Goal: Task Accomplishment & Management: Use online tool/utility

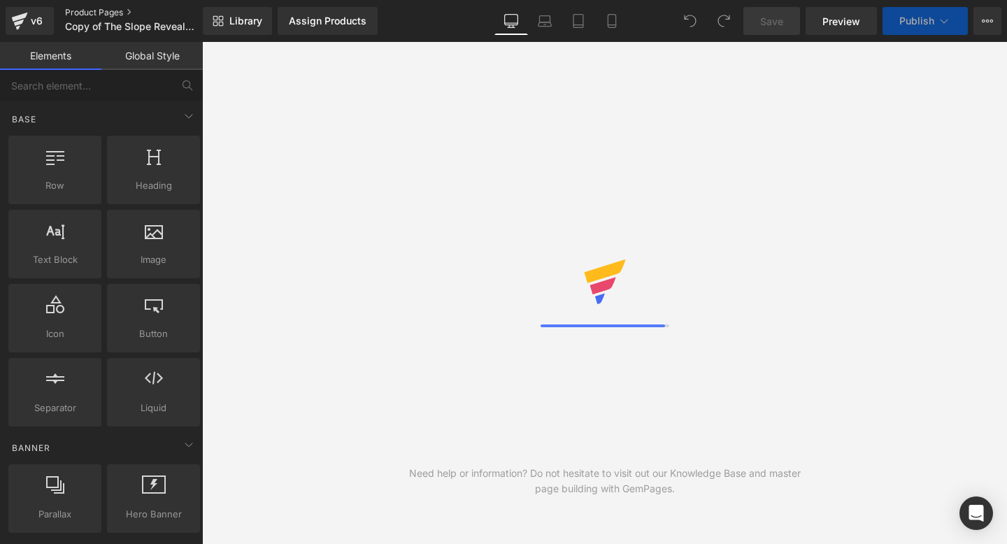
click at [88, 10] on link "Product Pages" at bounding box center [145, 12] width 161 height 11
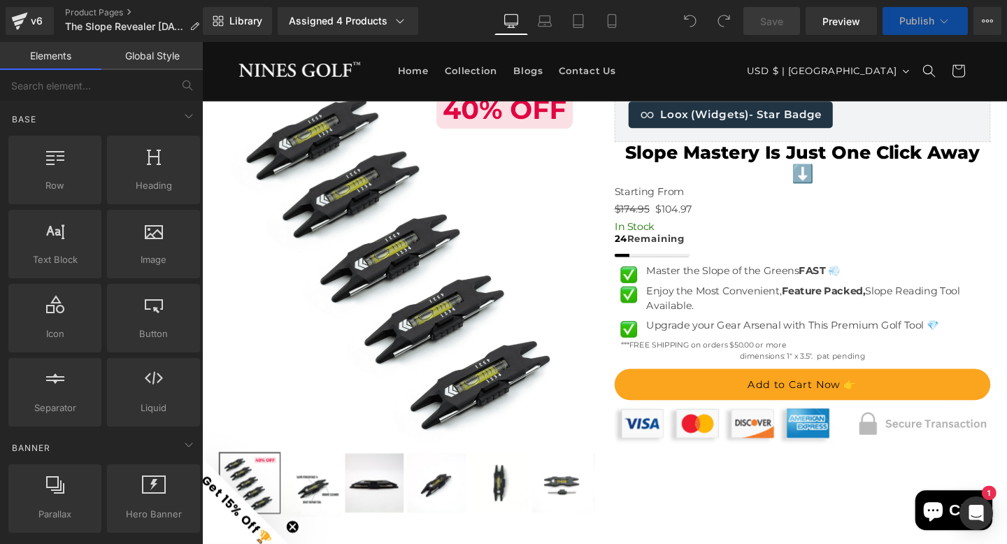
scroll to position [79, 0]
click at [87, 76] on input "text" at bounding box center [86, 85] width 172 height 31
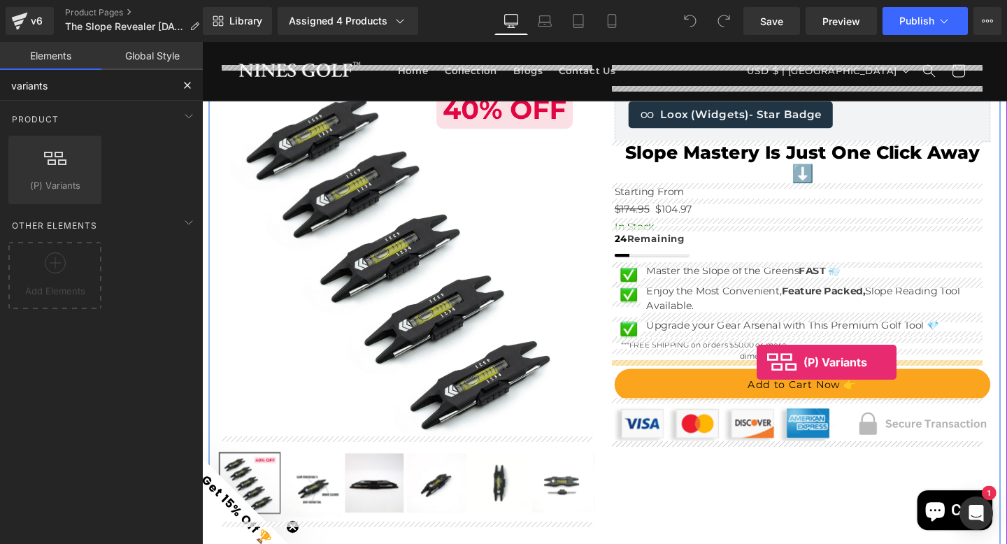
drag, startPoint x: 244, startPoint y: 213, endPoint x: 785, endPoint y: 379, distance: 566.3
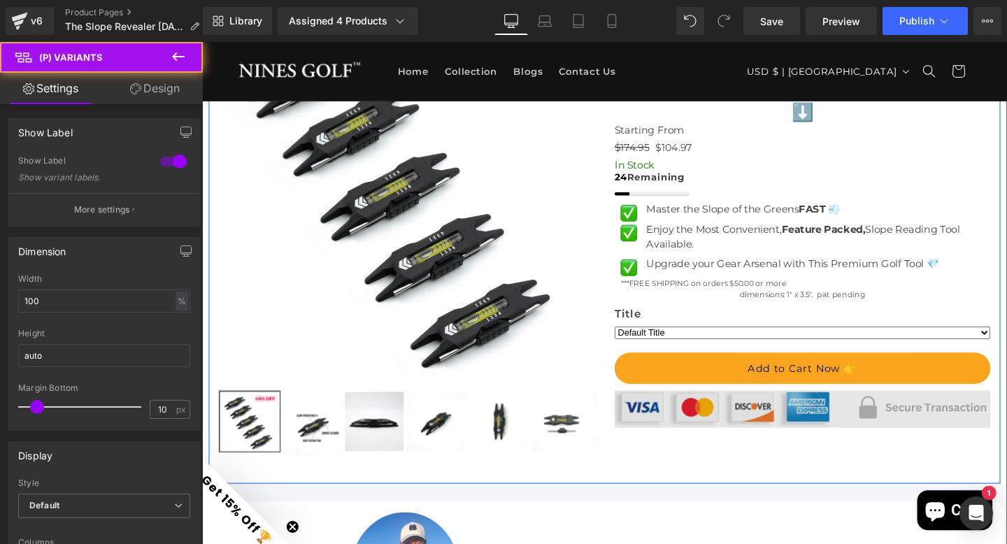
scroll to position [159, 0]
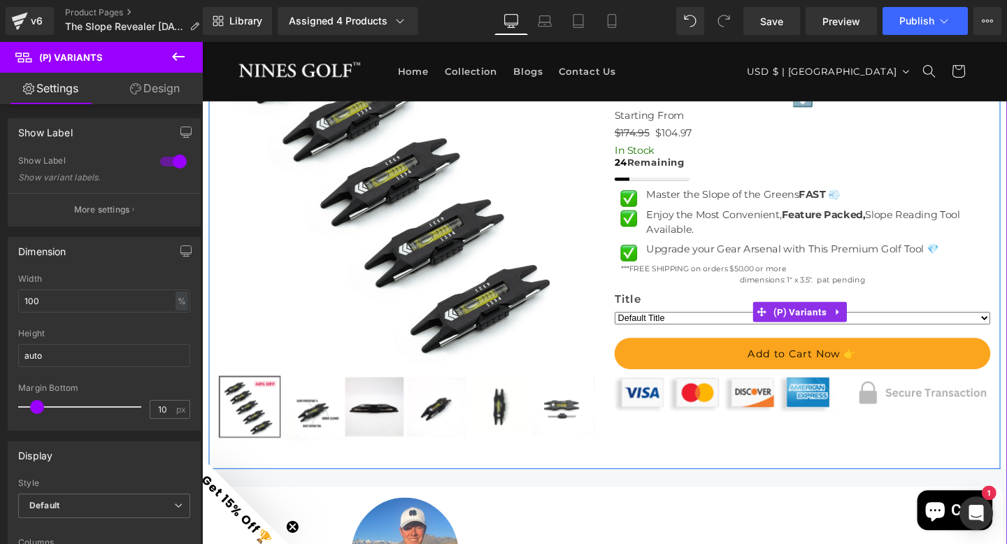
click at [1006, 330] on select "Default Title" at bounding box center [833, 332] width 395 height 13
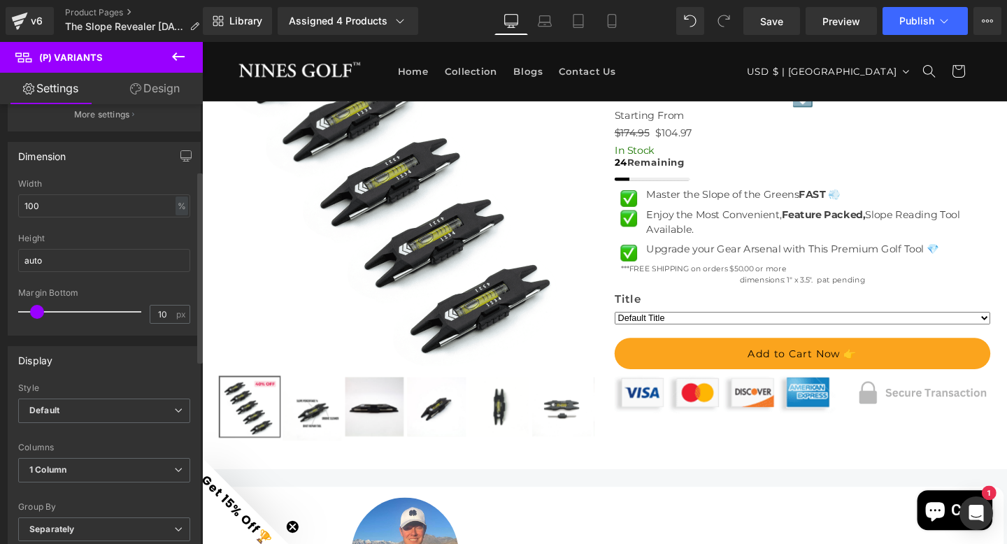
scroll to position [204, 0]
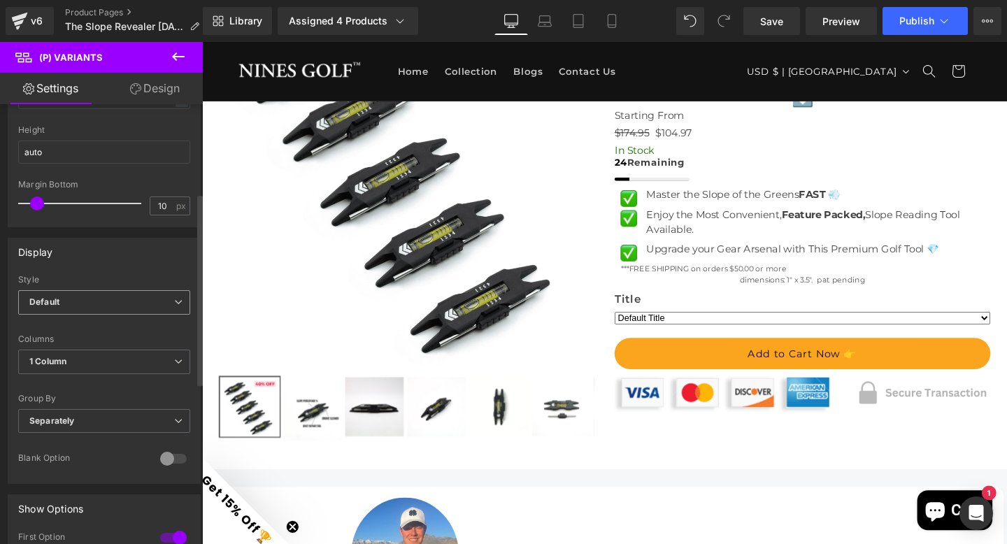
click at [131, 299] on span "Default" at bounding box center [104, 302] width 172 height 24
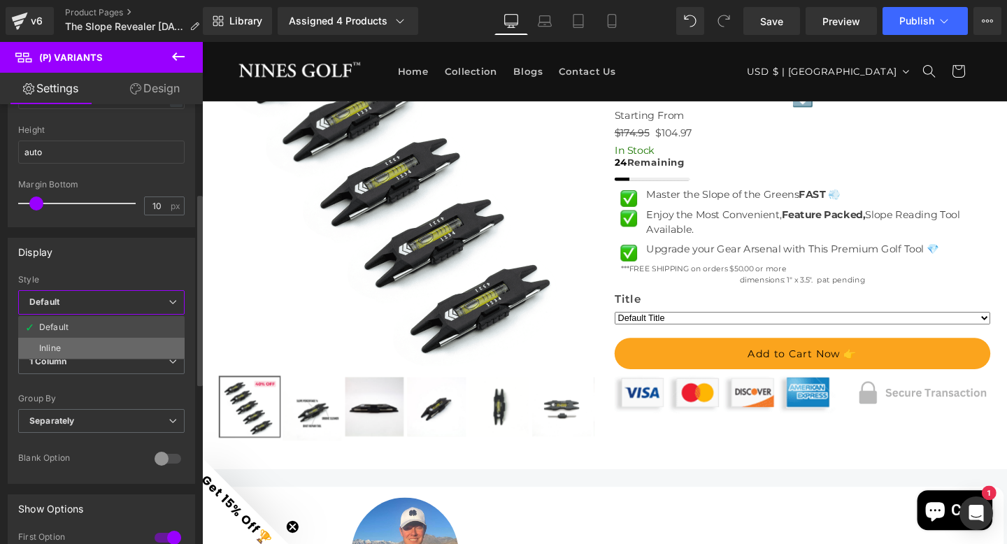
click at [76, 343] on li "Inline" at bounding box center [101, 348] width 166 height 21
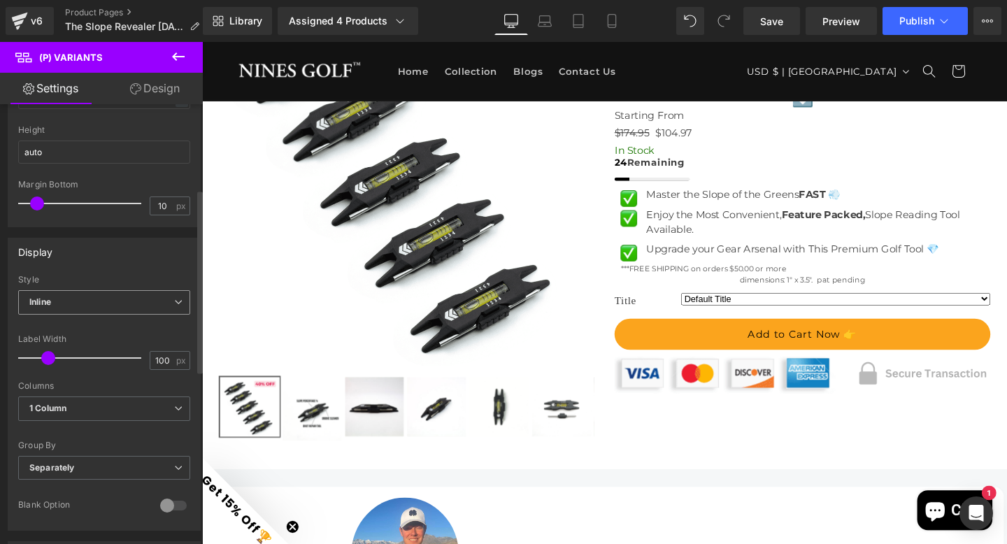
click at [75, 311] on span "Inline" at bounding box center [104, 302] width 172 height 24
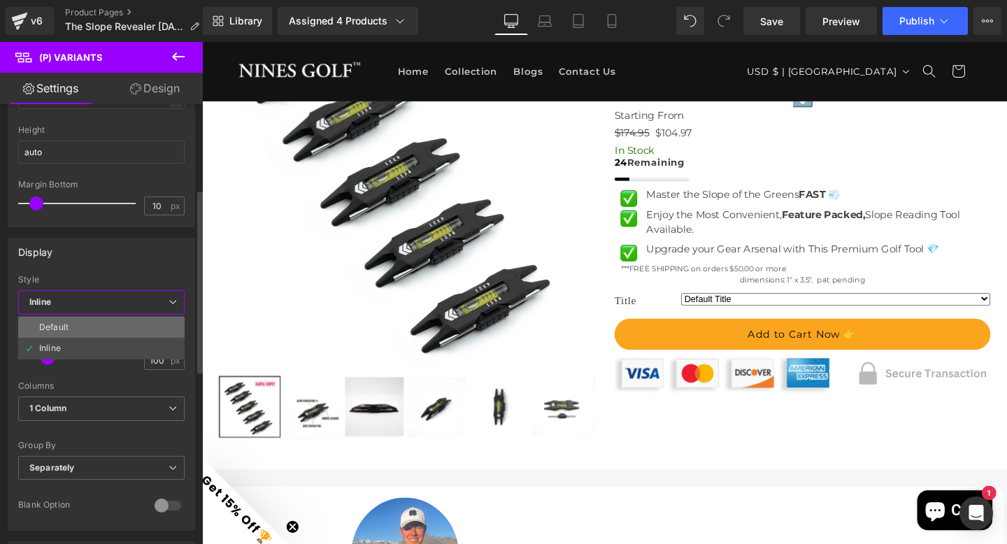
click at [69, 325] on li "Default" at bounding box center [101, 327] width 166 height 21
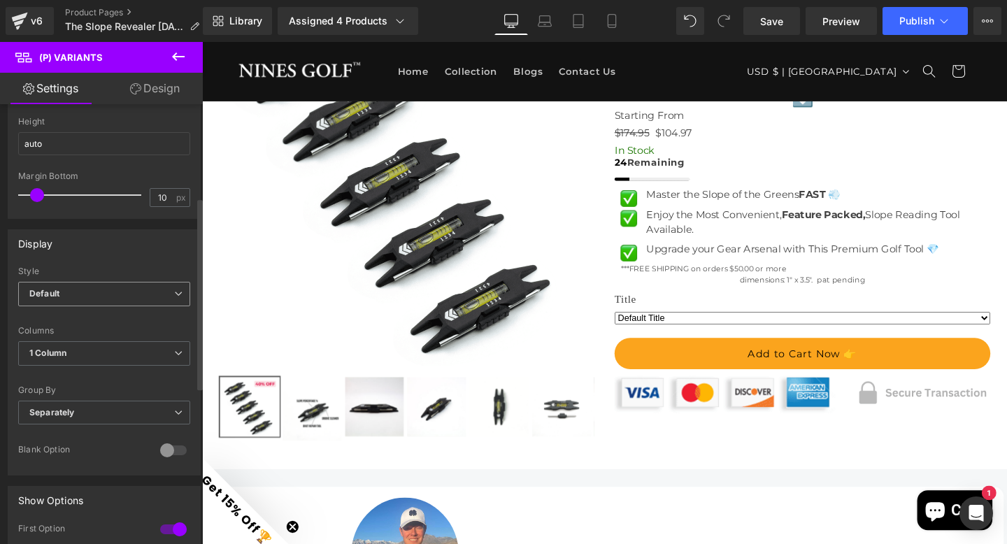
scroll to position [213, 0]
click at [615, 20] on icon at bounding box center [612, 21] width 14 height 14
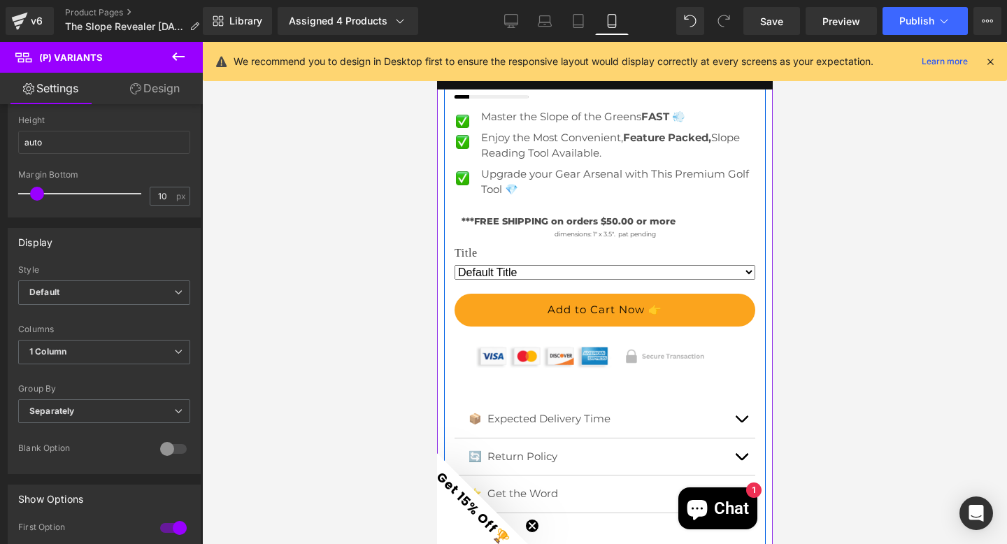
scroll to position [578, 0]
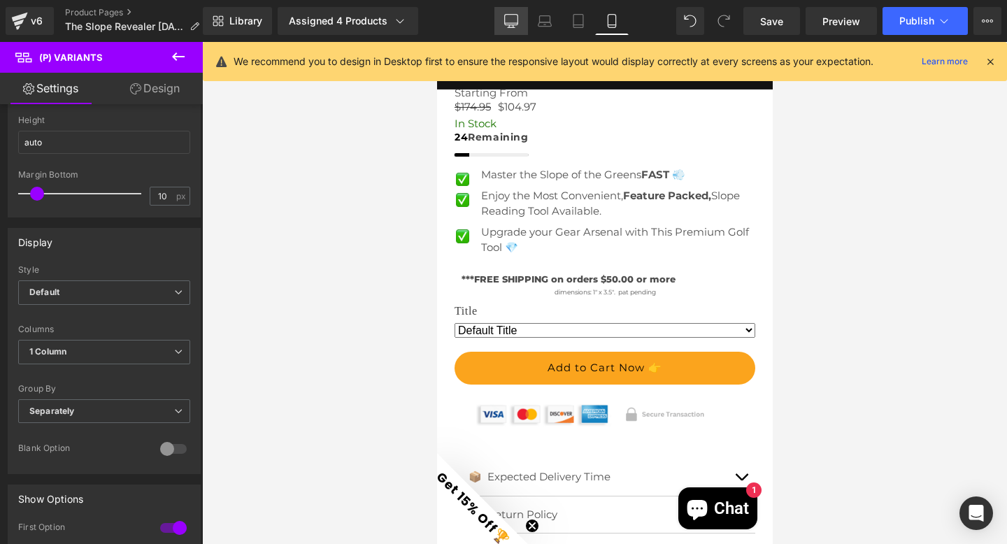
click at [515, 16] on icon at bounding box center [511, 21] width 14 height 14
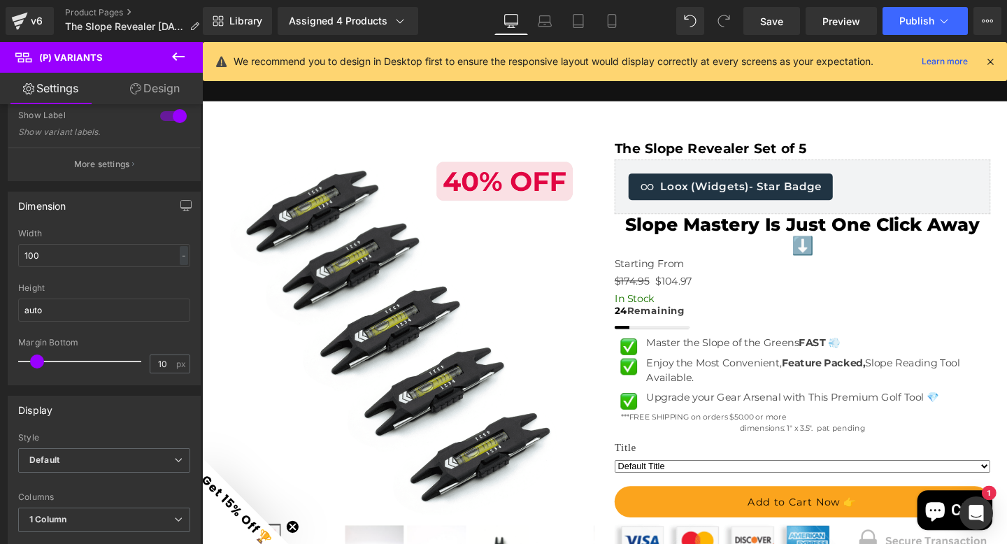
scroll to position [0, 0]
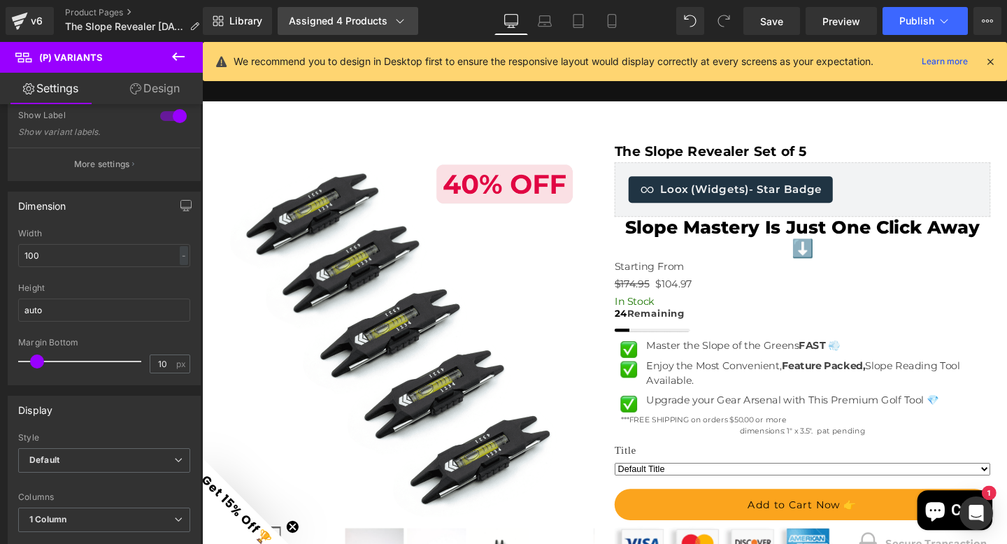
click at [316, 18] on div "Assigned 4 Products" at bounding box center [348, 21] width 118 height 14
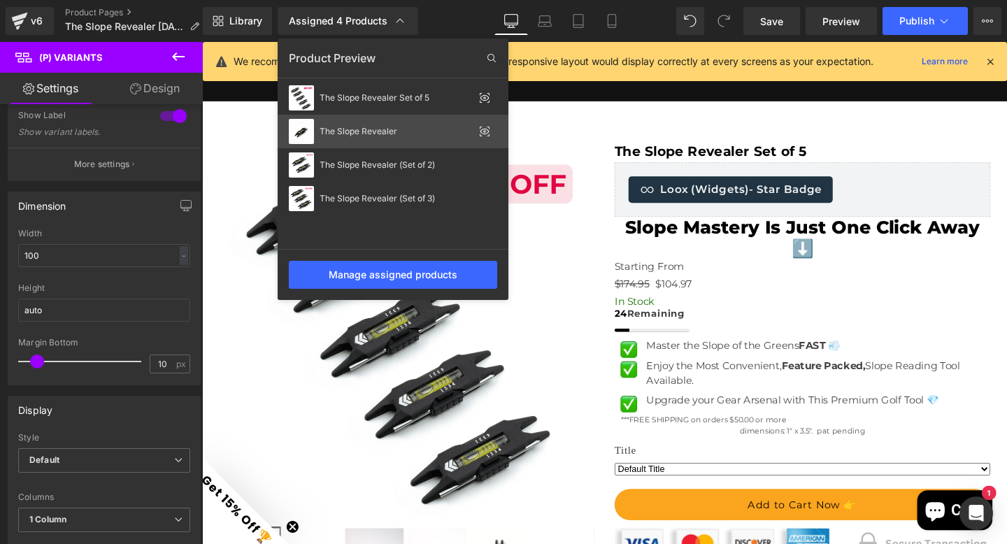
click at [338, 134] on div "The Slope Revealer" at bounding box center [397, 132] width 154 height 10
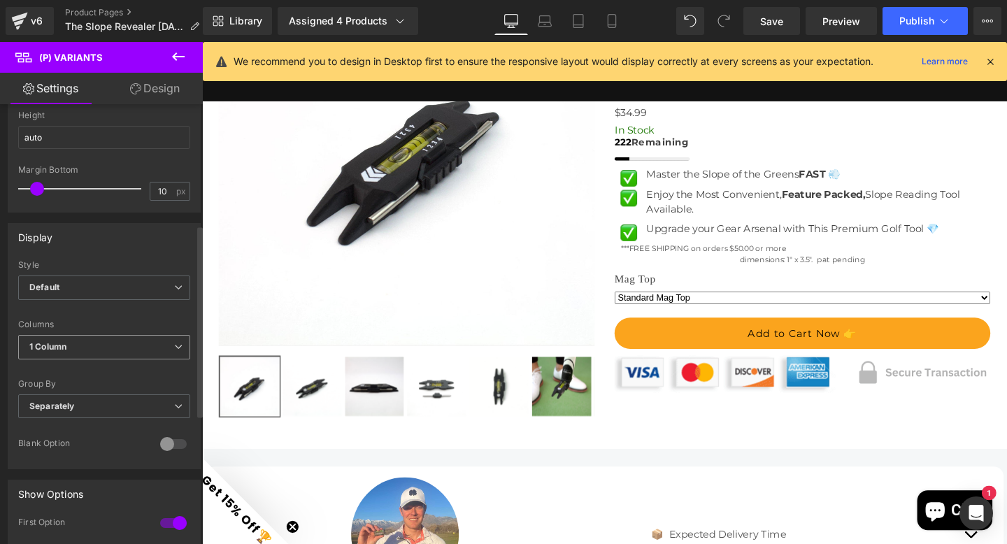
scroll to position [281, 0]
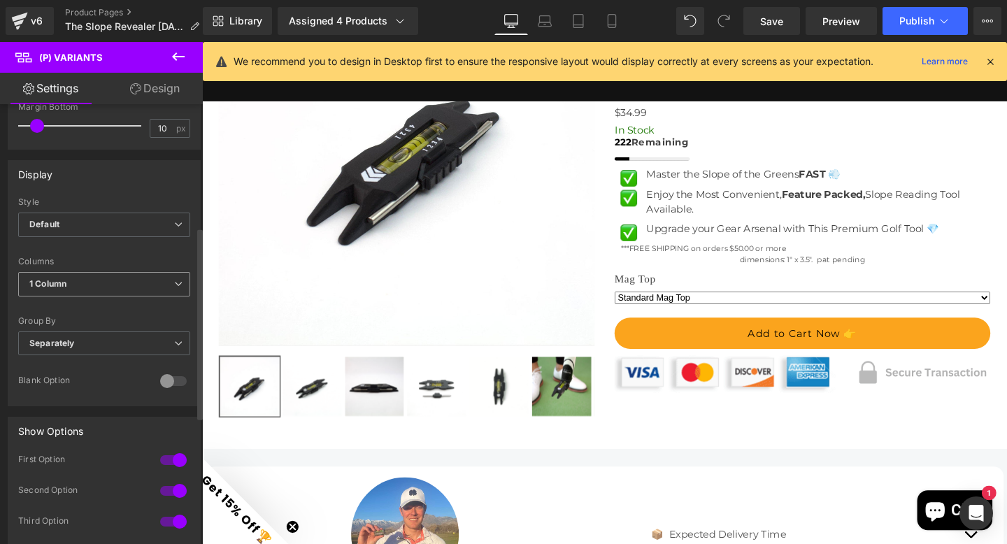
click at [106, 288] on span "1 Column" at bounding box center [104, 284] width 172 height 24
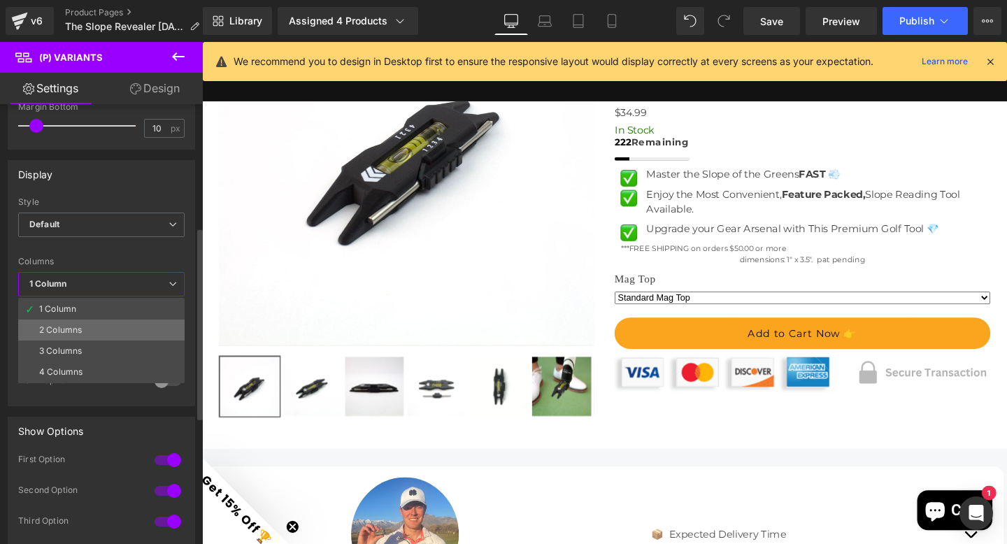
click at [90, 320] on li "2 Columns" at bounding box center [101, 330] width 166 height 21
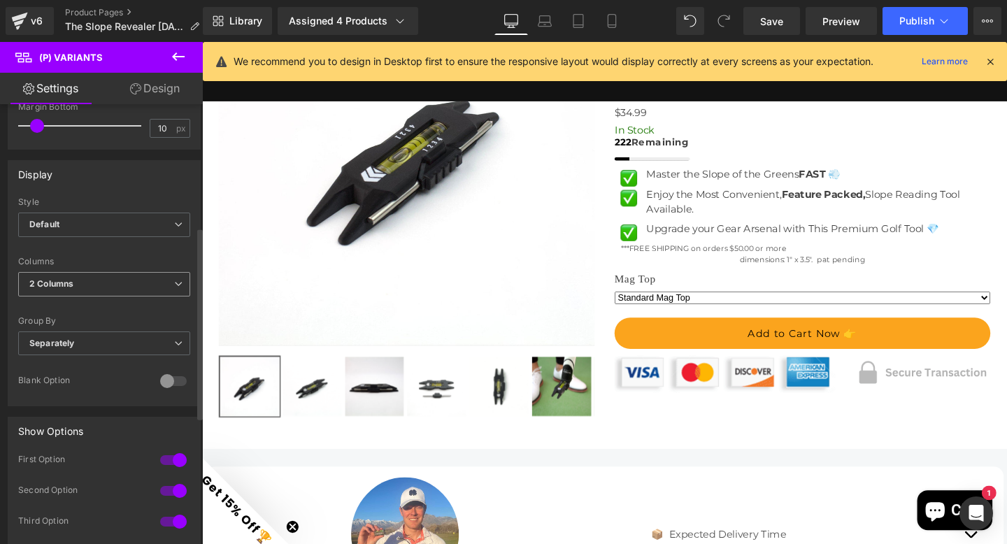
click at [97, 289] on span "2 Columns" at bounding box center [104, 284] width 172 height 24
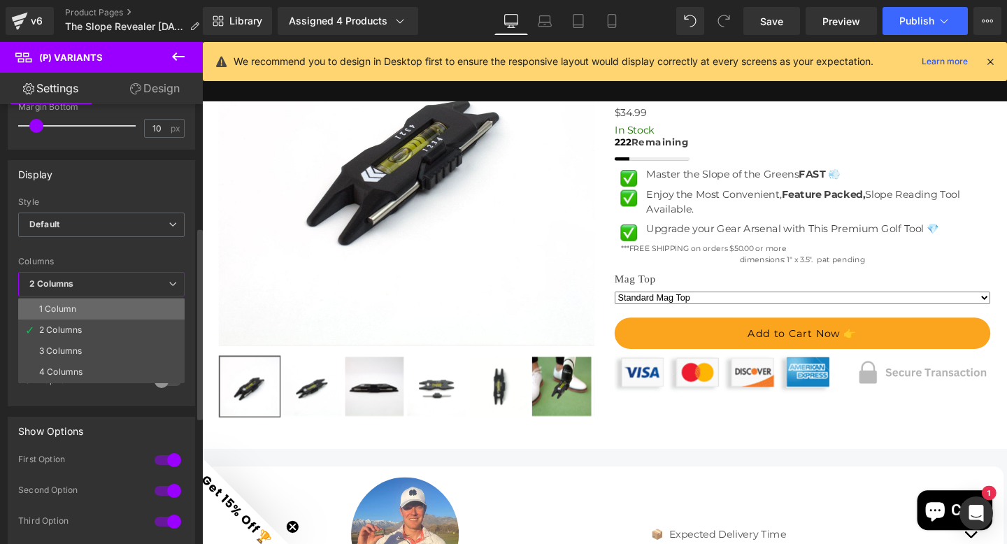
click at [90, 312] on li "1 Column" at bounding box center [101, 309] width 166 height 21
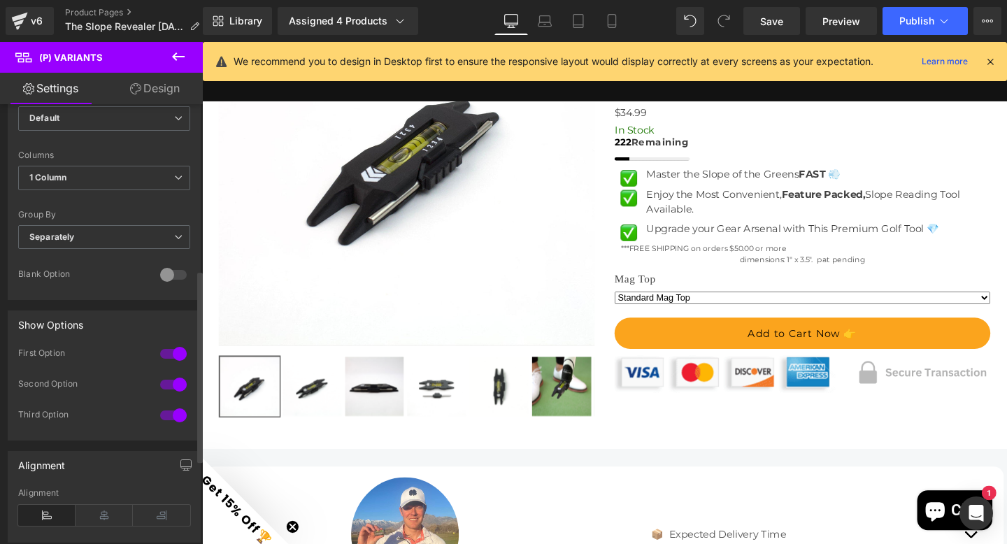
scroll to position [416, 0]
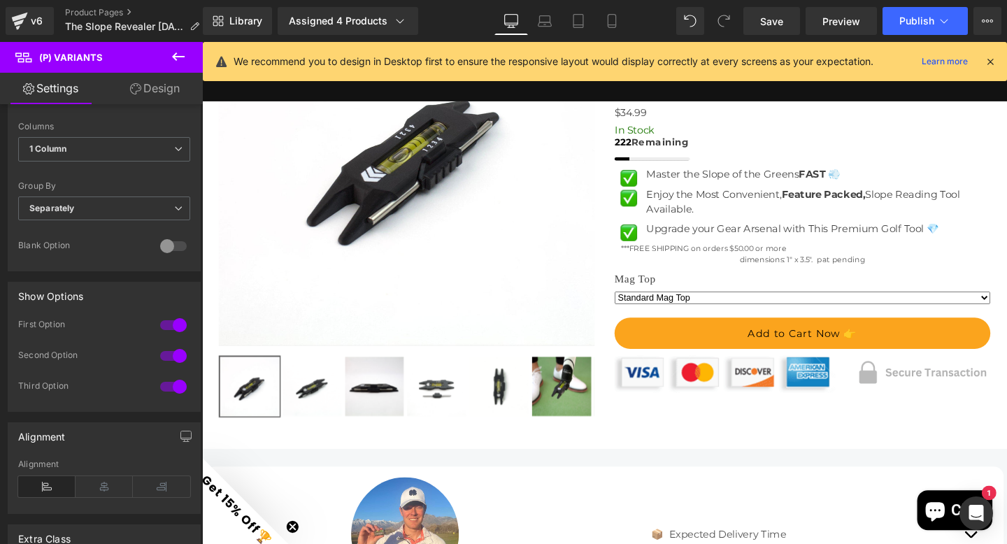
click at [955, 318] on select "Standard Mag Top Counter Balance Mag Top" at bounding box center [833, 310] width 395 height 13
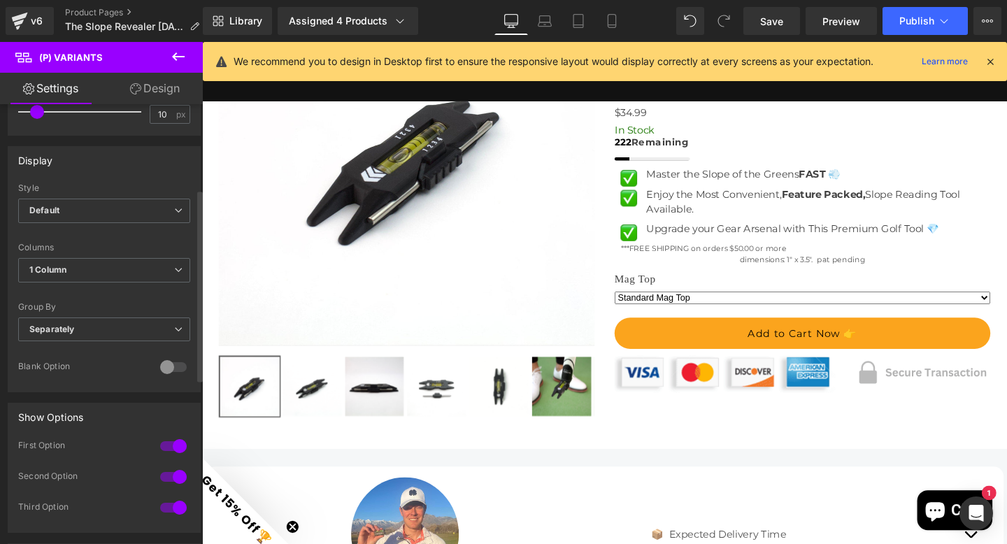
scroll to position [0, 0]
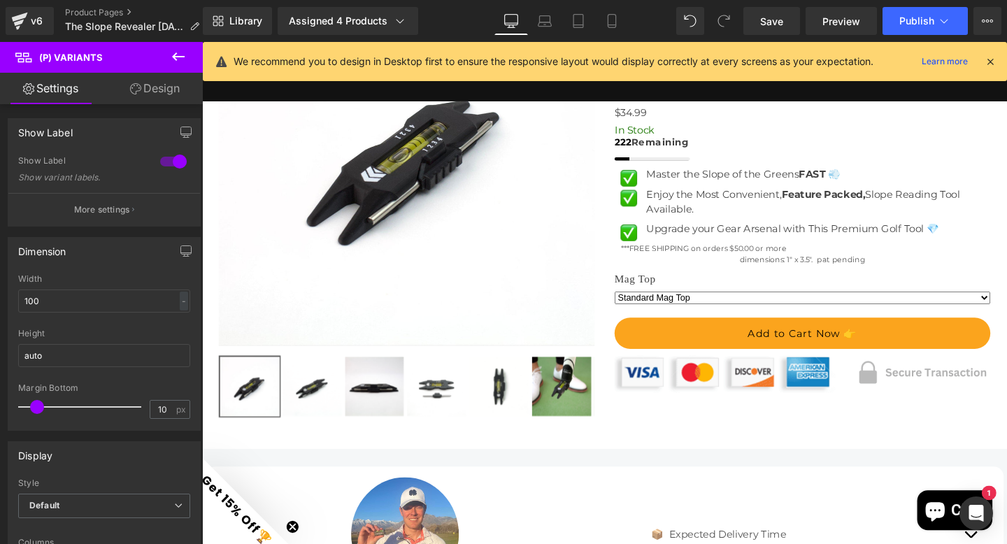
click at [158, 94] on link "Design" at bounding box center [154, 88] width 101 height 31
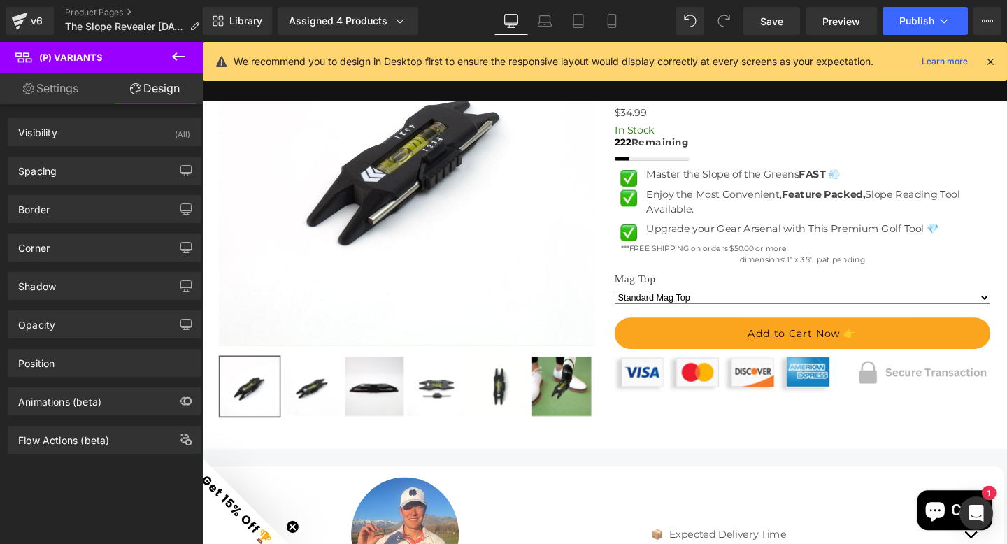
click at [40, 90] on link "Settings" at bounding box center [50, 88] width 101 height 31
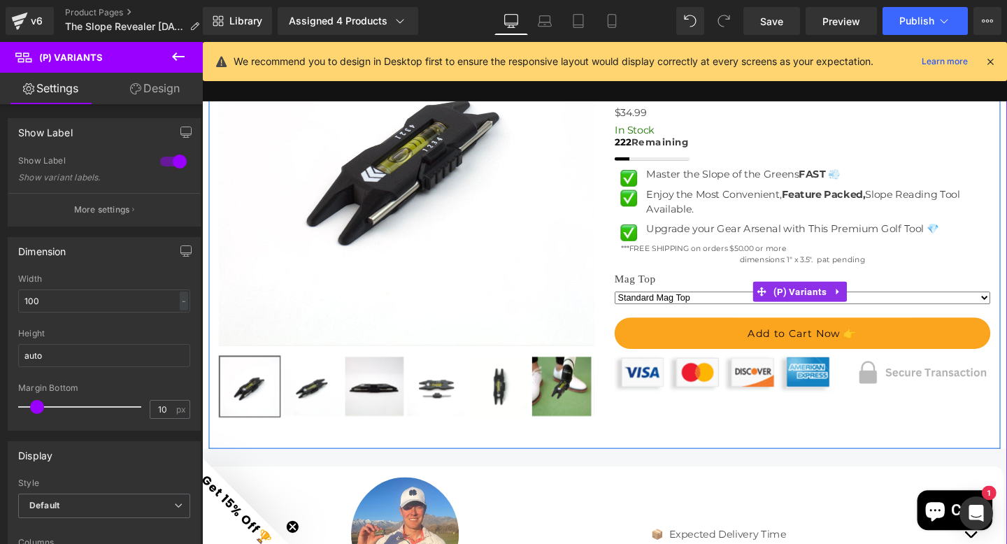
click at [754, 318] on select "Standard Mag Top Counter Balance Mag Top" at bounding box center [833, 310] width 395 height 13
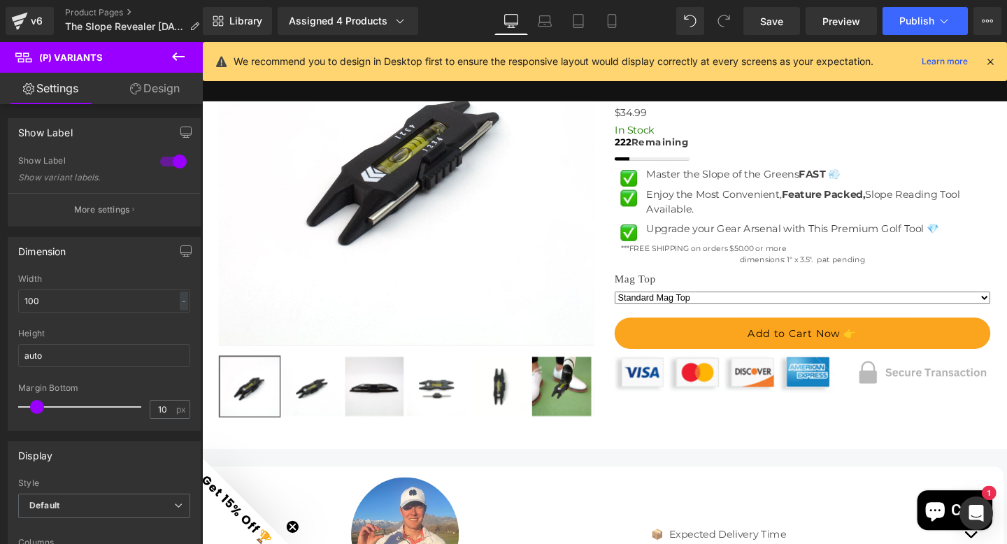
click at [181, 55] on icon at bounding box center [178, 56] width 17 height 17
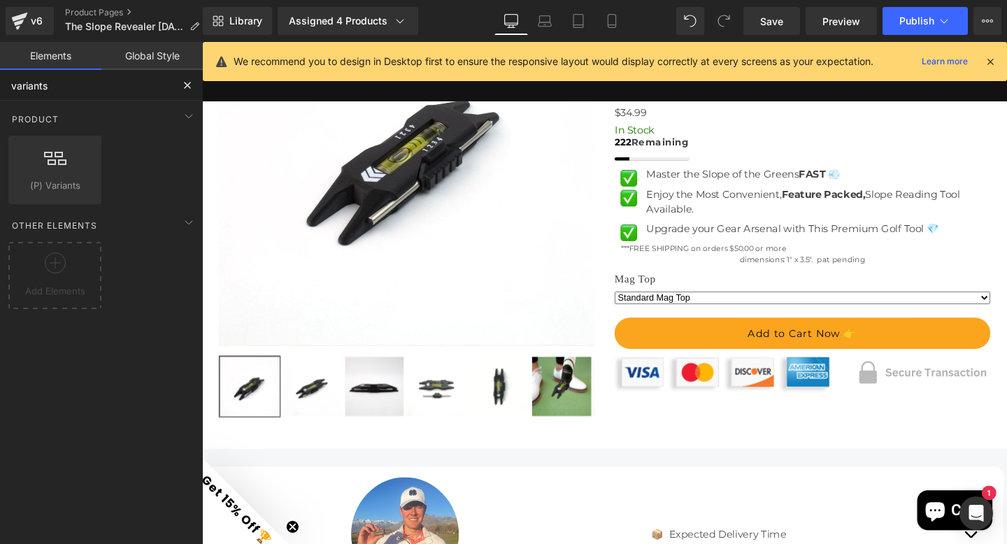
click at [161, 86] on input "variants" at bounding box center [86, 85] width 172 height 31
click at [50, 178] on span "(P) Variants" at bounding box center [55, 185] width 85 height 15
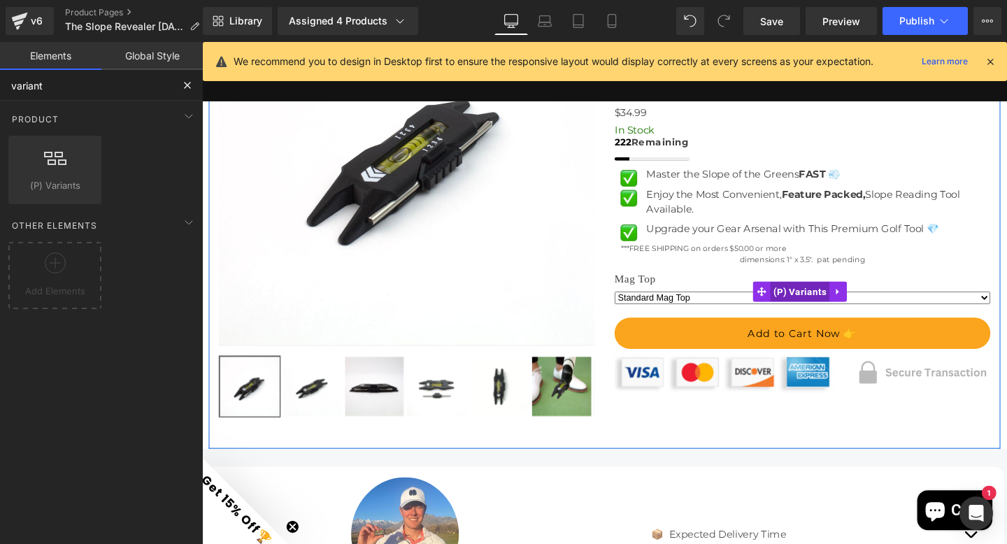
click at [799, 315] on span "(P) Variants" at bounding box center [830, 304] width 63 height 21
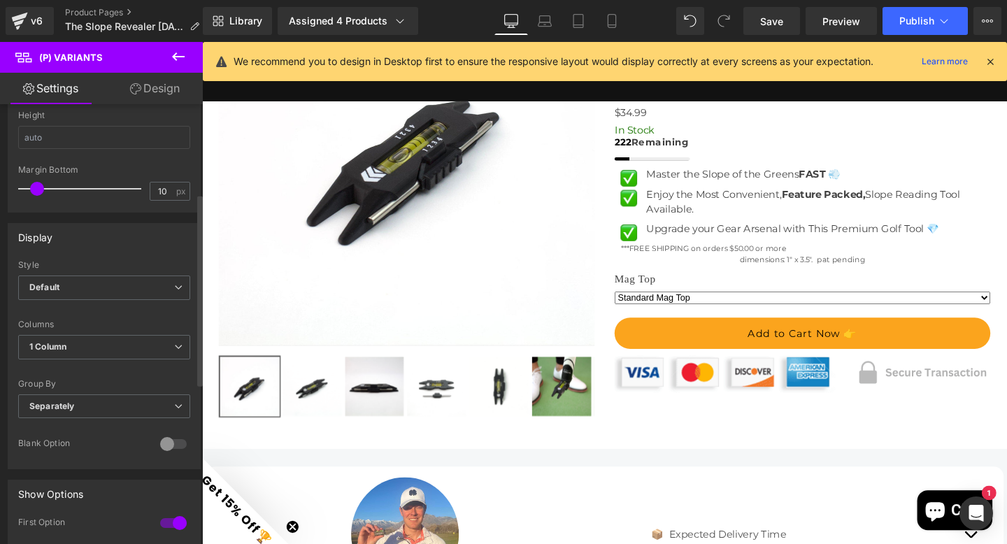
scroll to position [241, 0]
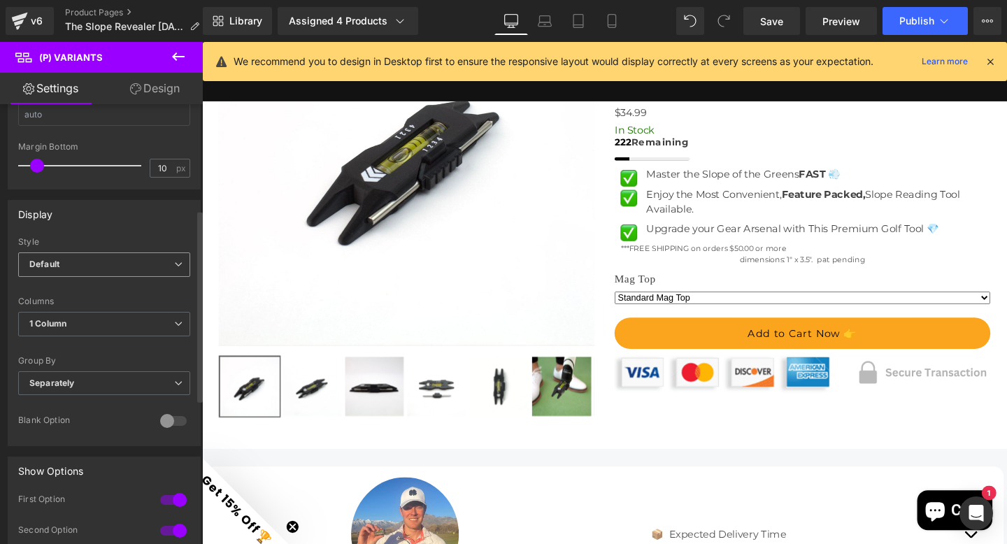
click at [102, 257] on span "Default" at bounding box center [104, 264] width 172 height 24
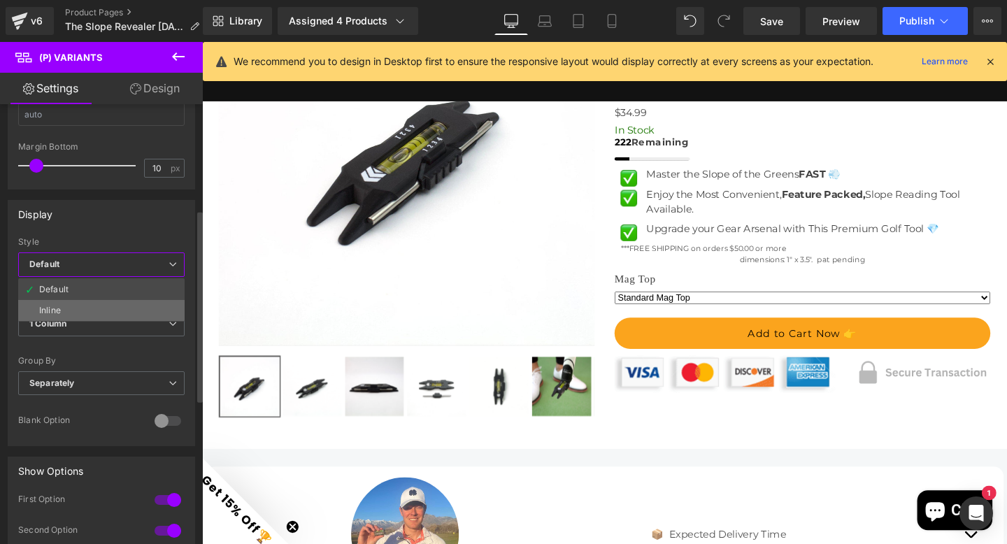
click at [74, 310] on li "Inline" at bounding box center [101, 310] width 166 height 21
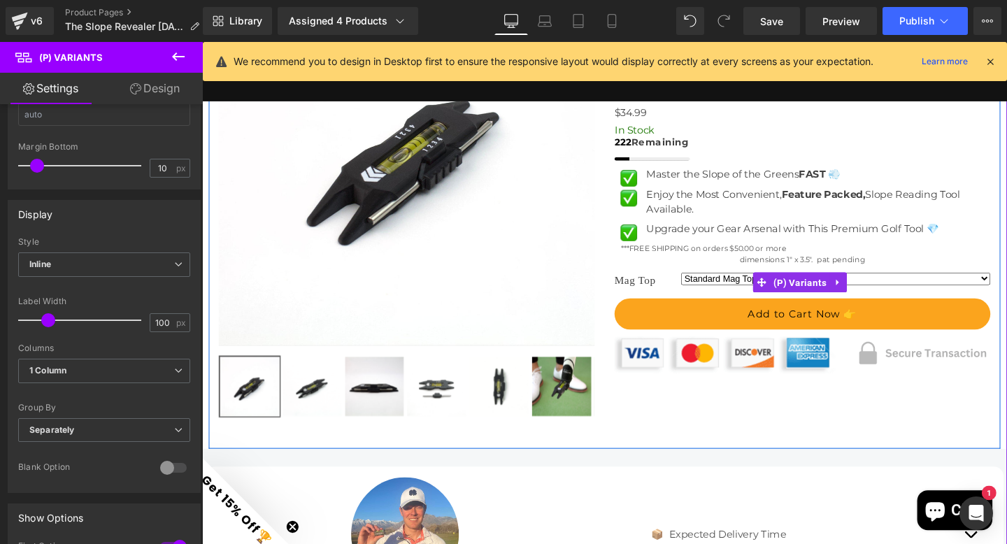
click at [917, 297] on select "Standard Mag Top Counter Balance Mag Top" at bounding box center [868, 290] width 325 height 13
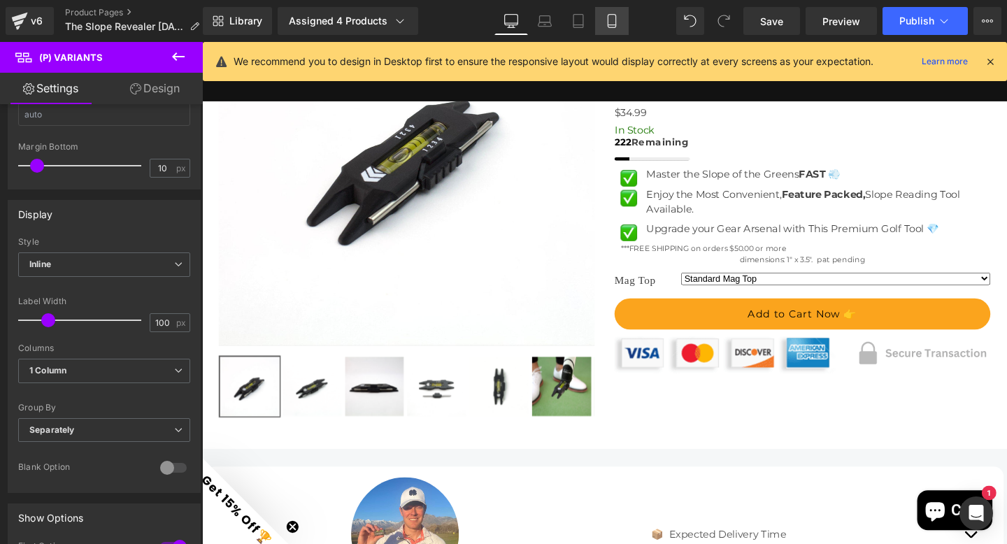
click at [611, 17] on icon at bounding box center [612, 21] width 14 height 14
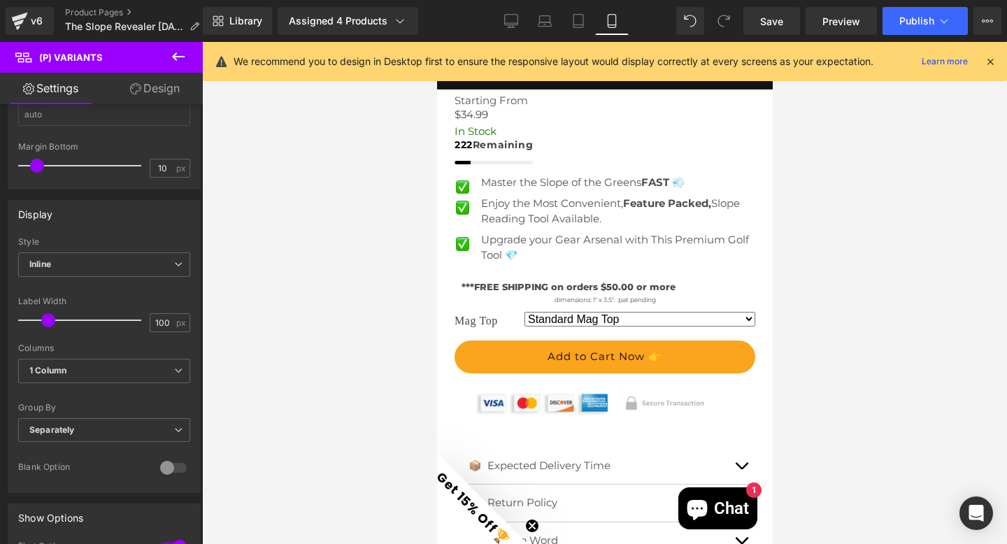
scroll to position [570, 0]
click at [674, 314] on link at bounding box center [681, 322] width 15 height 17
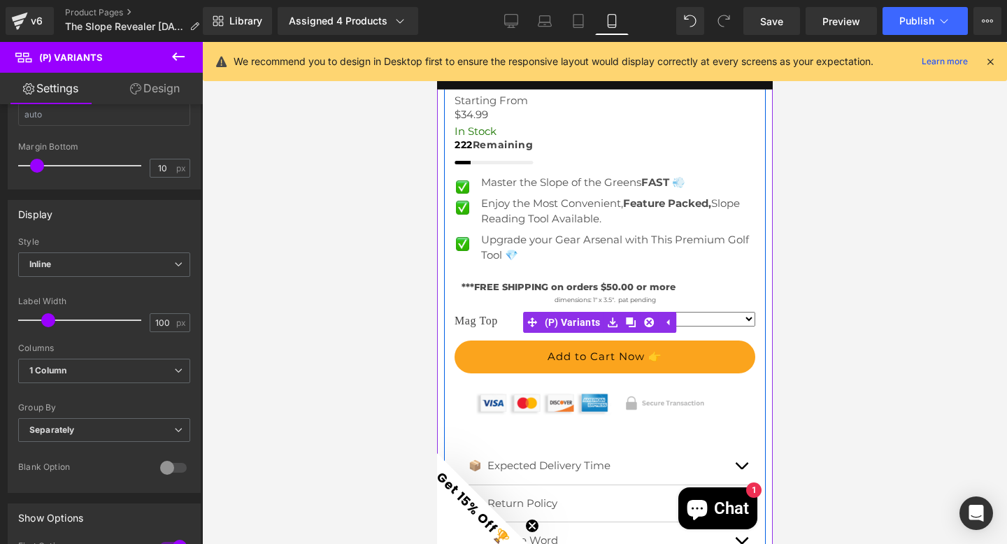
click at [725, 312] on select "Standard Mag Top Counter Balance Mag Top" at bounding box center [639, 319] width 231 height 15
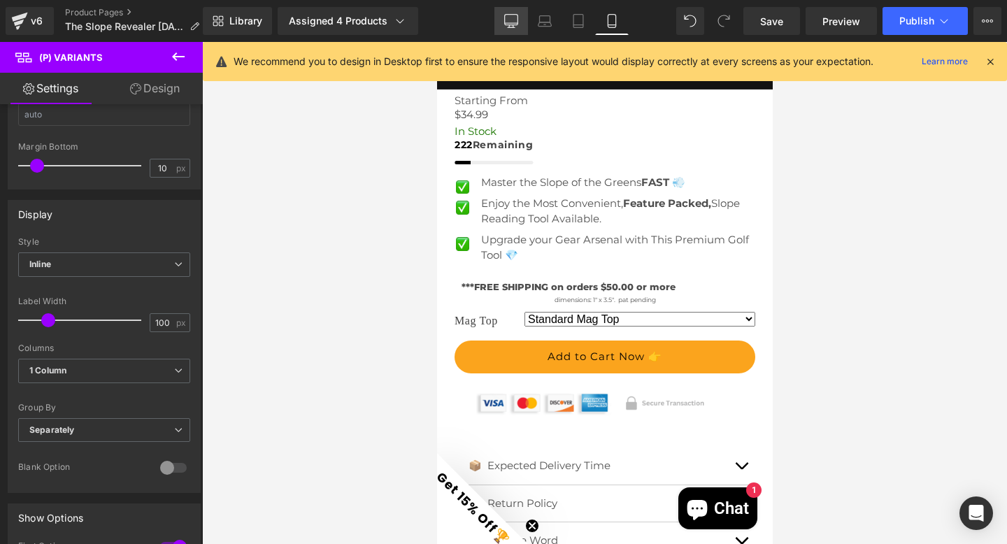
click at [515, 19] on icon at bounding box center [511, 21] width 14 height 14
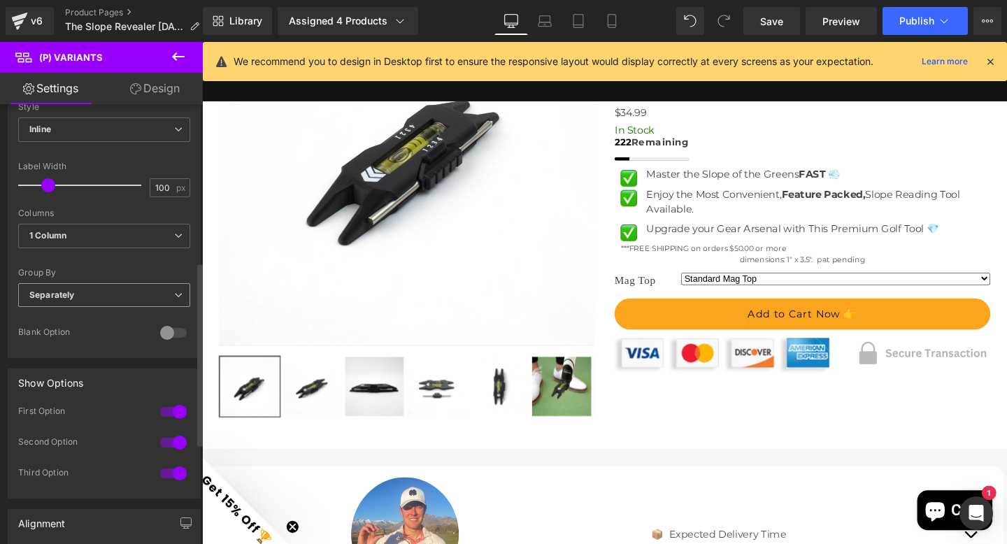
scroll to position [377, 0]
click at [113, 232] on span "1 Column" at bounding box center [104, 235] width 172 height 24
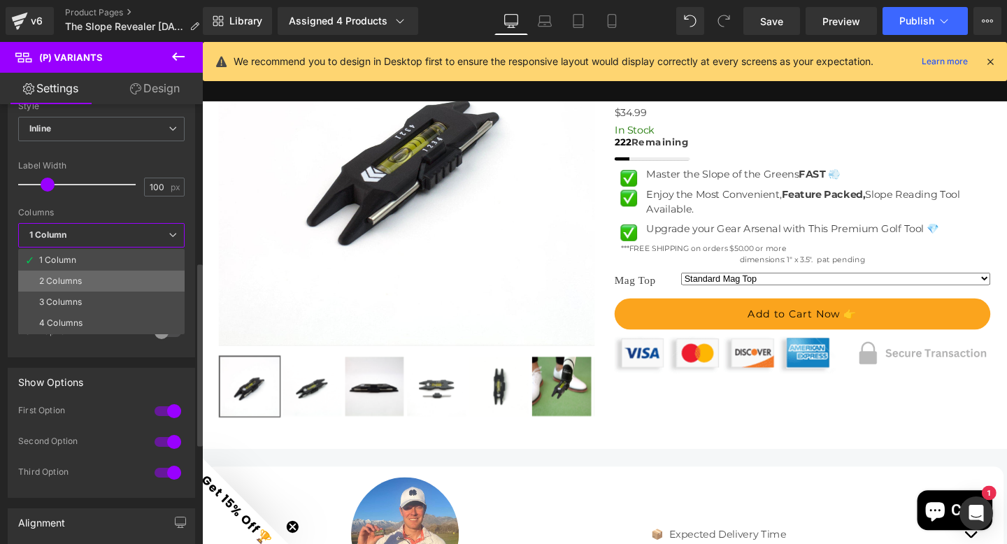
click at [97, 273] on li "2 Columns" at bounding box center [101, 281] width 166 height 21
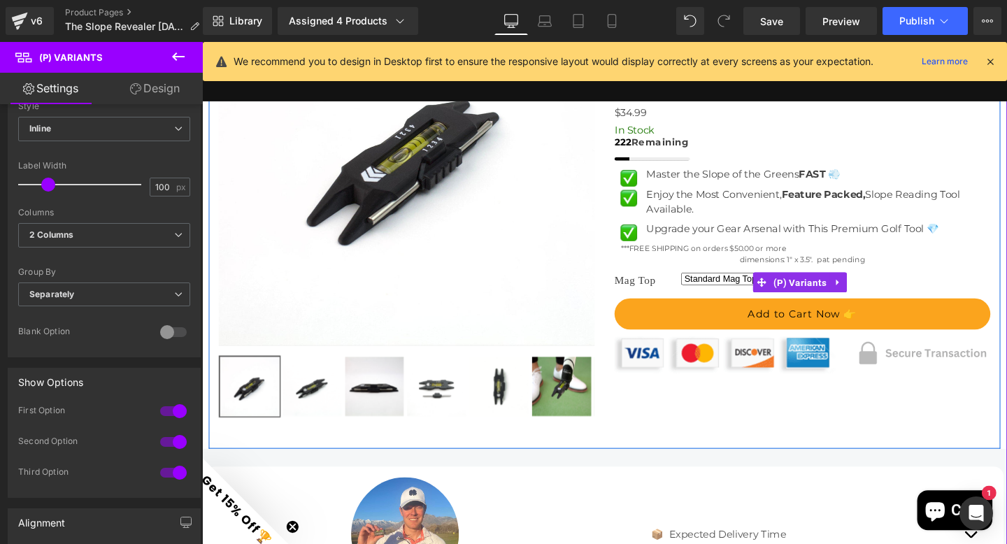
click at [750, 297] on select "Standard Mag Top Counter Balance Mag Top" at bounding box center [770, 290] width 128 height 13
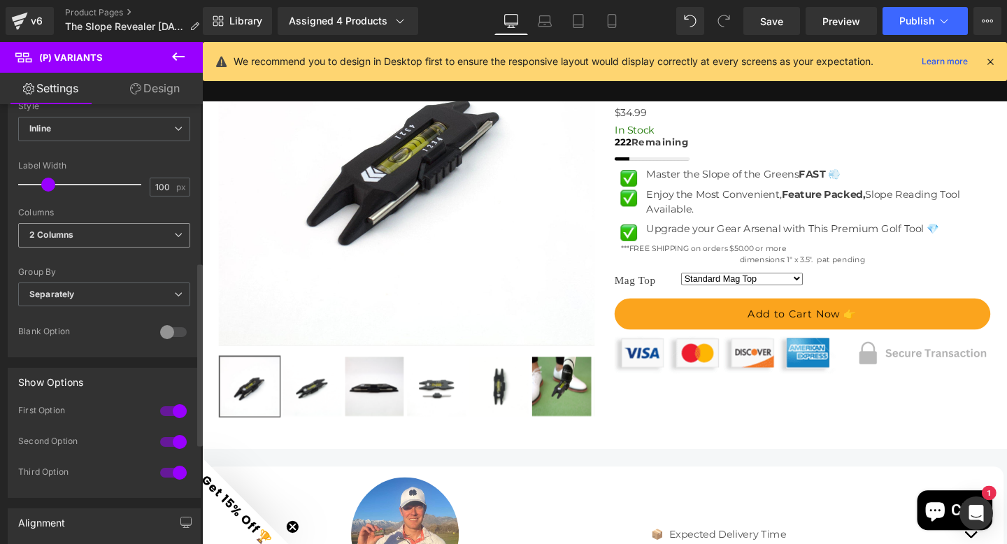
click at [111, 234] on span "2 Columns" at bounding box center [104, 235] width 172 height 24
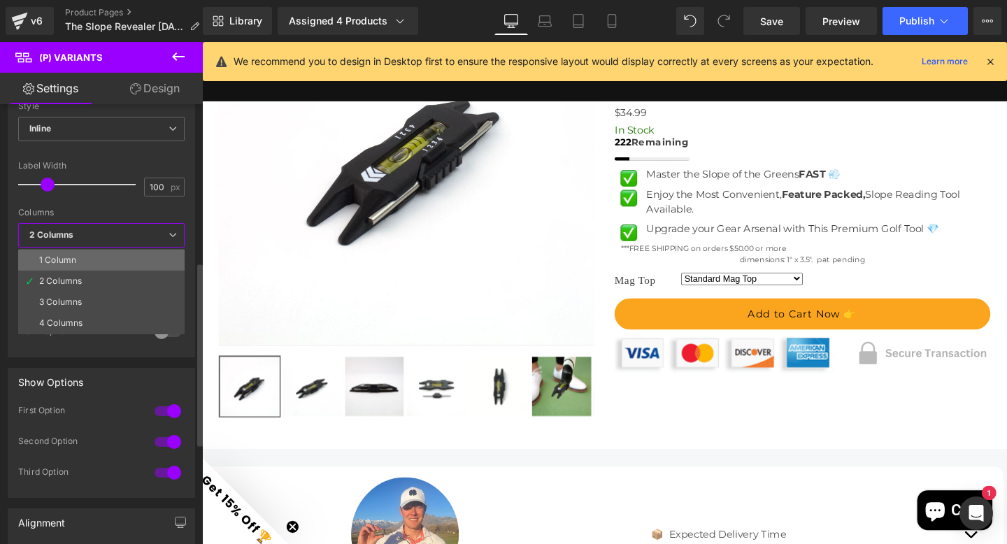
click at [109, 255] on li "1 Column" at bounding box center [101, 260] width 166 height 21
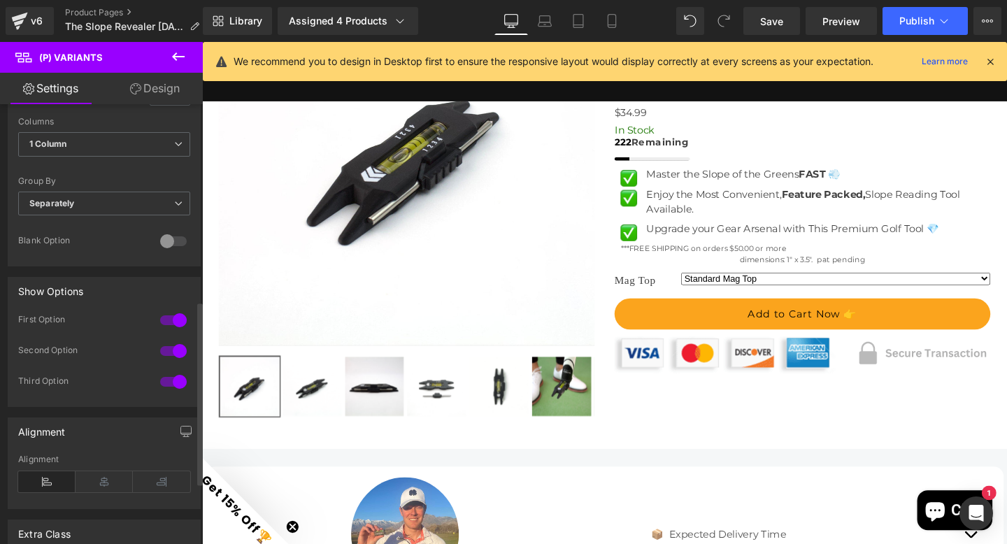
scroll to position [471, 0]
click at [92, 202] on span "Separately" at bounding box center [104, 200] width 172 height 24
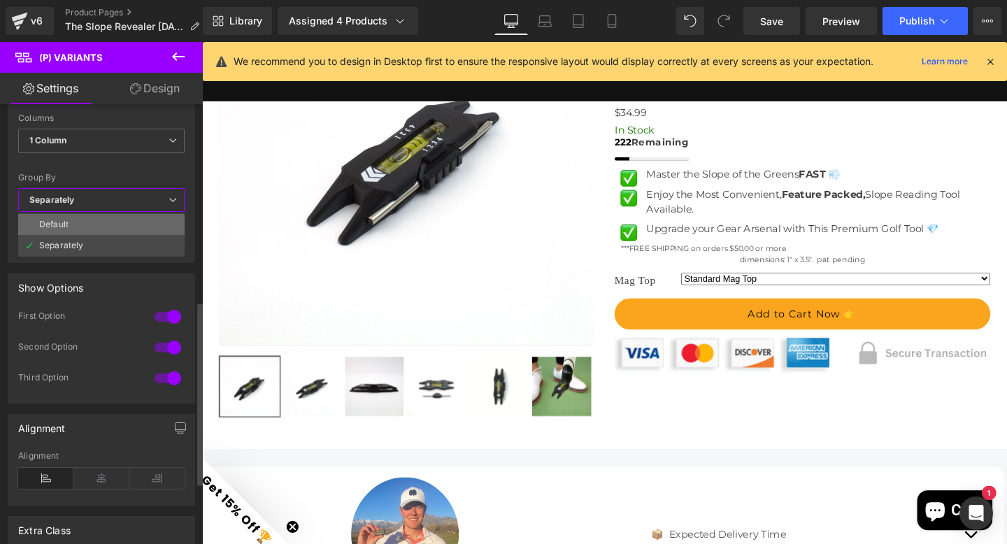
click at [86, 220] on li "Default" at bounding box center [101, 224] width 166 height 21
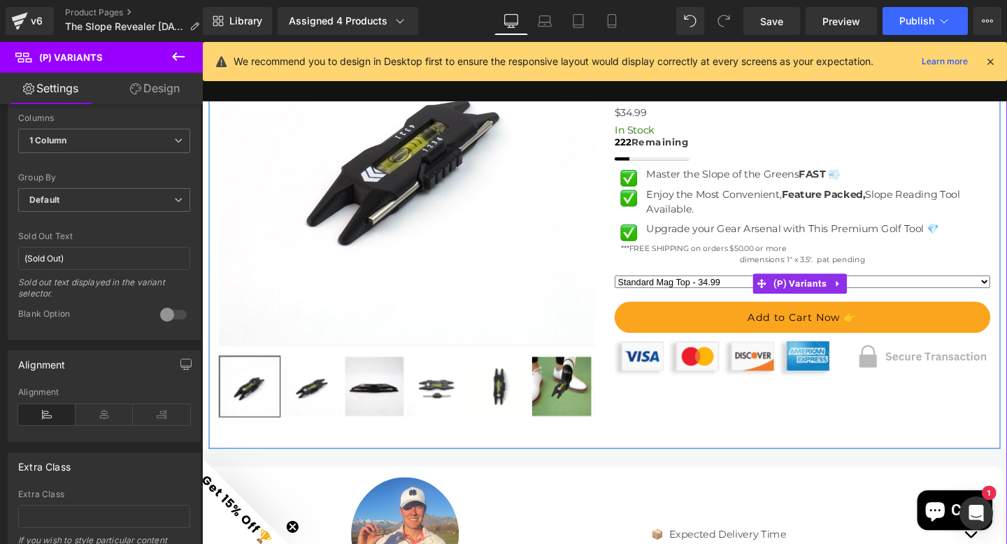
click at [964, 301] on select "Standard Mag Top - 34.99 Counter Balance Mag Top - 34.99" at bounding box center [833, 293] width 395 height 13
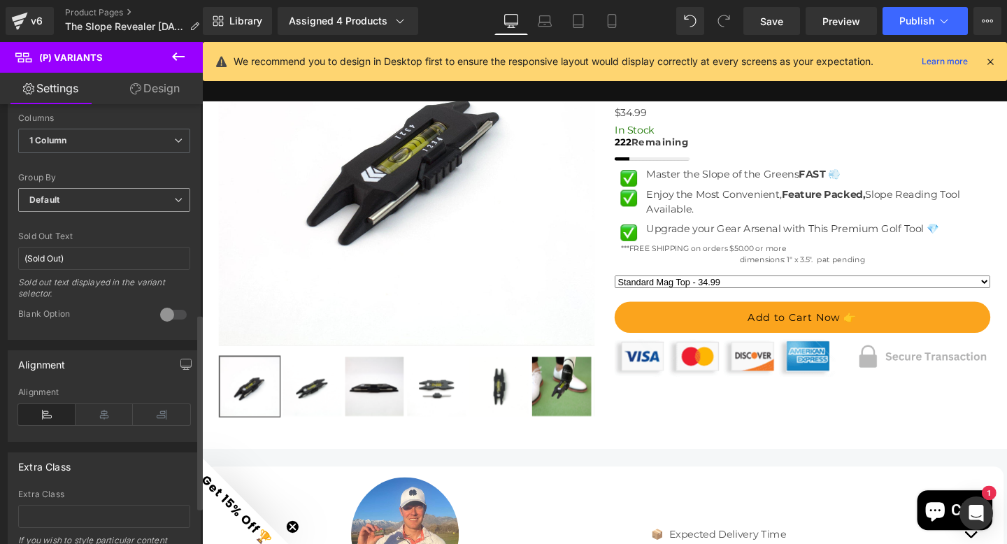
click at [121, 201] on span "Default" at bounding box center [104, 200] width 172 height 24
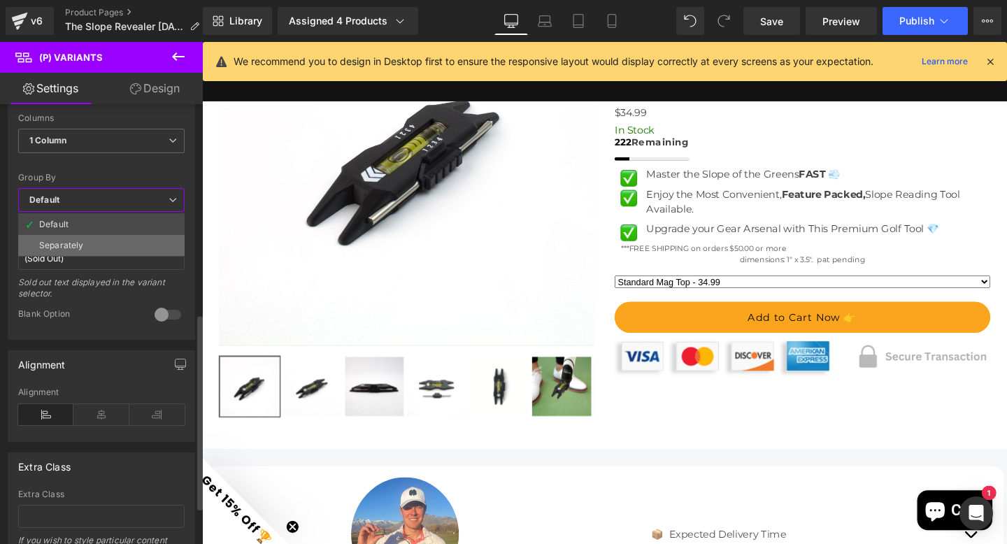
click at [86, 244] on li "Separately" at bounding box center [101, 245] width 166 height 21
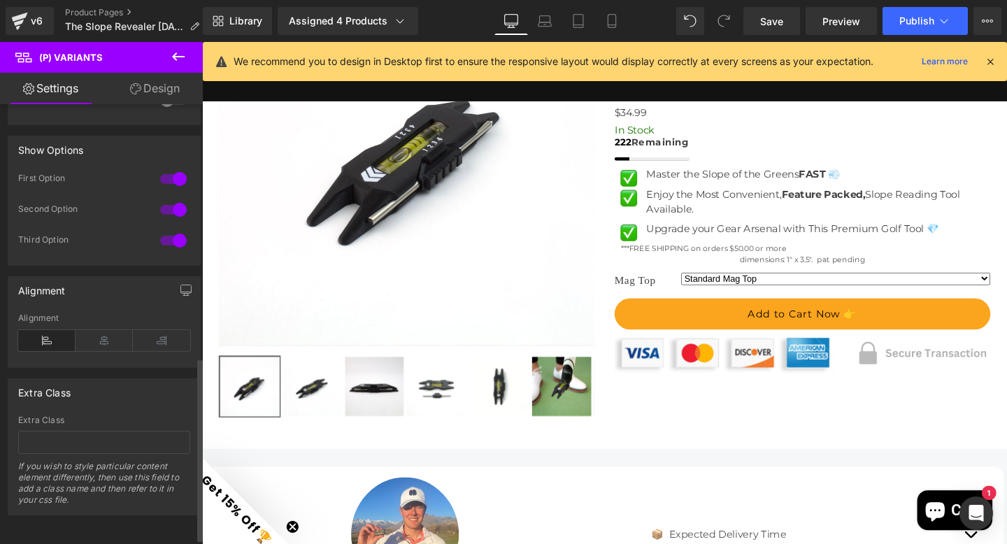
scroll to position [619, 0]
click at [99, 336] on icon at bounding box center [104, 340] width 57 height 21
click at [47, 330] on icon at bounding box center [46, 340] width 57 height 21
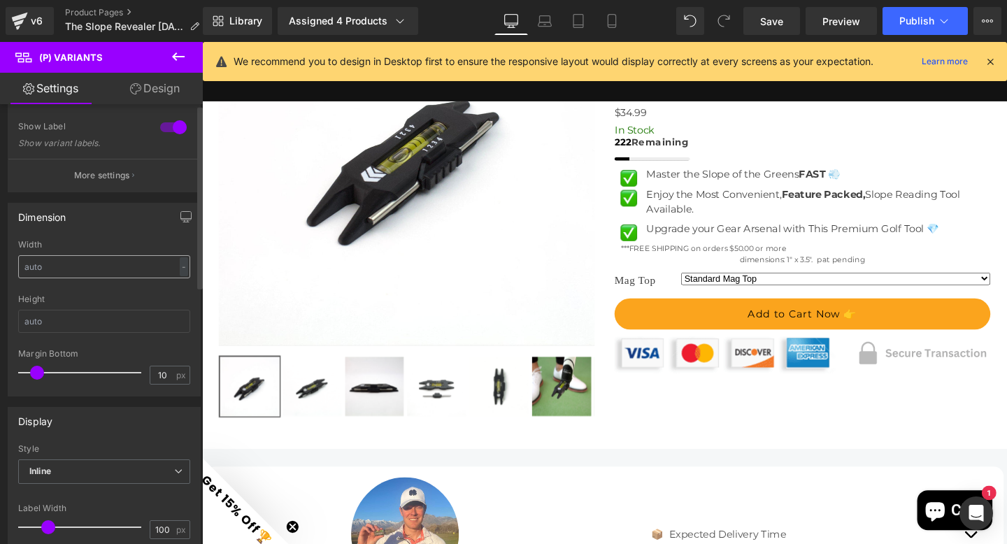
scroll to position [0, 0]
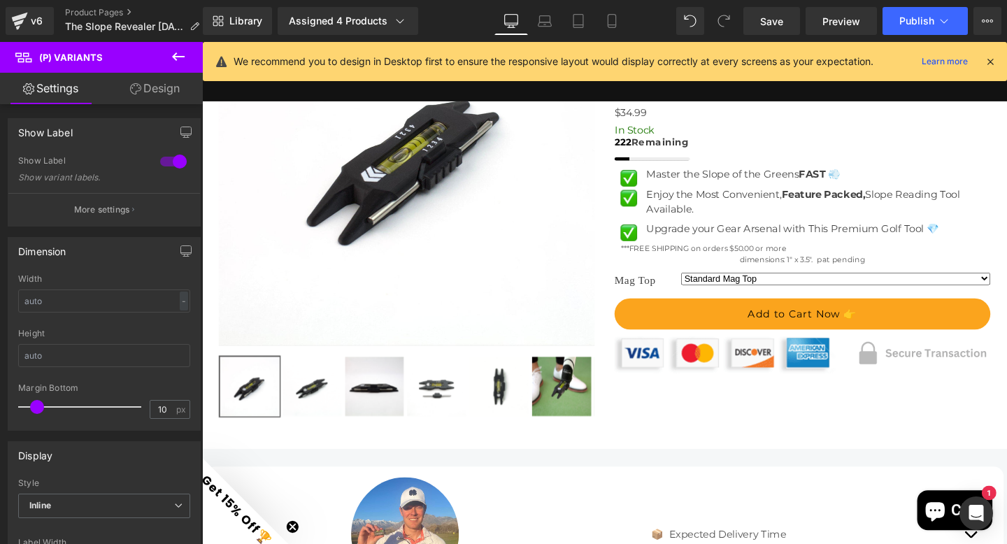
click at [170, 57] on icon at bounding box center [178, 56] width 17 height 17
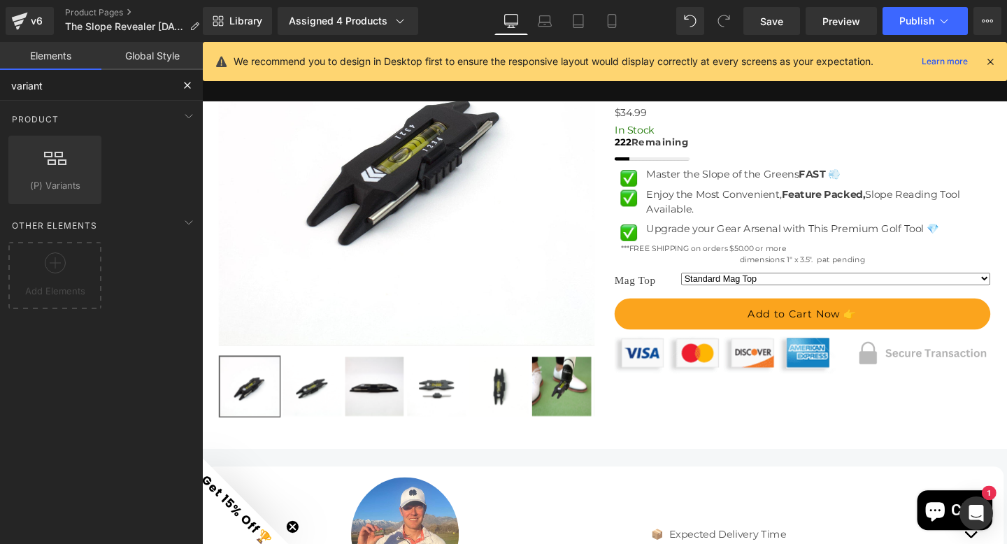
click at [75, 89] on input "variant" at bounding box center [86, 85] width 172 height 31
type input "variant images"
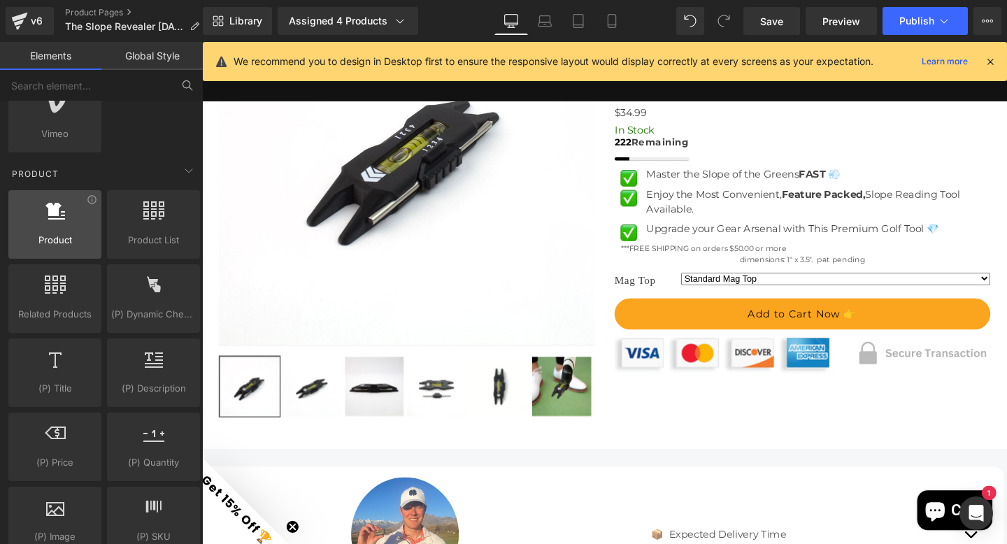
scroll to position [1164, 0]
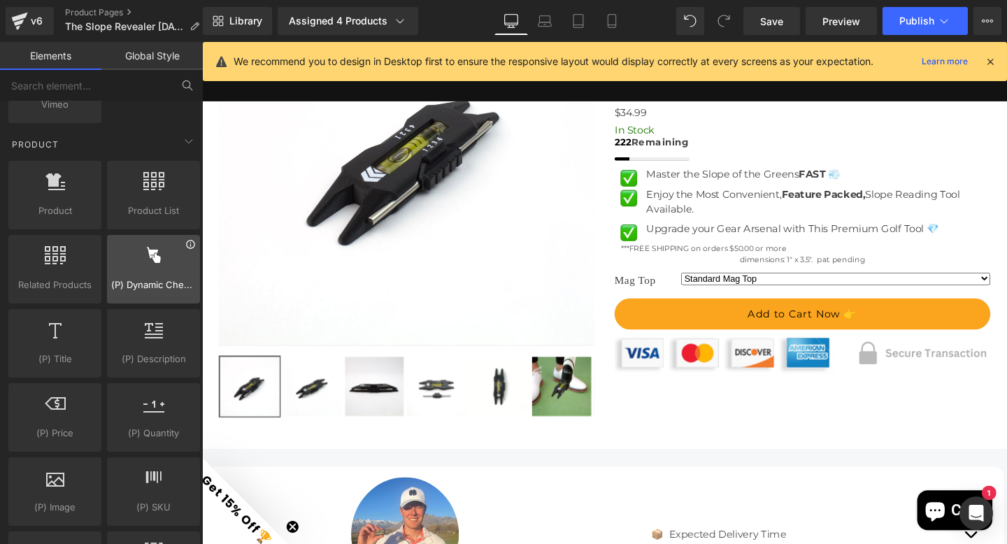
click at [186, 243] on icon at bounding box center [190, 244] width 8 height 8
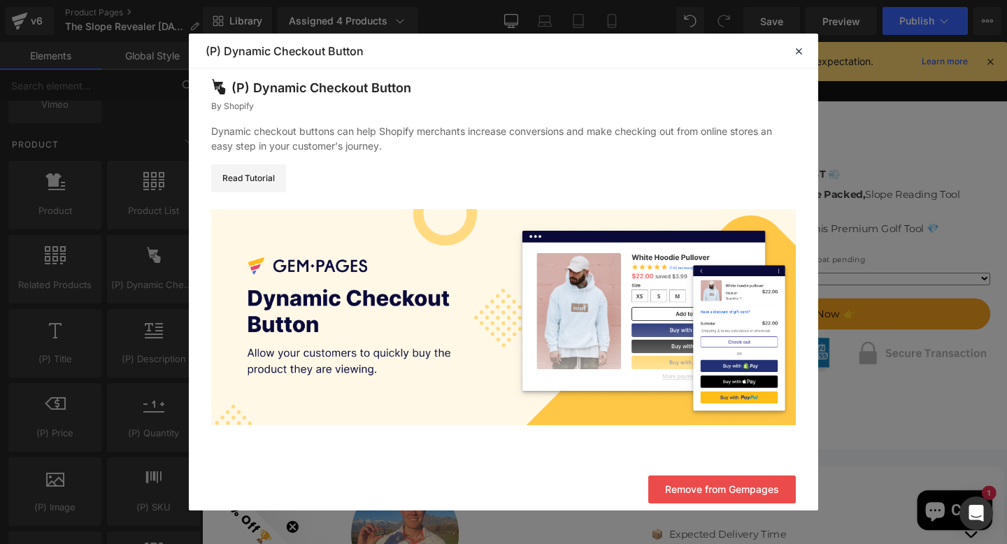
scroll to position [8, 0]
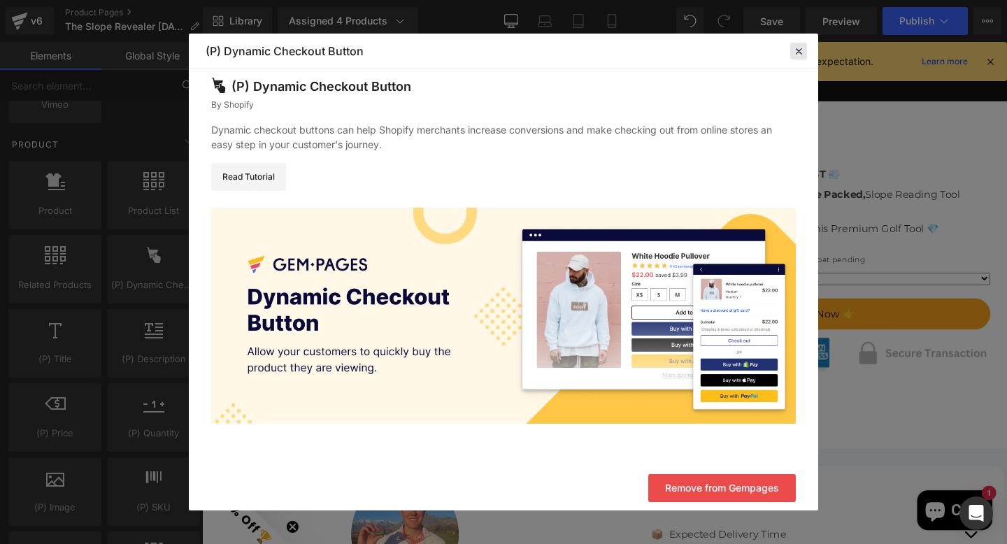
click at [799, 51] on icon at bounding box center [798, 51] width 13 height 13
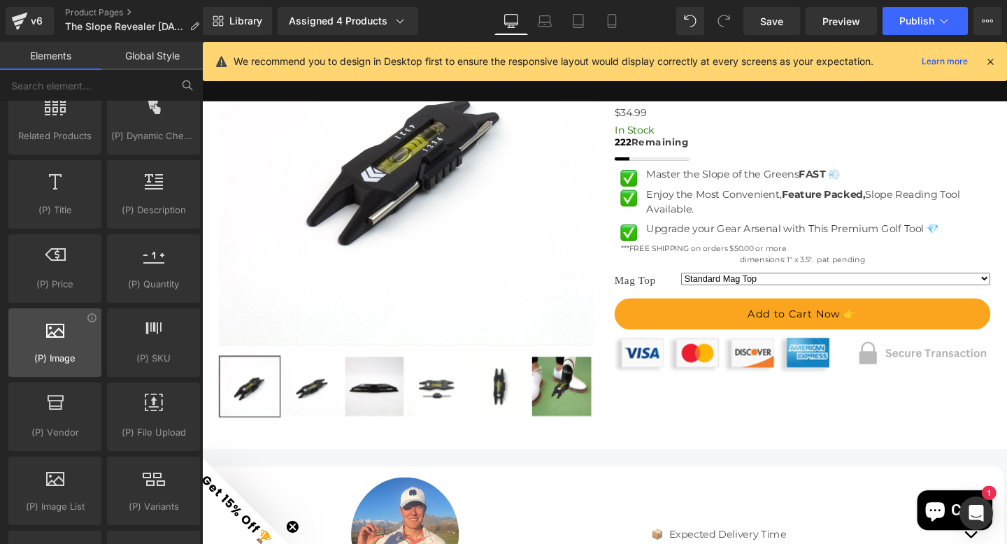
scroll to position [1325, 0]
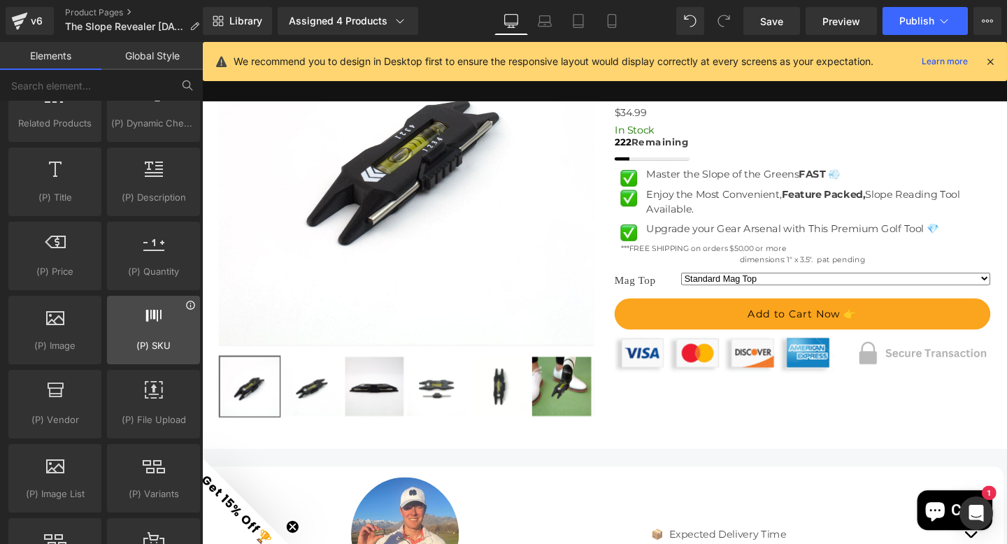
click at [185, 304] on icon at bounding box center [190, 305] width 10 height 10
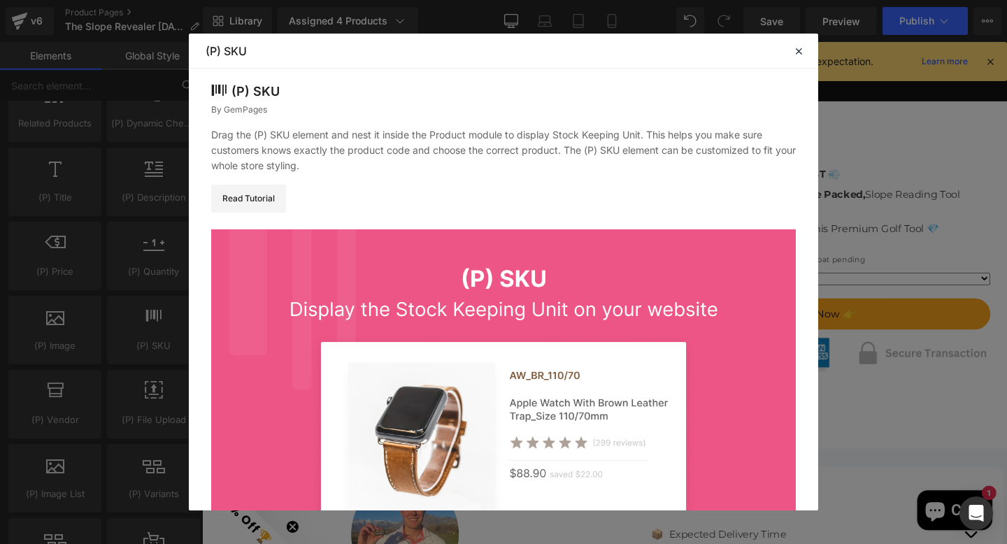
scroll to position [0, 0]
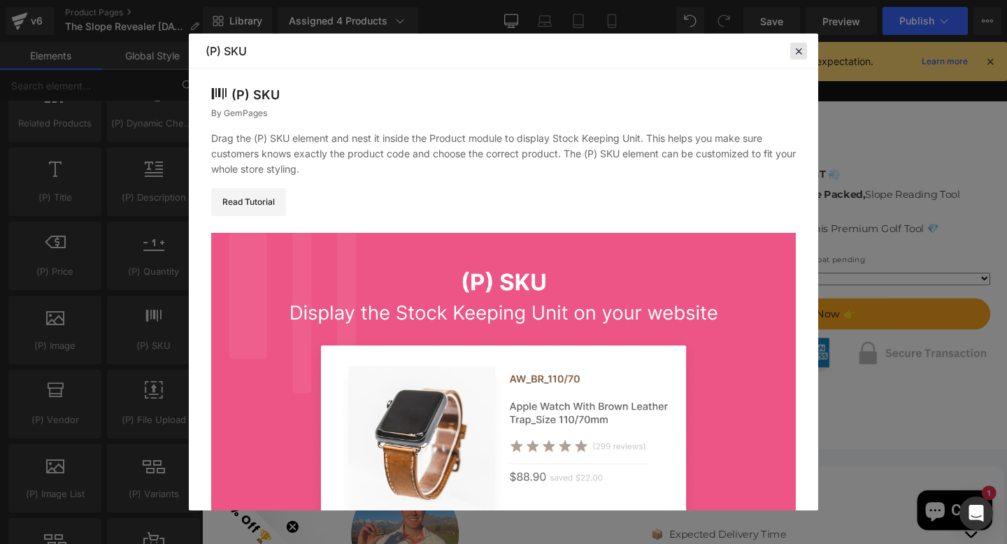
click at [802, 47] on icon at bounding box center [798, 51] width 13 height 13
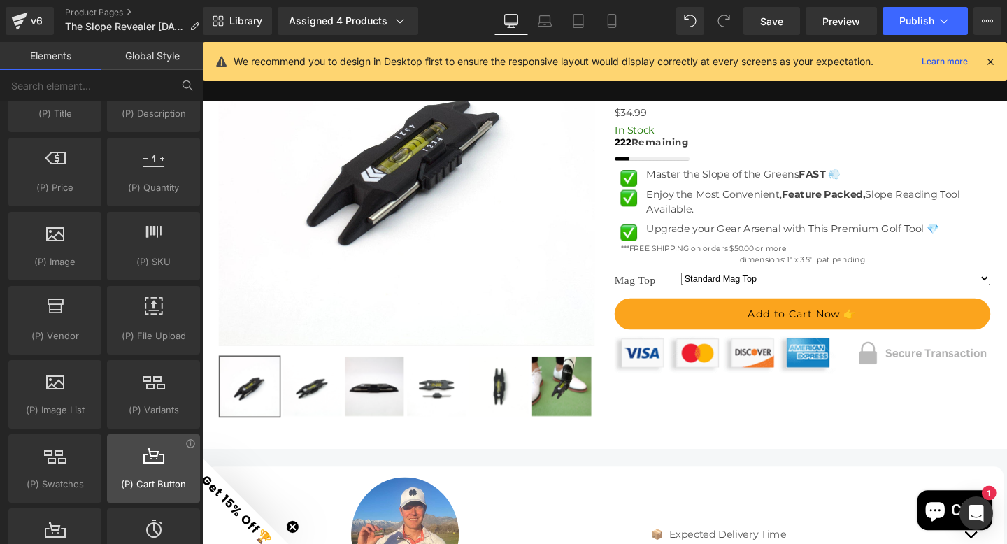
scroll to position [1555, 0]
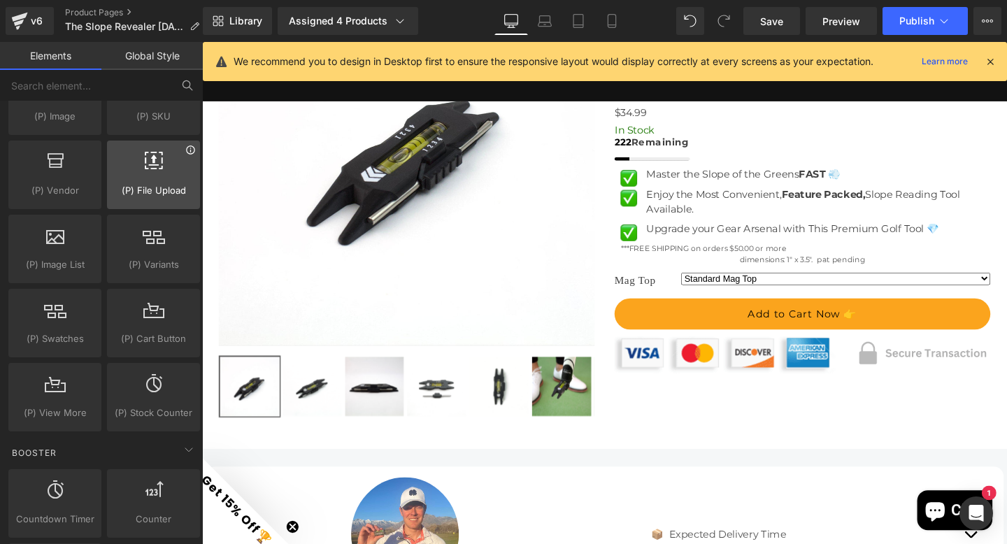
click at [186, 150] on icon at bounding box center [190, 149] width 8 height 8
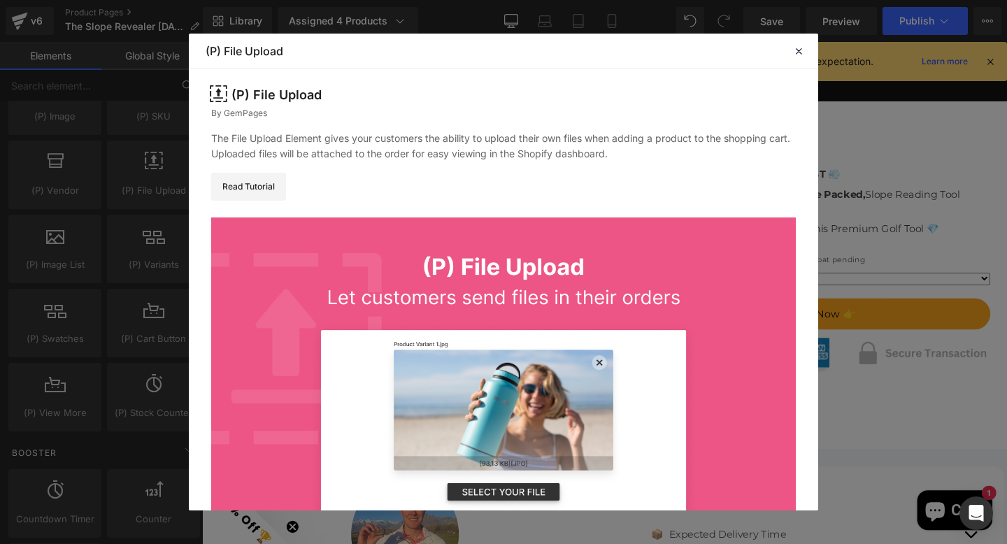
drag, startPoint x: 797, startPoint y: 50, endPoint x: 790, endPoint y: 55, distance: 8.2
click at [797, 50] on icon at bounding box center [798, 51] width 13 height 13
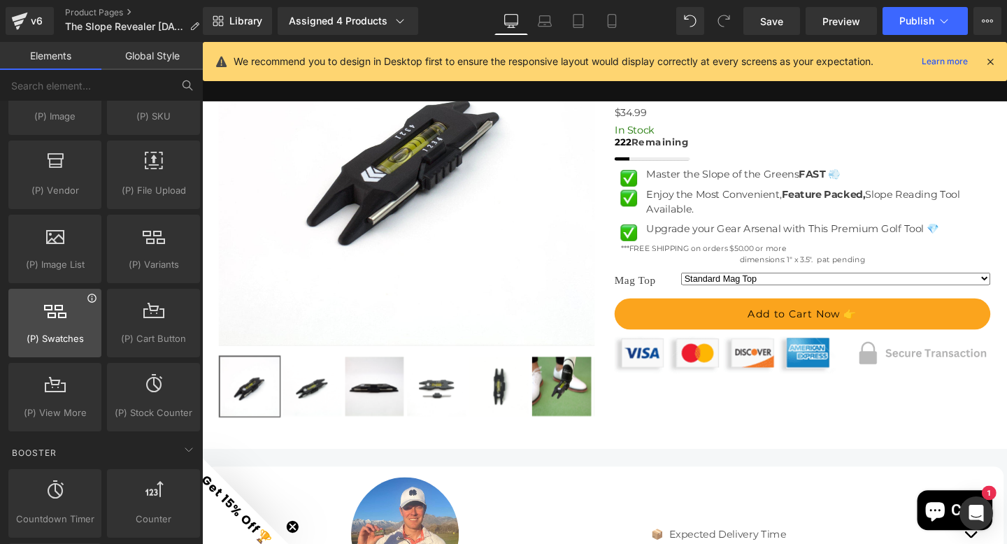
click at [87, 297] on icon at bounding box center [92, 298] width 10 height 10
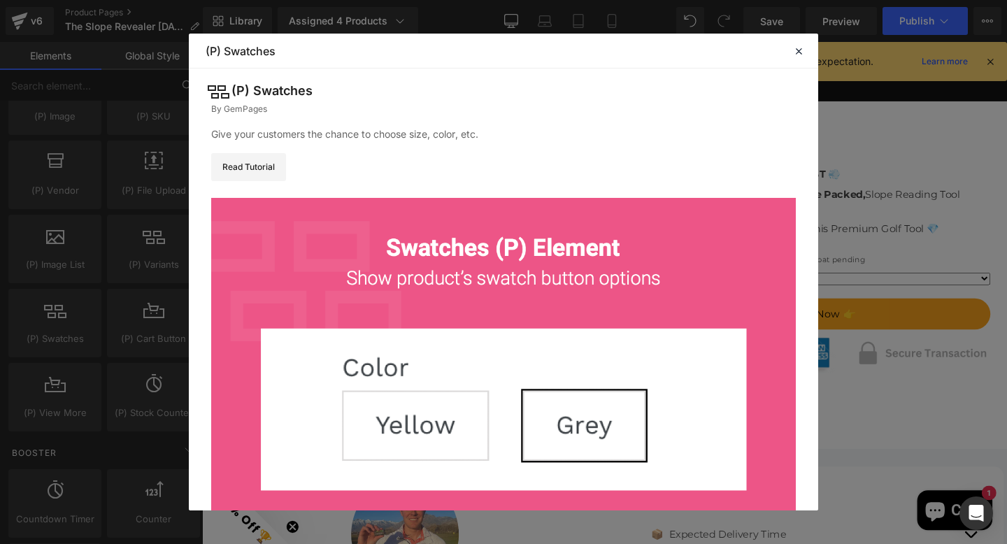
scroll to position [0, 0]
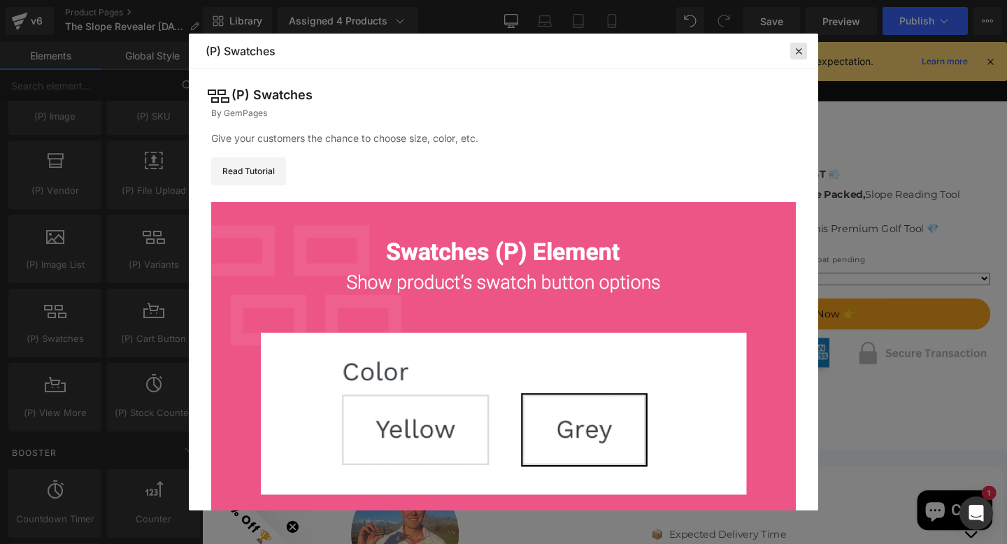
click at [801, 49] on icon at bounding box center [798, 51] width 13 height 13
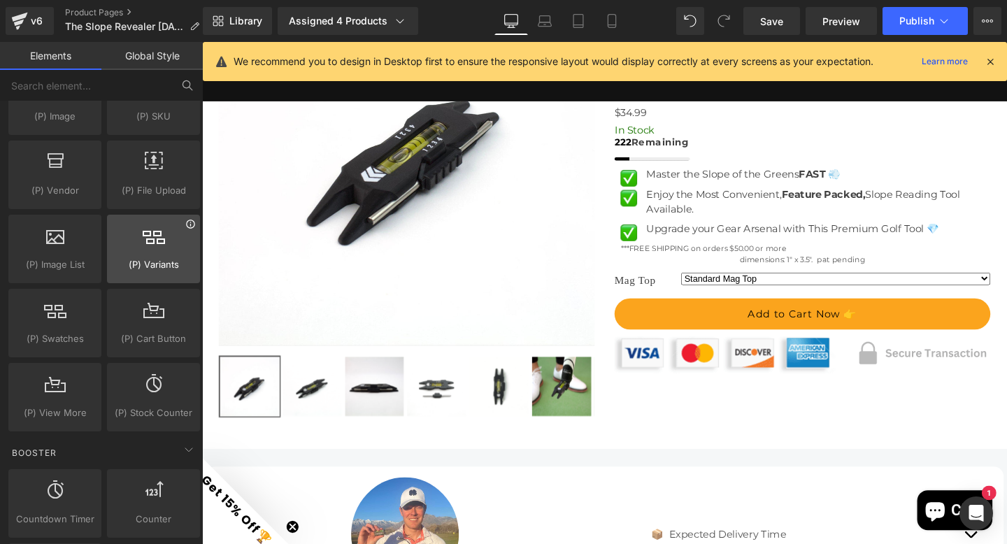
click at [185, 222] on icon at bounding box center [190, 224] width 10 height 10
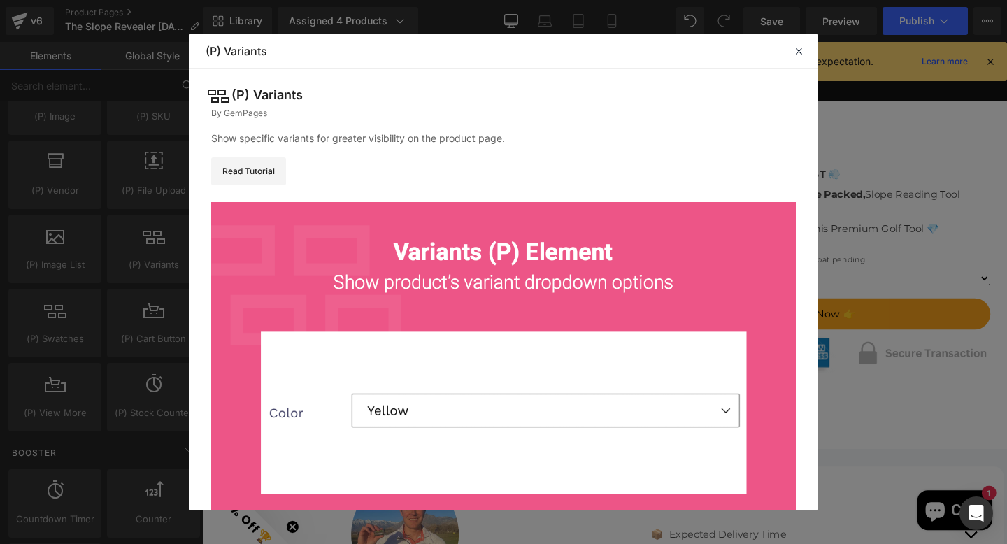
drag, startPoint x: 799, startPoint y: 44, endPoint x: 787, endPoint y: 64, distance: 22.9
click at [799, 45] on icon at bounding box center [798, 51] width 13 height 13
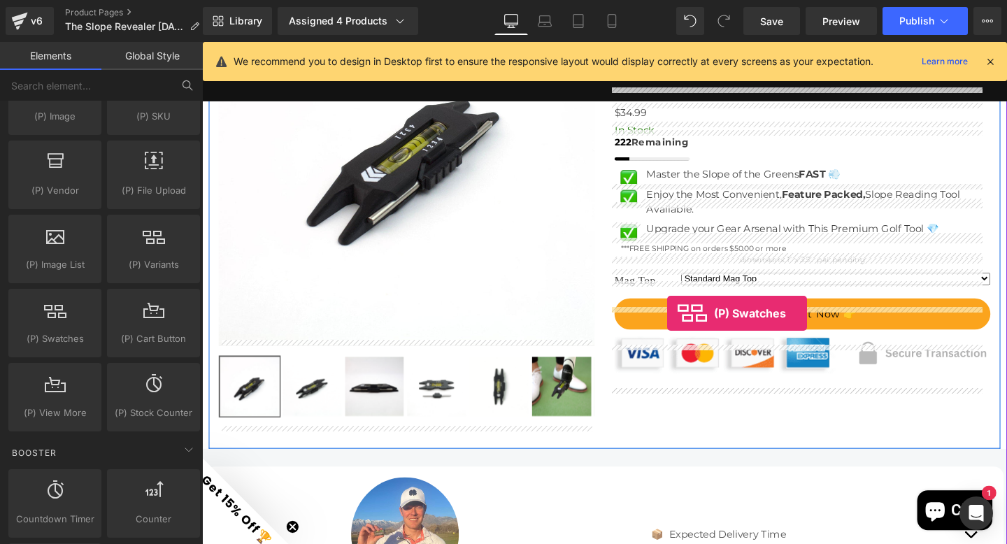
drag, startPoint x: 250, startPoint y: 360, endPoint x: 691, endPoint y: 327, distance: 441.8
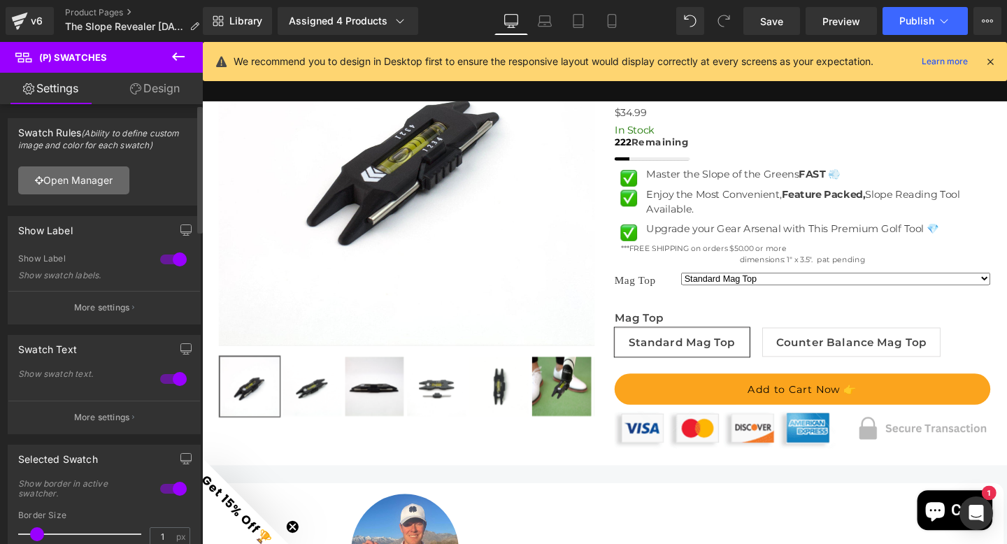
click at [80, 180] on link "Open Manager" at bounding box center [73, 180] width 111 height 28
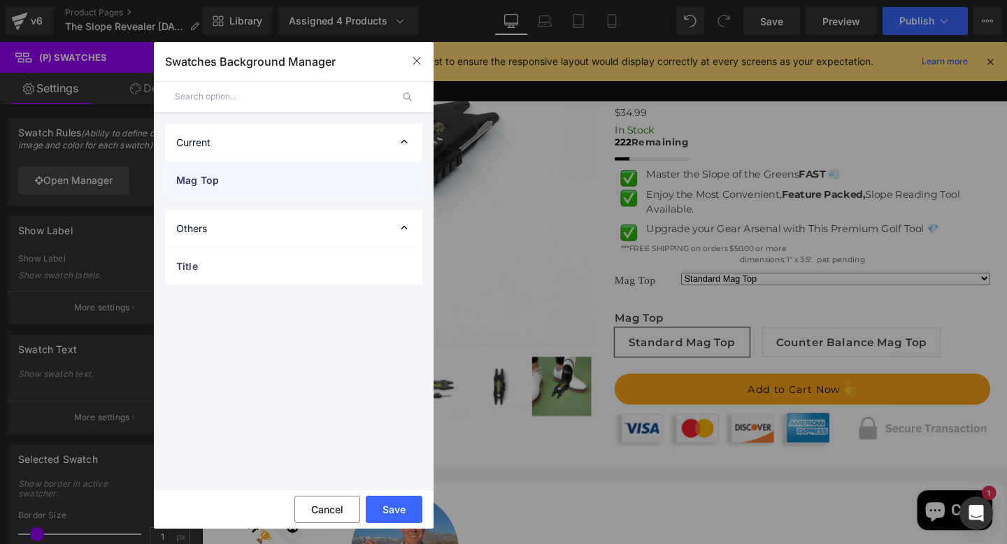
click at [220, 174] on span "Mag Top" at bounding box center [279, 180] width 207 height 15
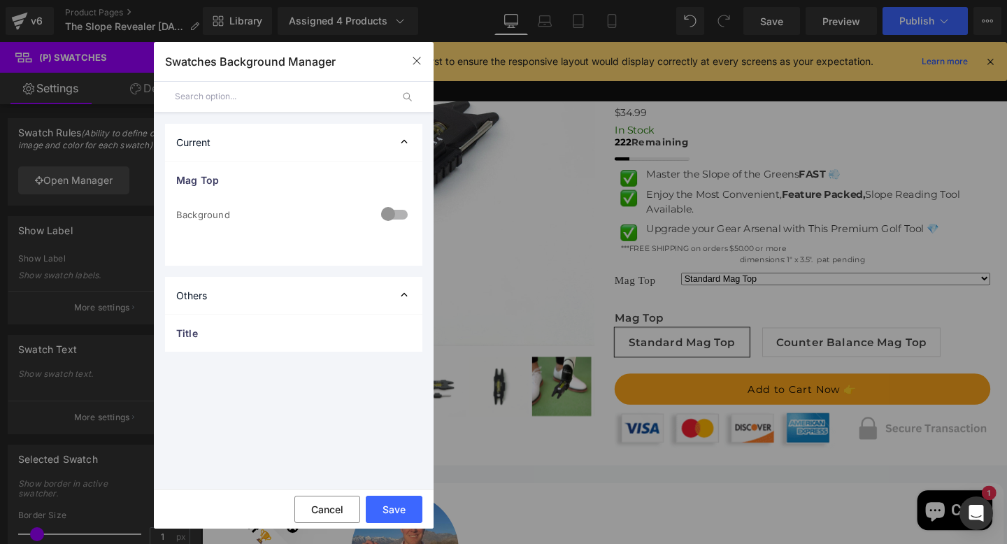
click at [389, 213] on div at bounding box center [395, 215] width 34 height 27
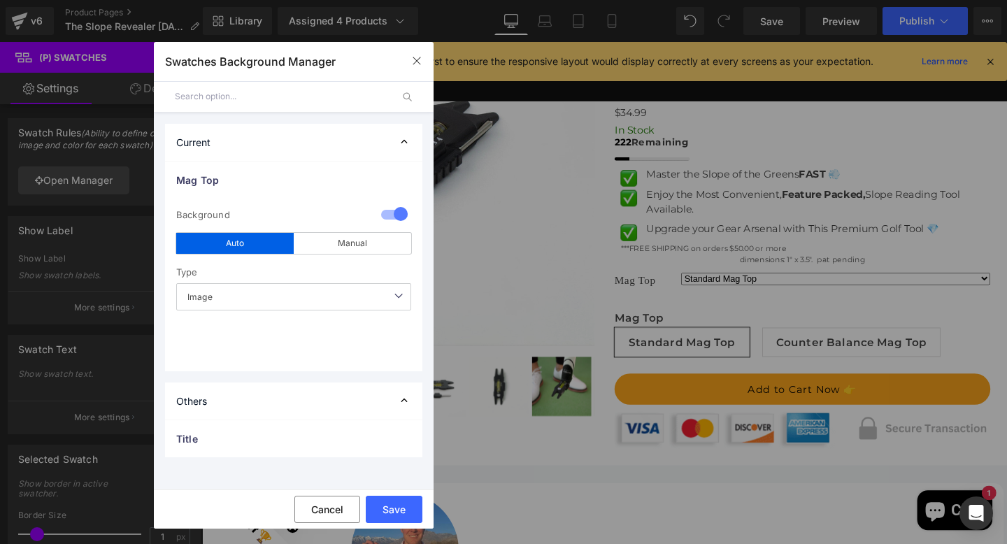
click at [340, 293] on span "Image" at bounding box center [293, 296] width 235 height 27
click at [341, 262] on div "Type" at bounding box center [293, 272] width 235 height 22
click at [394, 509] on button "Save" at bounding box center [394, 509] width 57 height 27
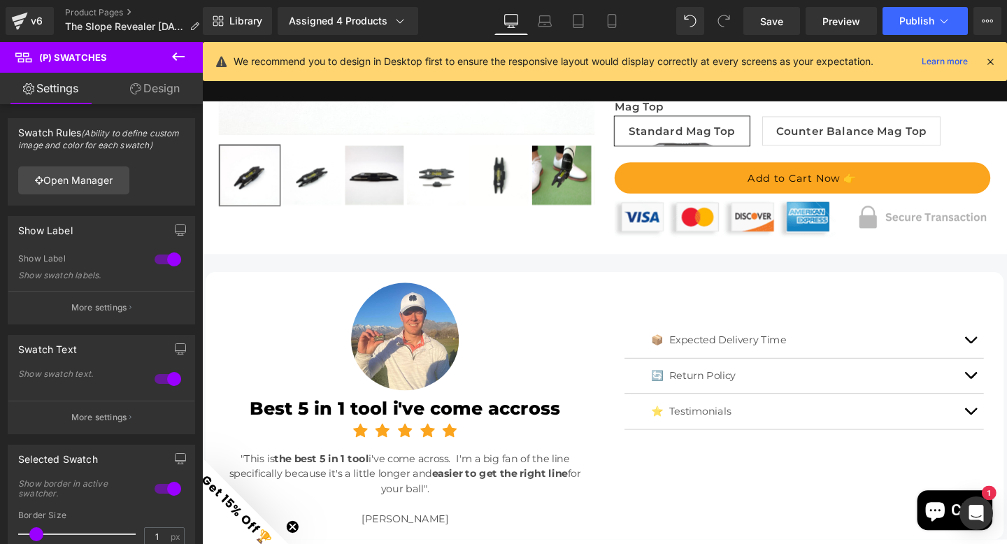
scroll to position [294, 0]
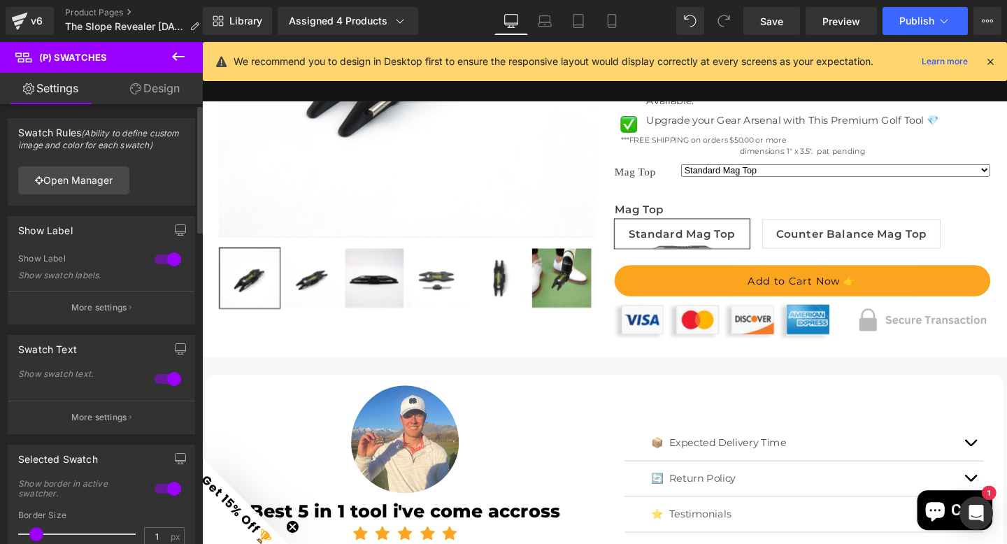
click at [168, 203] on div "e30= Open Manager" at bounding box center [101, 180] width 186 height 50
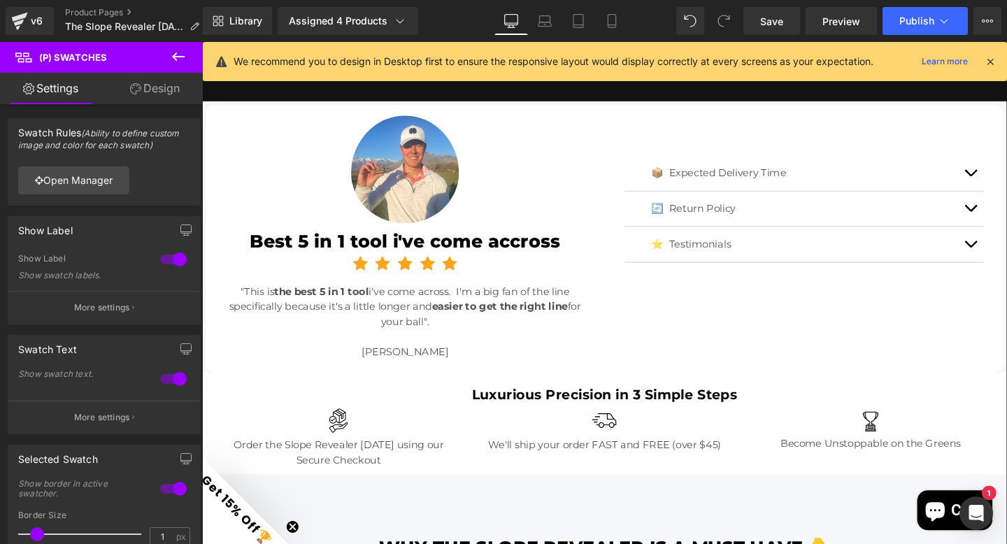
scroll to position [358, 0]
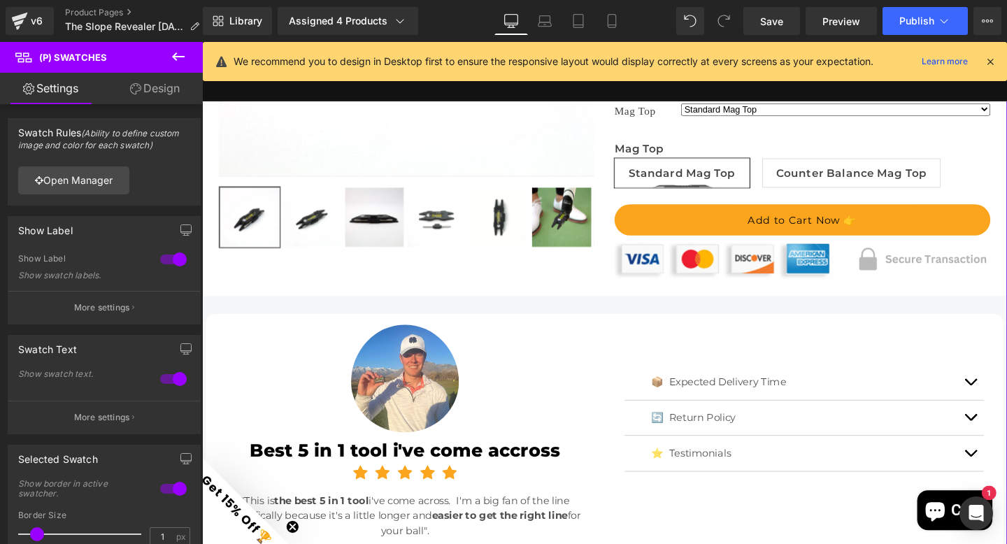
click at [843, 194] on span "Counter Balance Mag Top" at bounding box center [885, 179] width 158 height 29
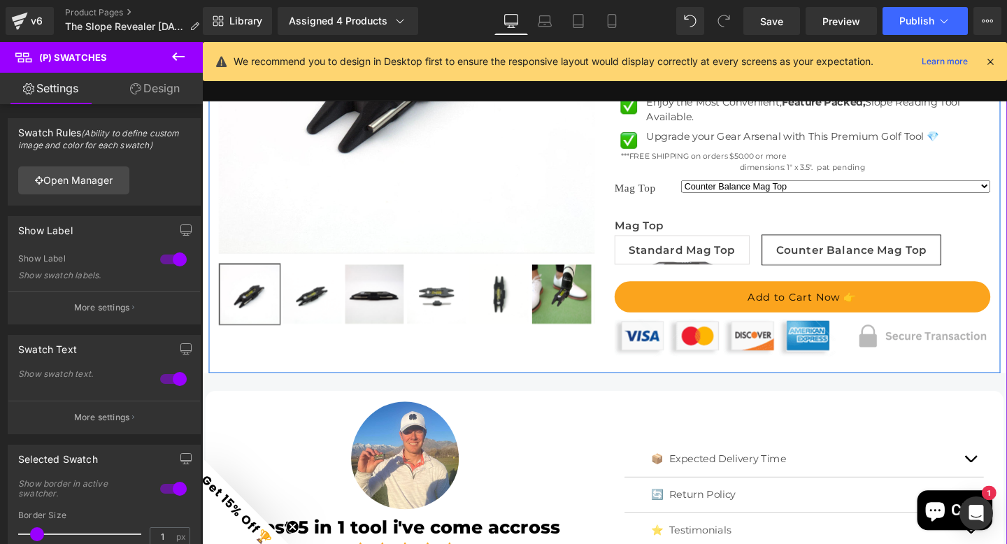
scroll to position [275, 0]
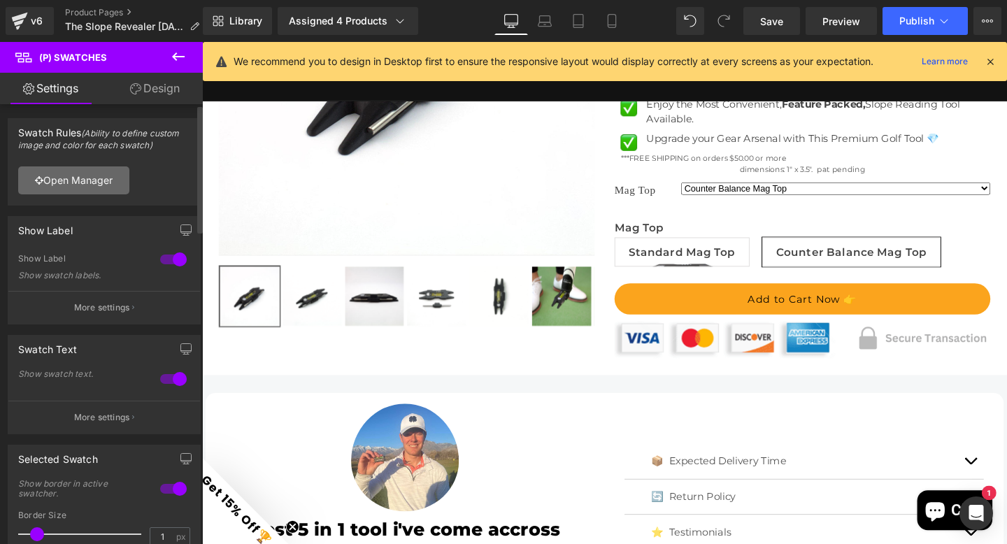
click at [83, 178] on link "Open Manager" at bounding box center [73, 180] width 111 height 28
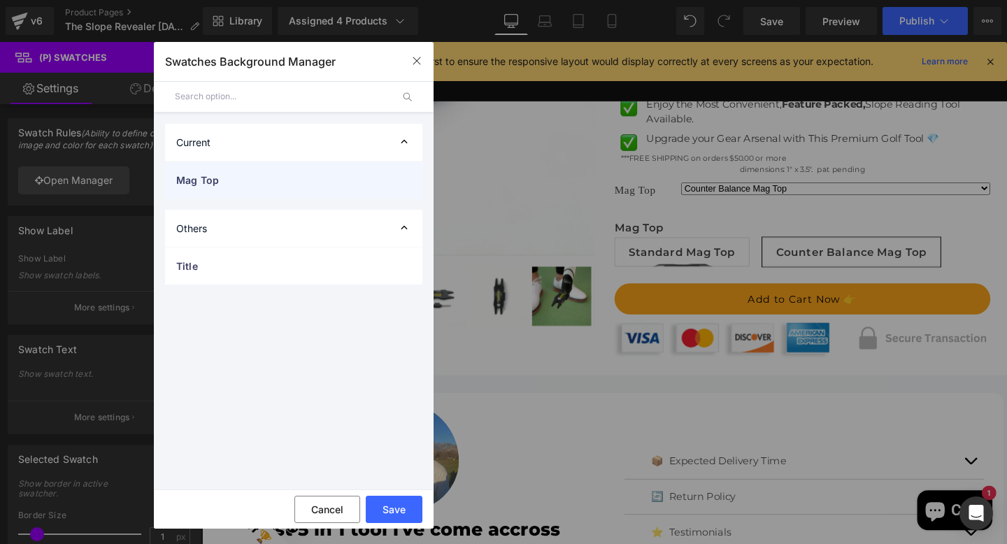
click at [234, 182] on span "Mag Top" at bounding box center [279, 180] width 207 height 15
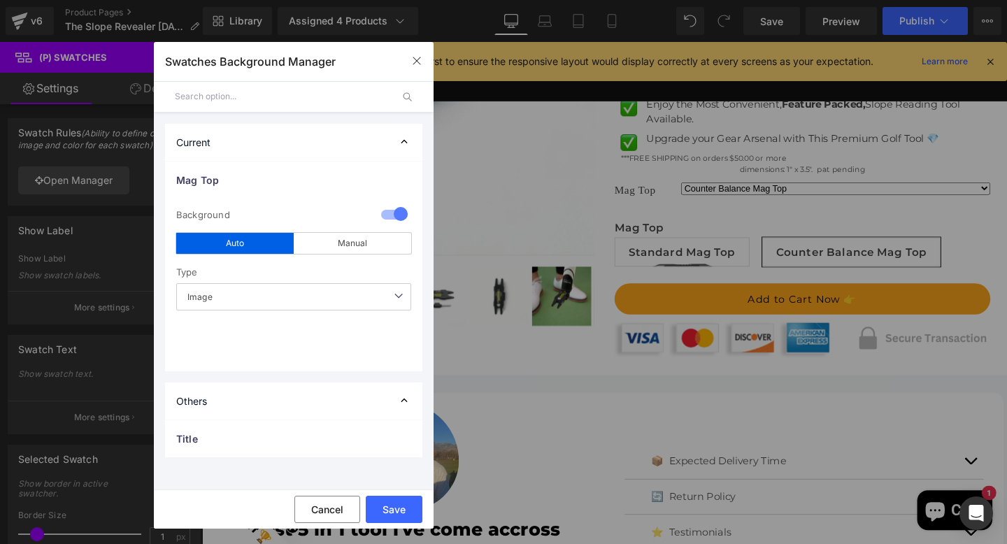
click at [391, 141] on div "Current" at bounding box center [293, 142] width 257 height 37
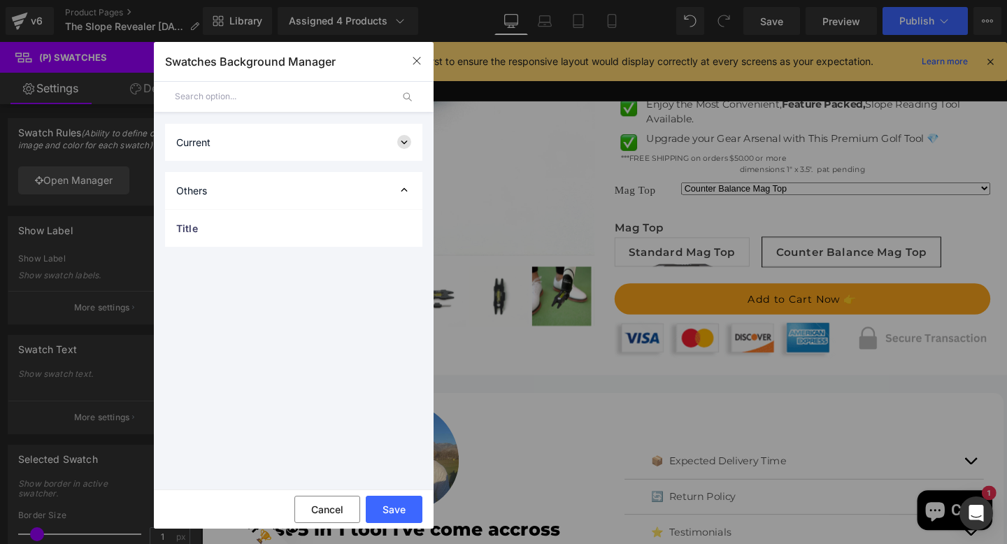
click at [401, 139] on icon at bounding box center [404, 142] width 14 height 14
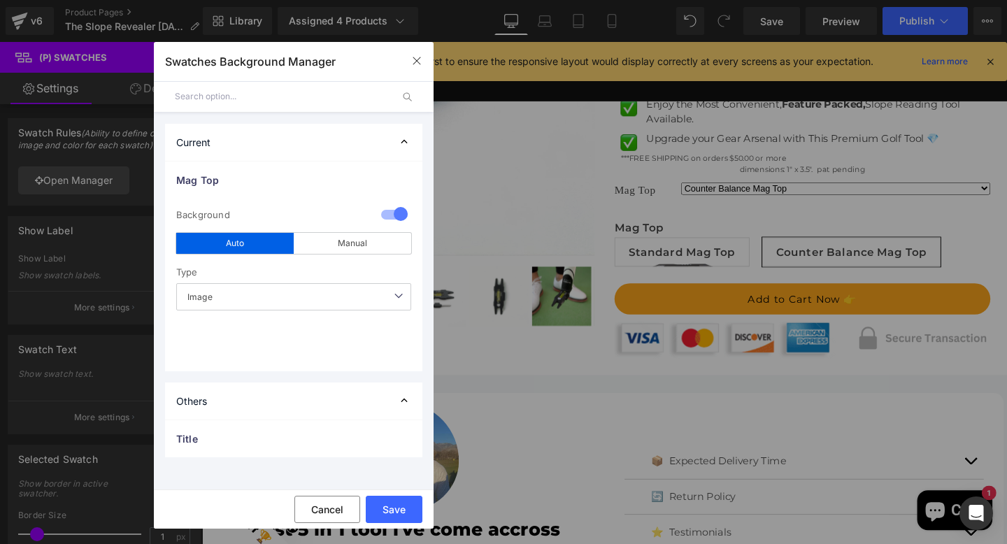
click at [326, 142] on div "Current" at bounding box center [293, 142] width 257 height 37
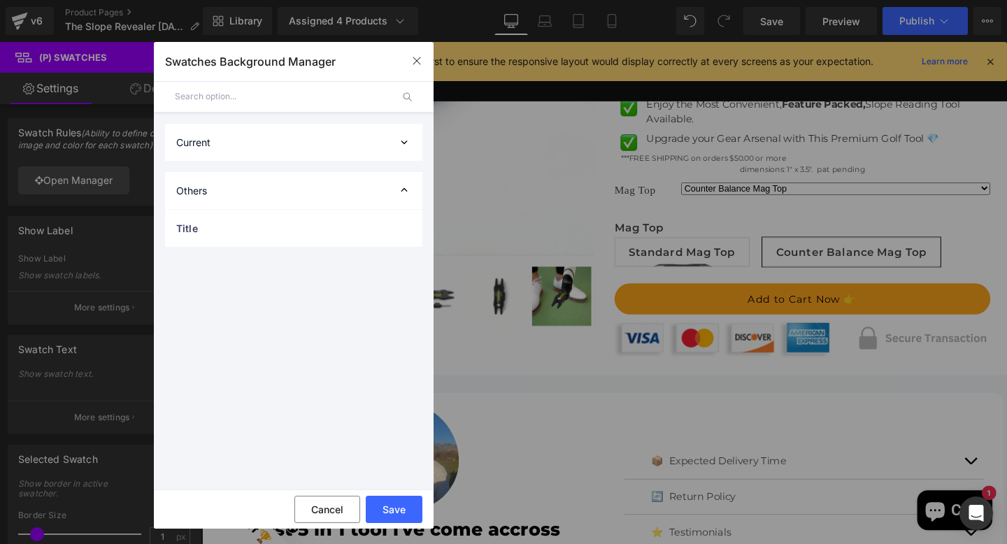
click at [306, 194] on div "Others" at bounding box center [293, 190] width 257 height 37
click at [292, 192] on div "Others" at bounding box center [293, 190] width 257 height 37
click at [281, 146] on div "Current" at bounding box center [293, 142] width 257 height 37
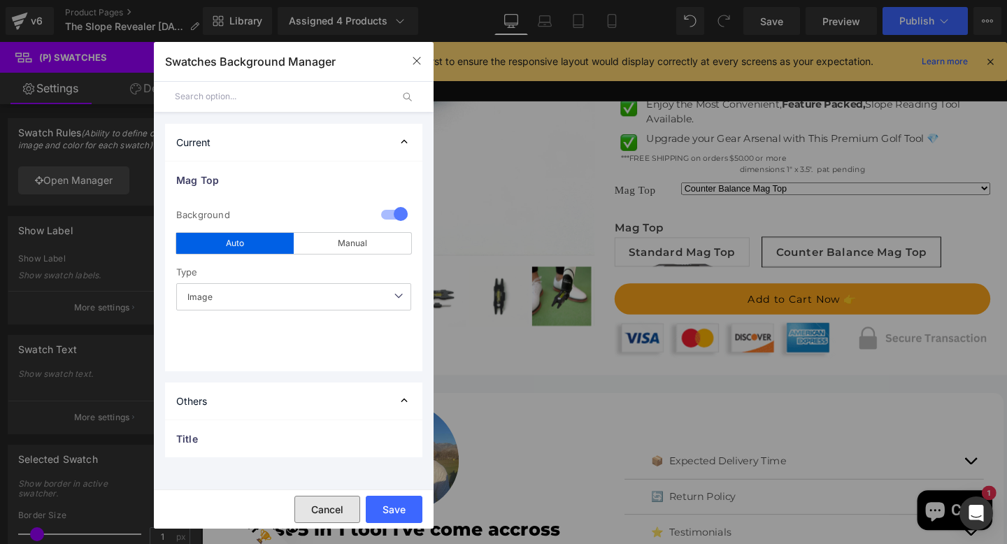
drag, startPoint x: 332, startPoint y: 504, endPoint x: 136, endPoint y: 485, distance: 196.0
click at [332, 504] on button "Cancel" at bounding box center [327, 509] width 66 height 27
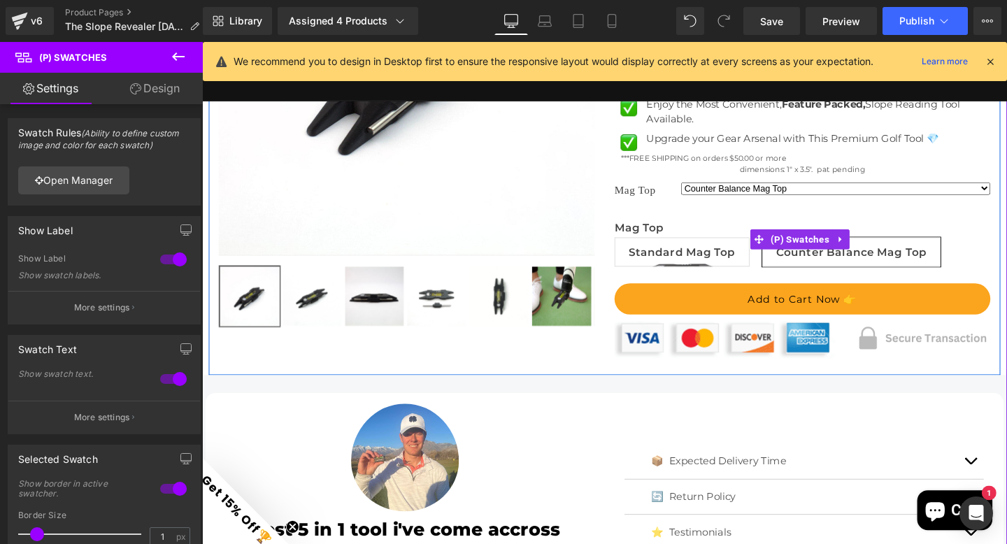
click at [694, 273] on span "Standard Mag Top" at bounding box center [706, 262] width 113 height 29
select select "Standard Mag Top"
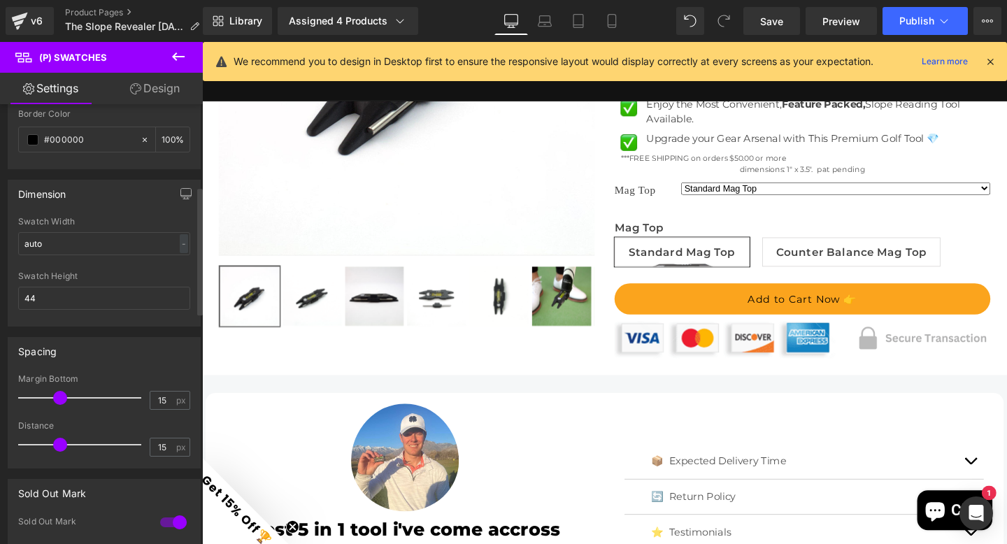
scroll to position [451, 0]
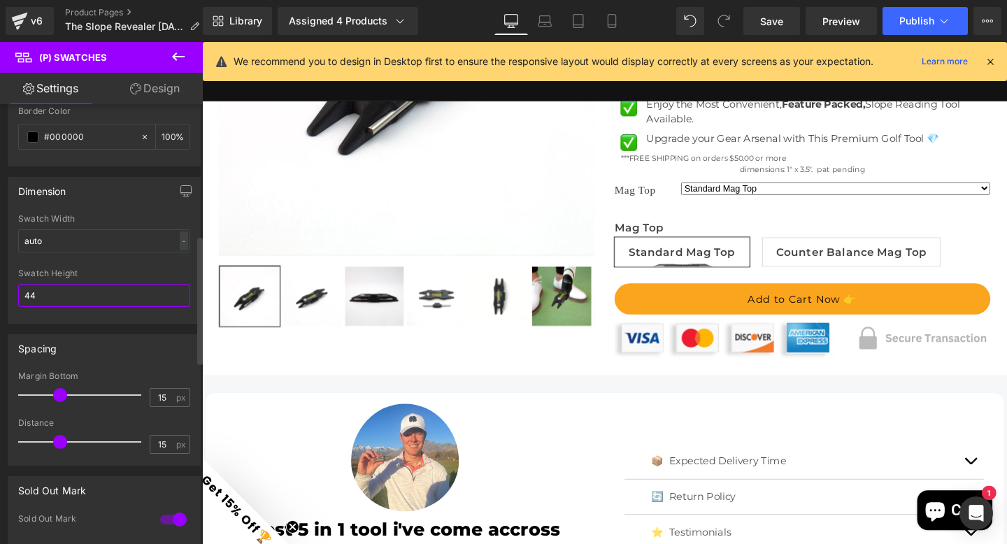
click at [46, 293] on input "44" at bounding box center [104, 295] width 172 height 23
type input "4"
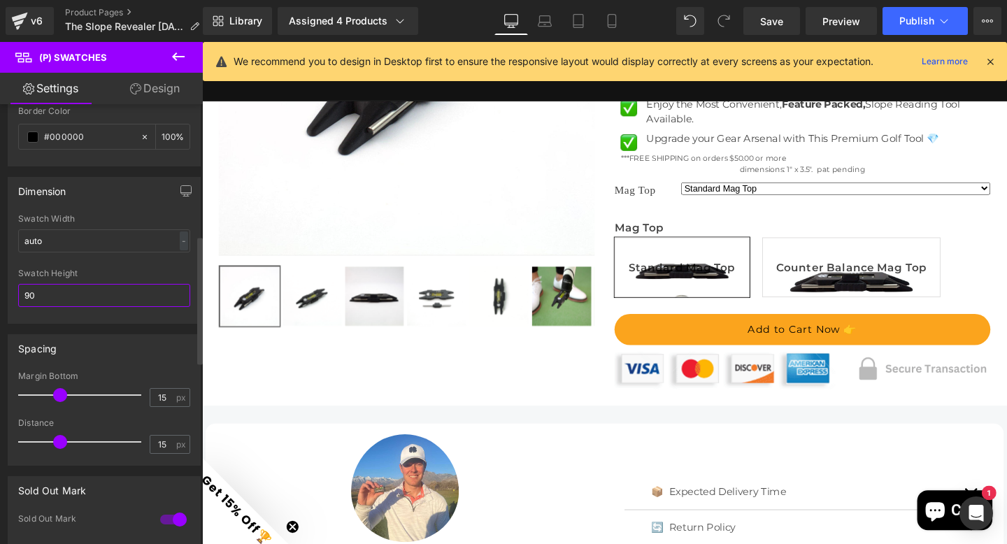
type input "9"
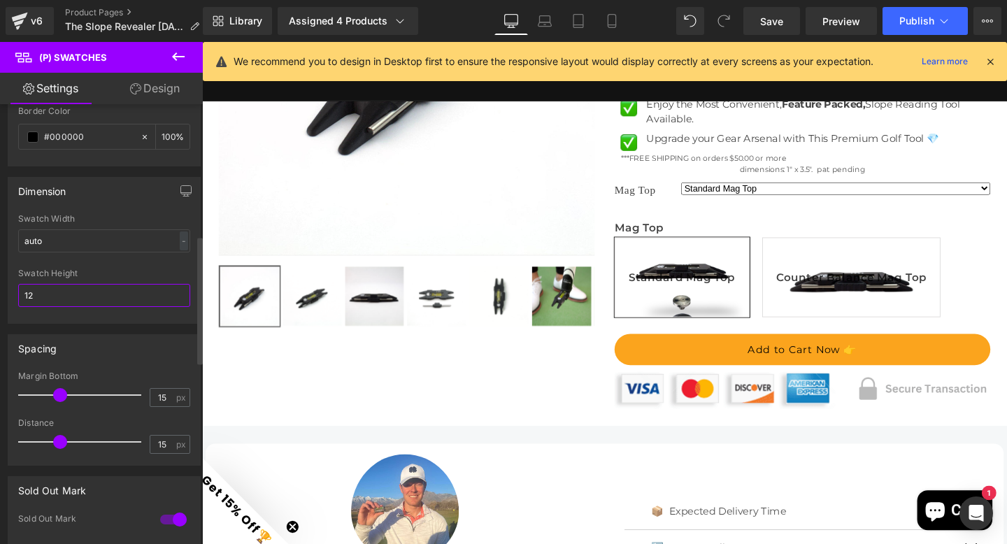
type input "1"
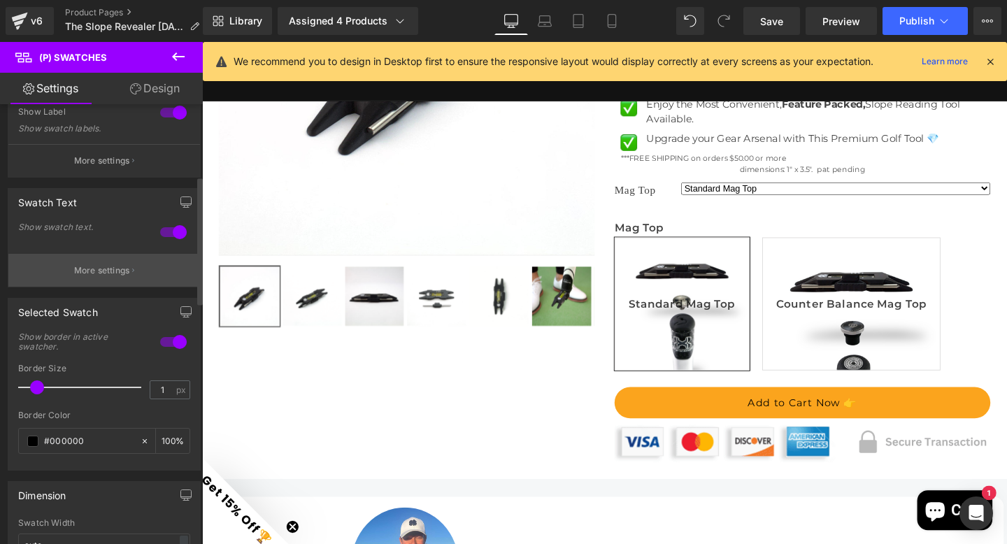
scroll to position [108, 0]
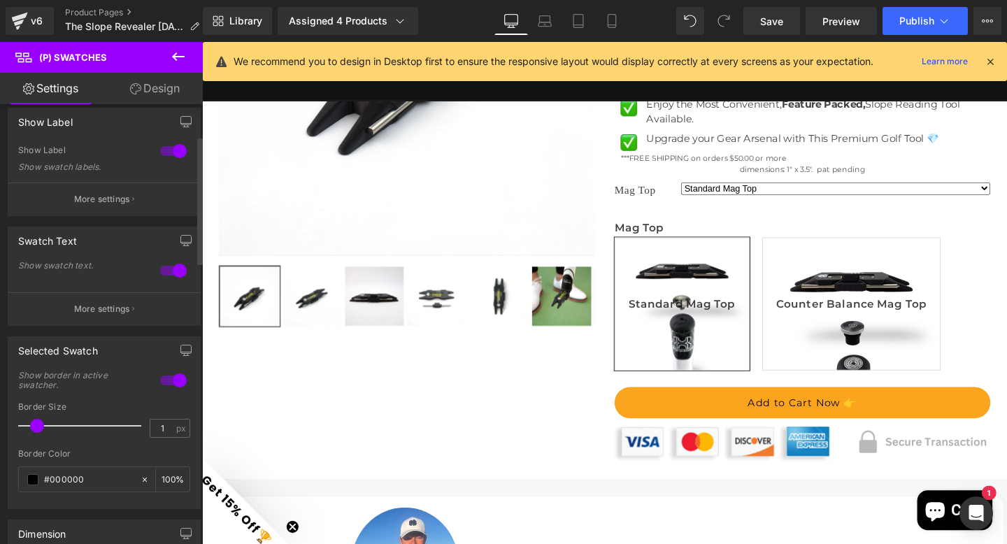
type input "200"
click at [170, 269] on div at bounding box center [174, 270] width 34 height 22
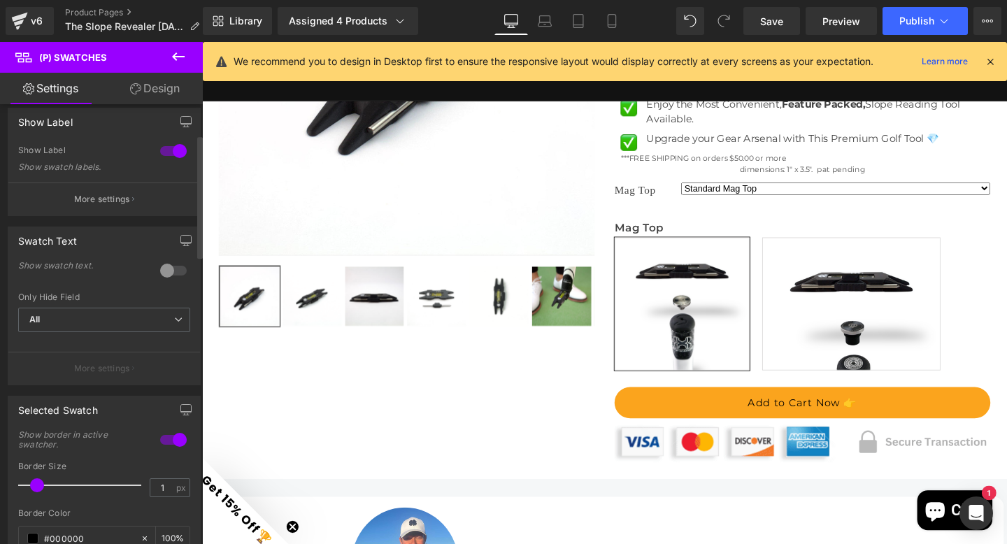
click at [159, 268] on div at bounding box center [174, 270] width 34 height 22
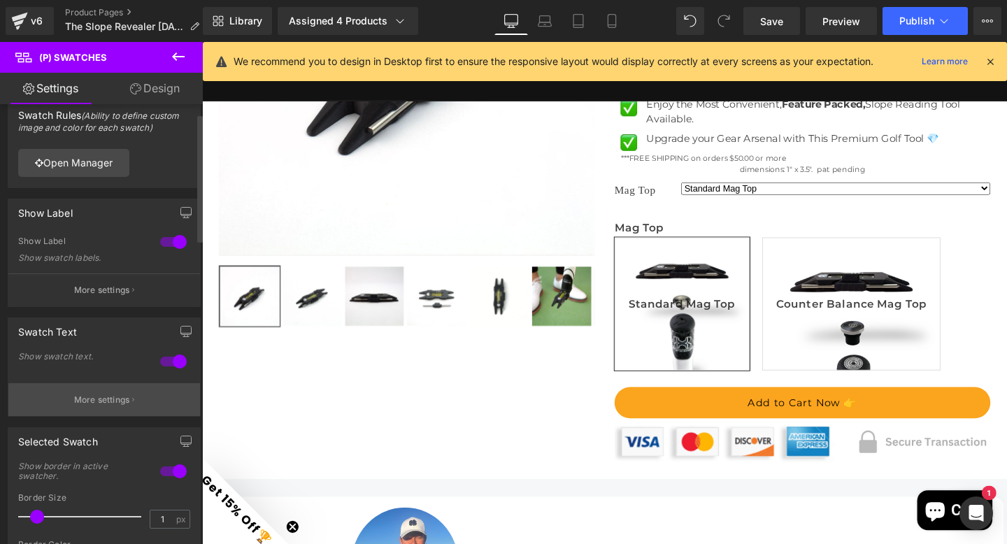
scroll to position [111, 0]
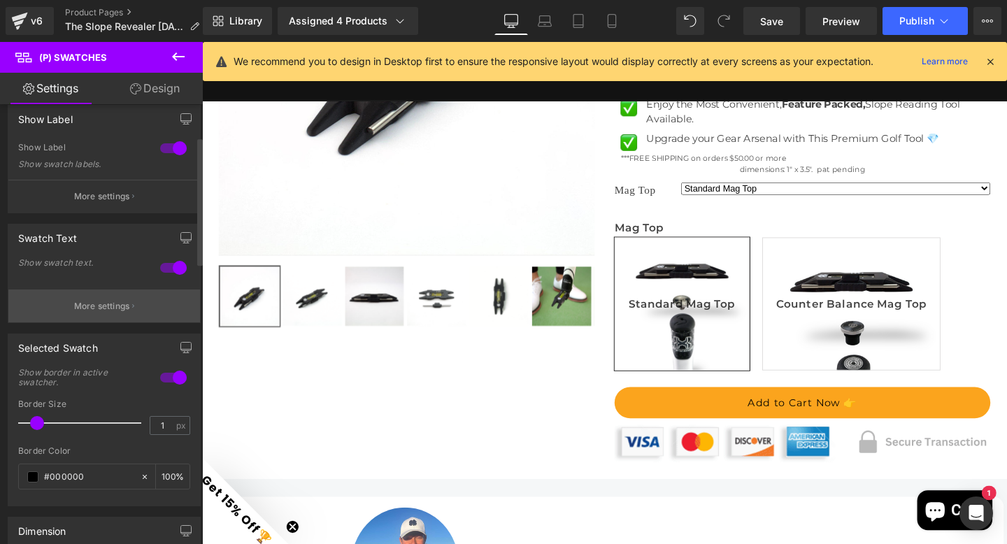
click at [97, 304] on p "More settings" at bounding box center [102, 306] width 56 height 13
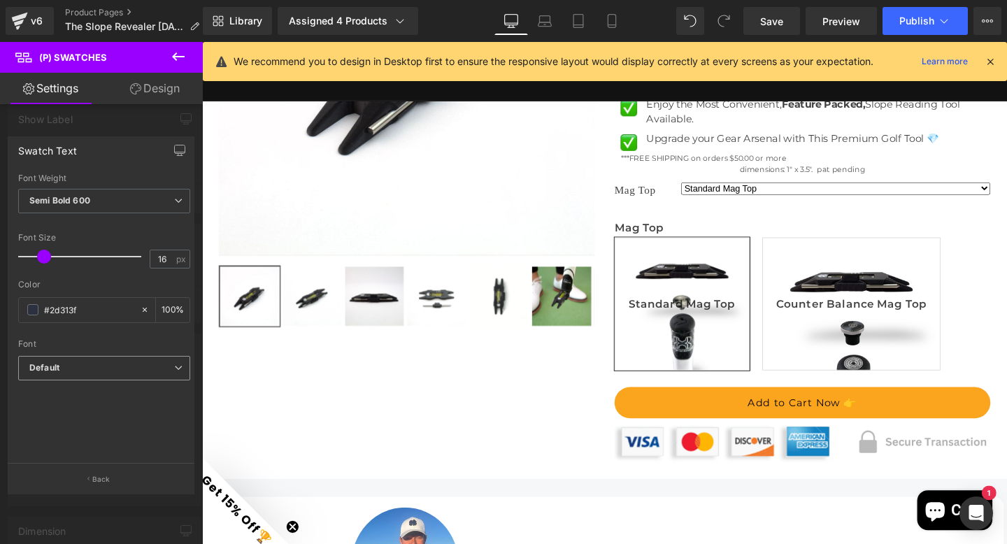
click at [71, 371] on b "Default" at bounding box center [101, 368] width 145 height 12
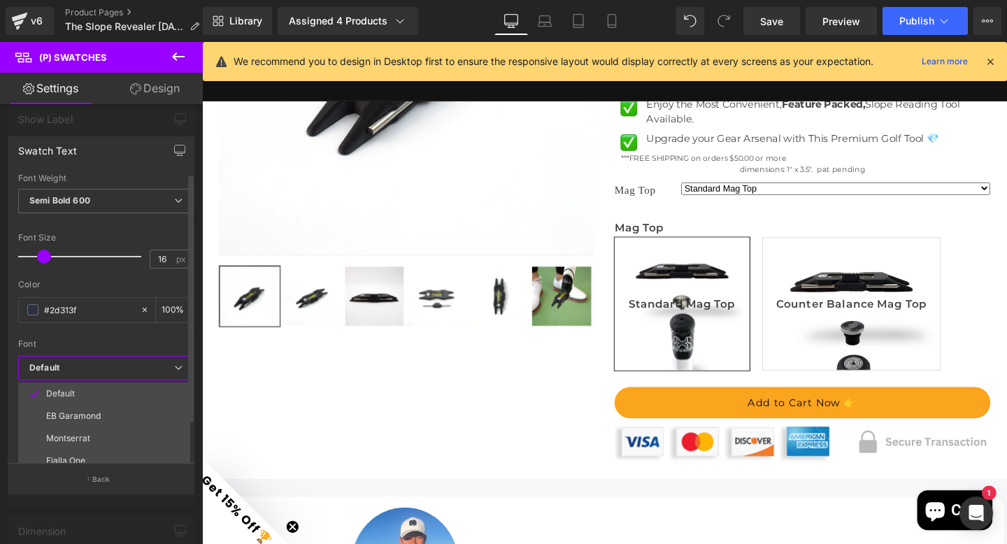
click at [79, 343] on div "Font" at bounding box center [104, 344] width 172 height 10
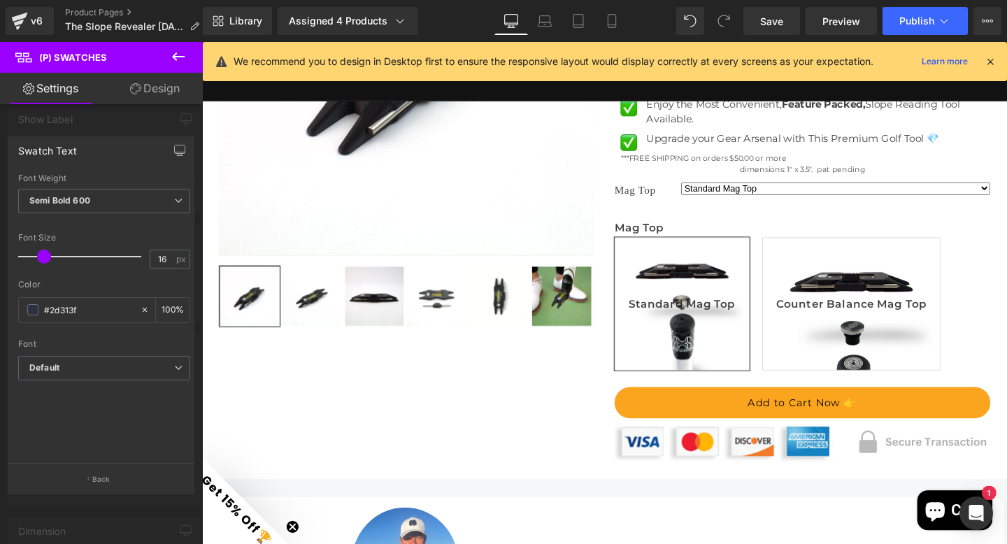
click at [176, 55] on icon at bounding box center [178, 56] width 17 height 17
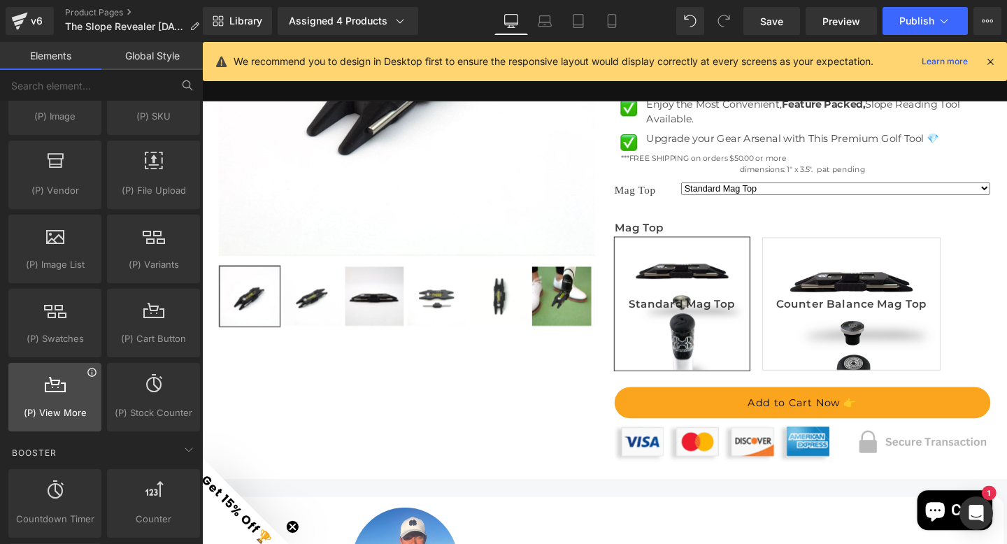
click at [90, 376] on icon at bounding box center [92, 372] width 10 height 10
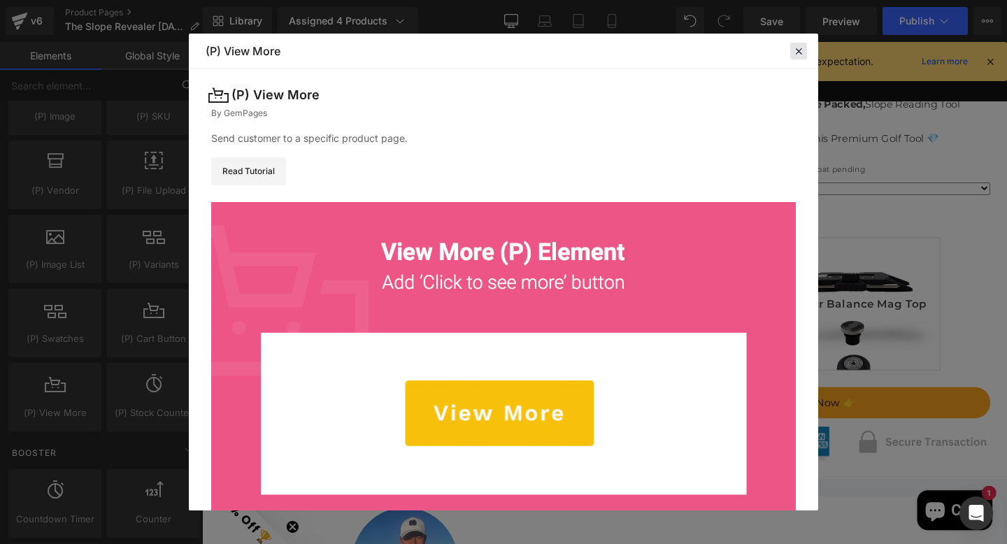
click at [798, 49] on icon at bounding box center [798, 51] width 13 height 13
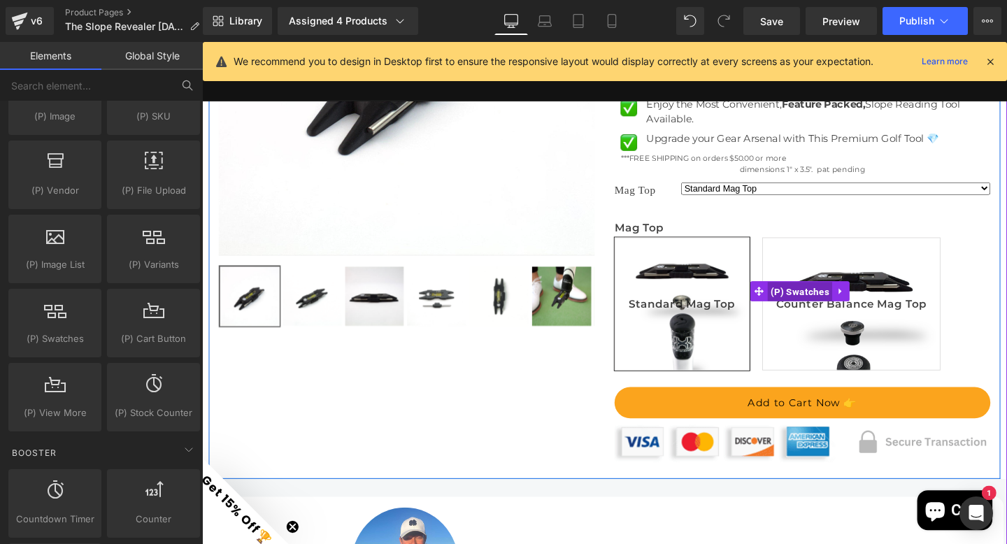
click at [818, 315] on span "(P) Swatches" at bounding box center [831, 304] width 69 height 21
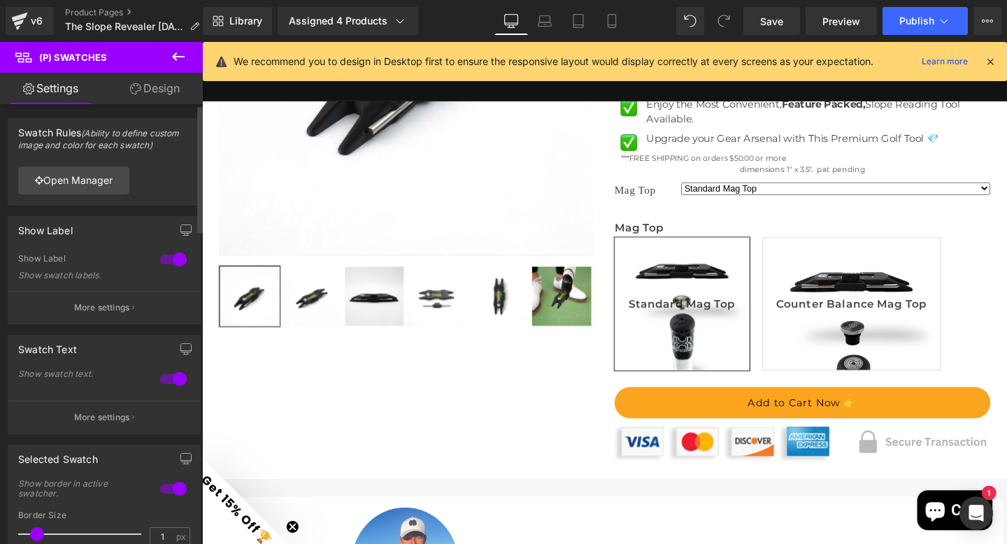
click at [171, 258] on div at bounding box center [174, 259] width 34 height 22
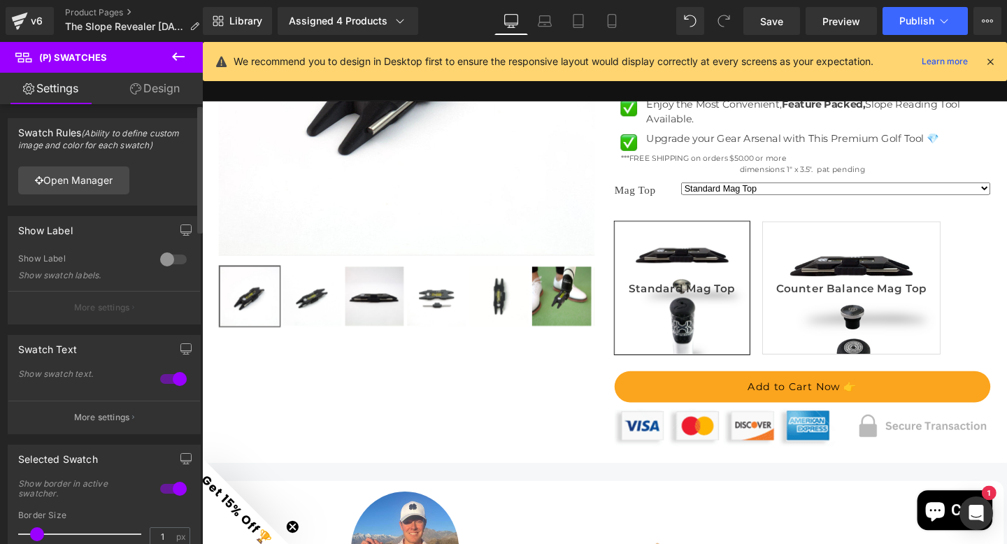
click at [164, 258] on div at bounding box center [174, 259] width 34 height 22
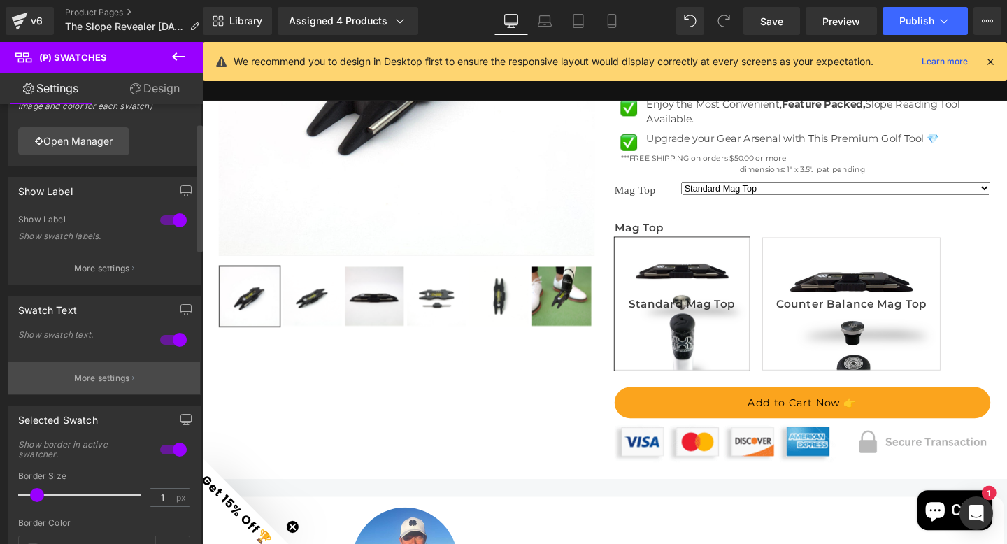
scroll to position [66, 0]
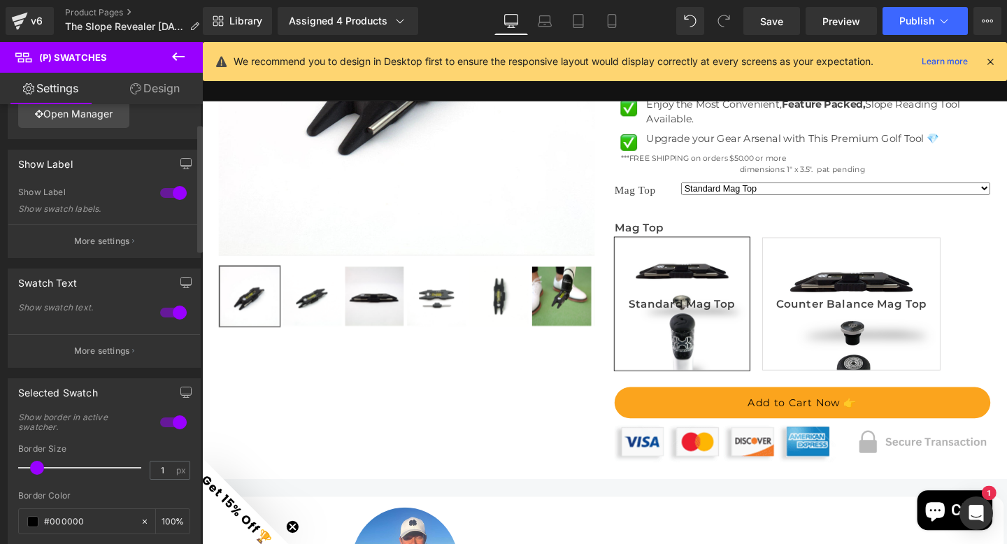
click at [171, 315] on div at bounding box center [174, 312] width 34 height 22
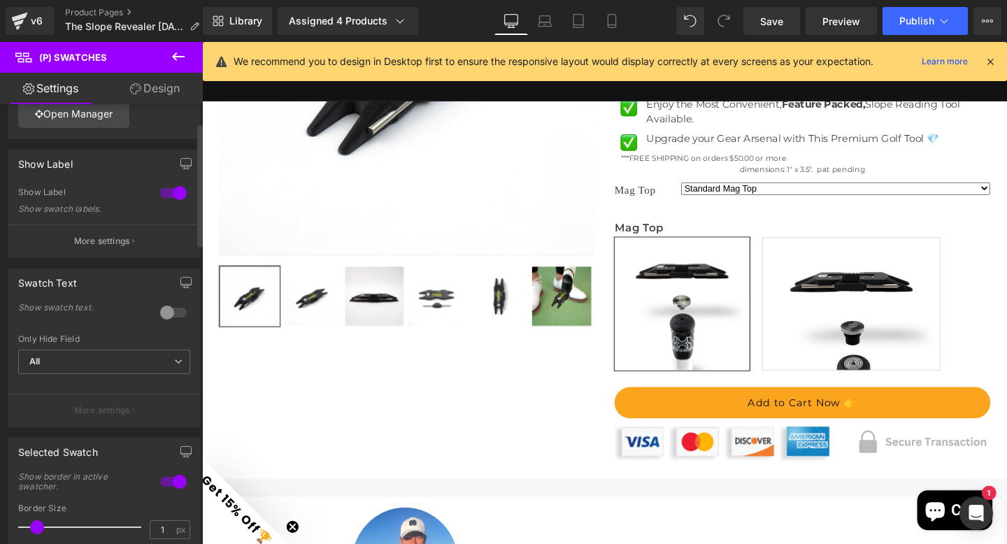
click at [164, 313] on div at bounding box center [174, 312] width 34 height 22
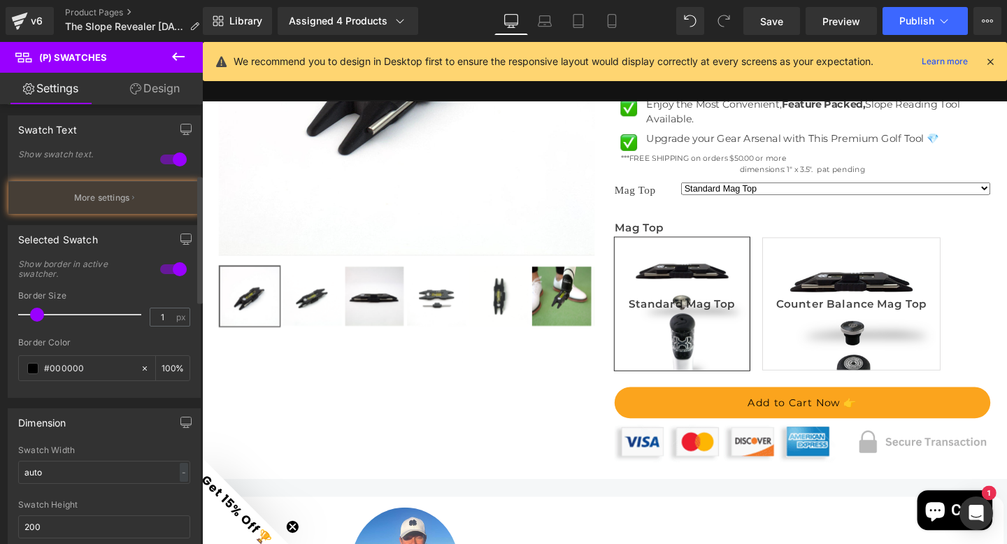
scroll to position [242, 0]
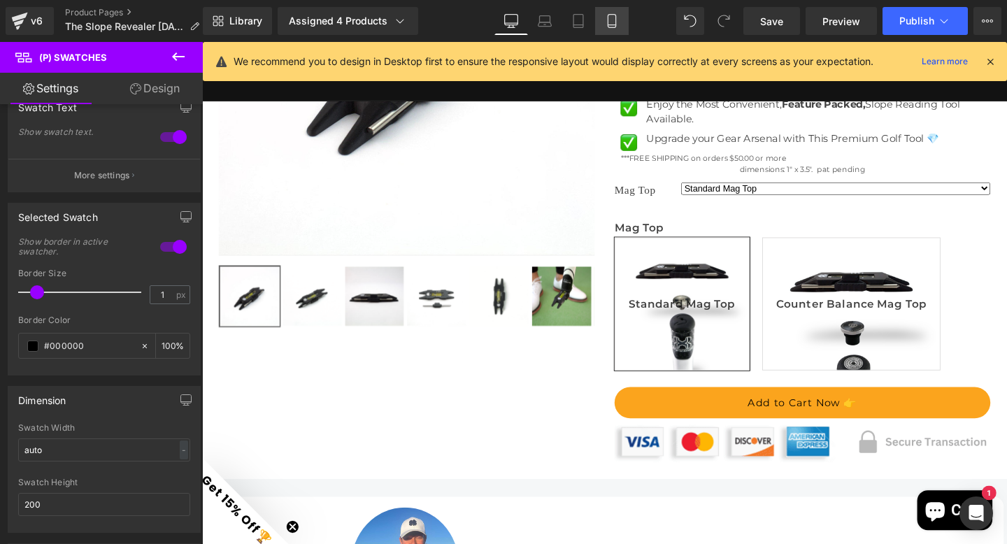
click at [611, 20] on icon at bounding box center [612, 21] width 14 height 14
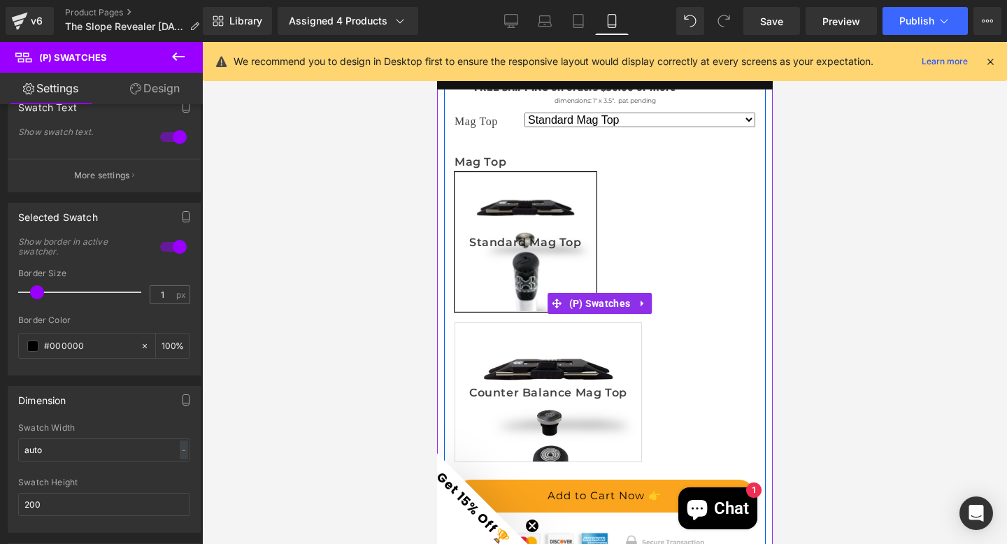
scroll to position [759, 0]
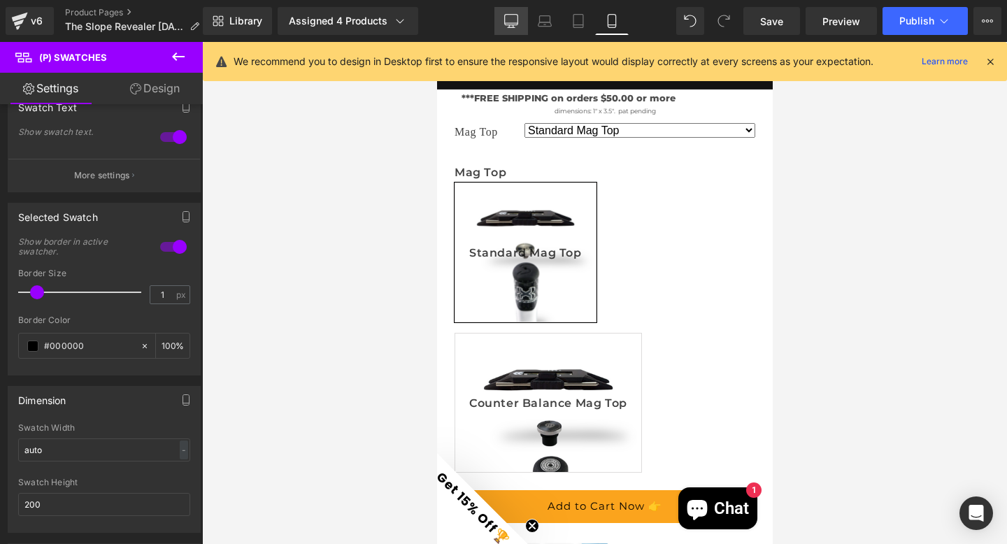
click at [510, 20] on icon at bounding box center [511, 21] width 14 height 14
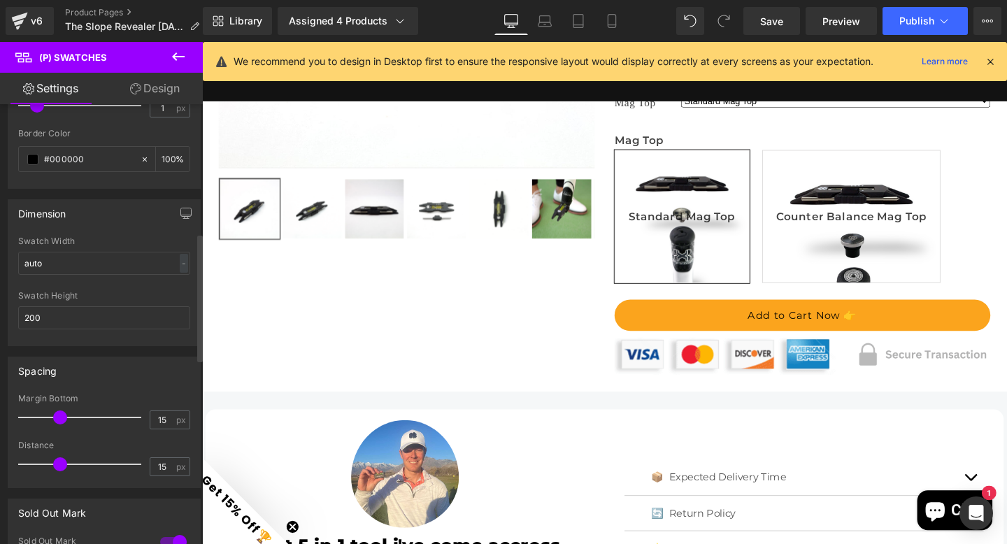
scroll to position [443, 0]
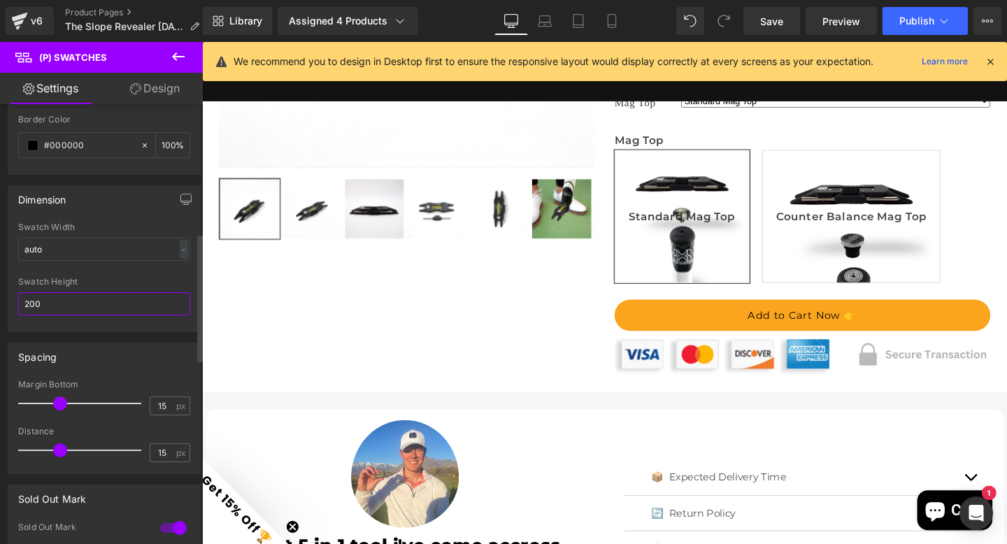
click at [51, 301] on input "200" at bounding box center [104, 303] width 172 height 23
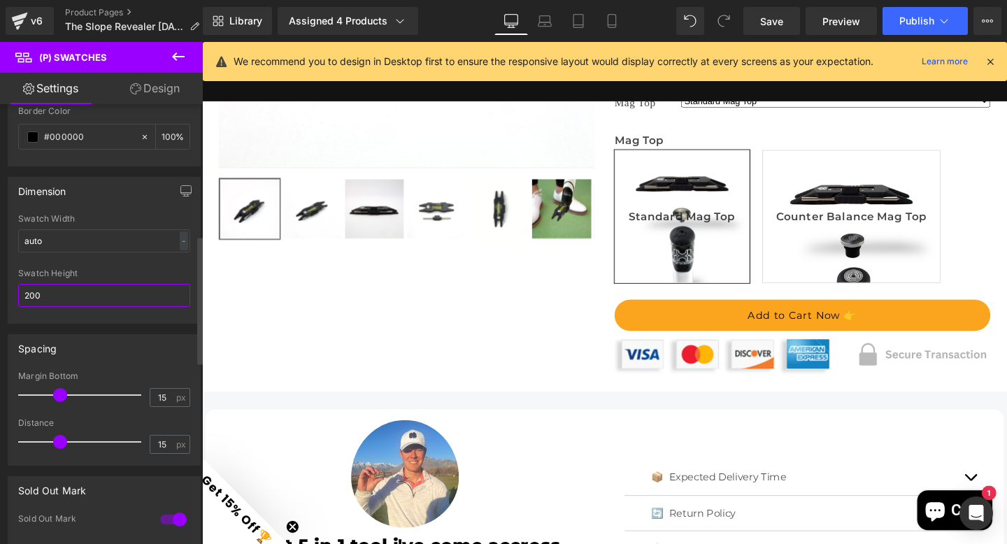
scroll to position [462, 0]
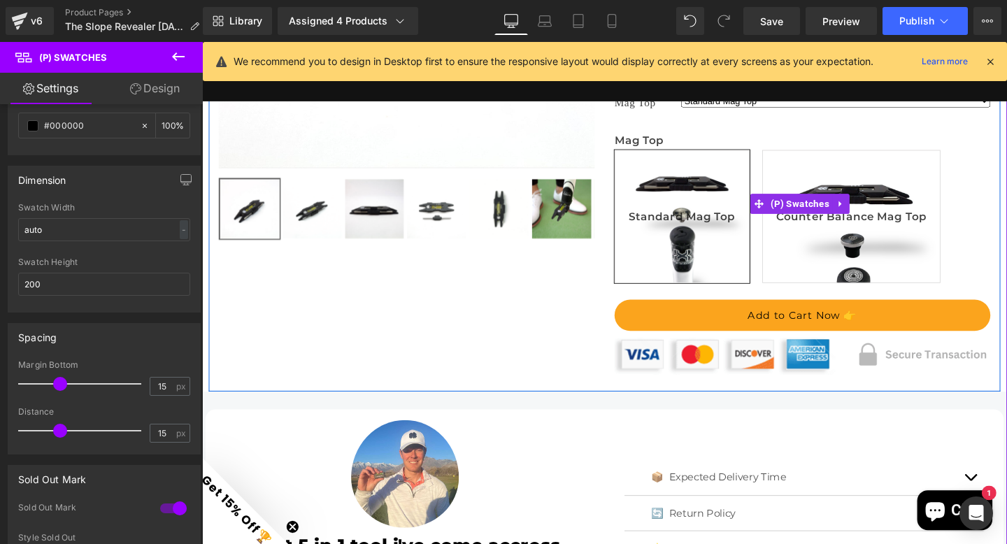
click at [828, 204] on span "Counter Balance Mag Top" at bounding box center [885, 225] width 158 height 138
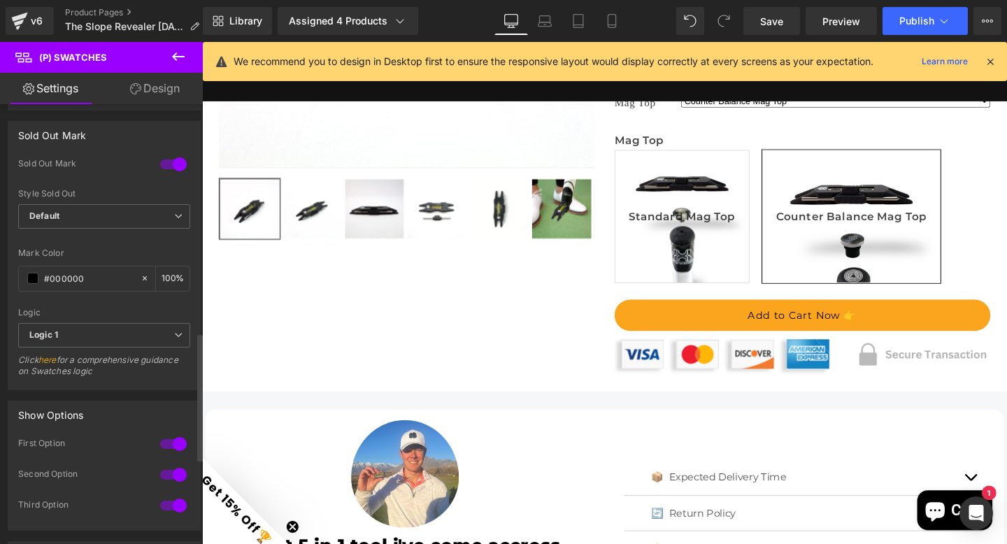
scroll to position [820, 0]
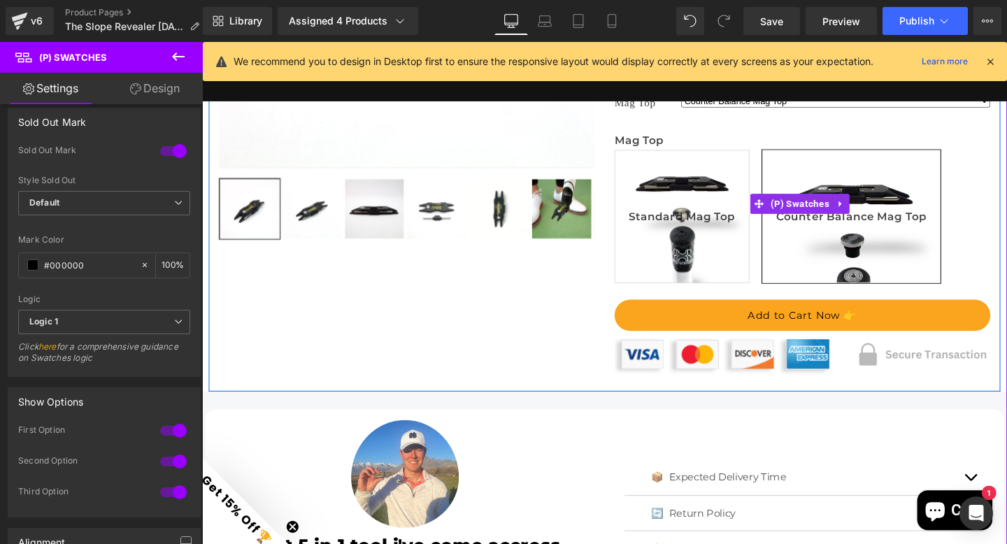
click at [663, 181] on span "Standard Mag Top" at bounding box center [706, 225] width 113 height 138
select select "Standard Mag Top"
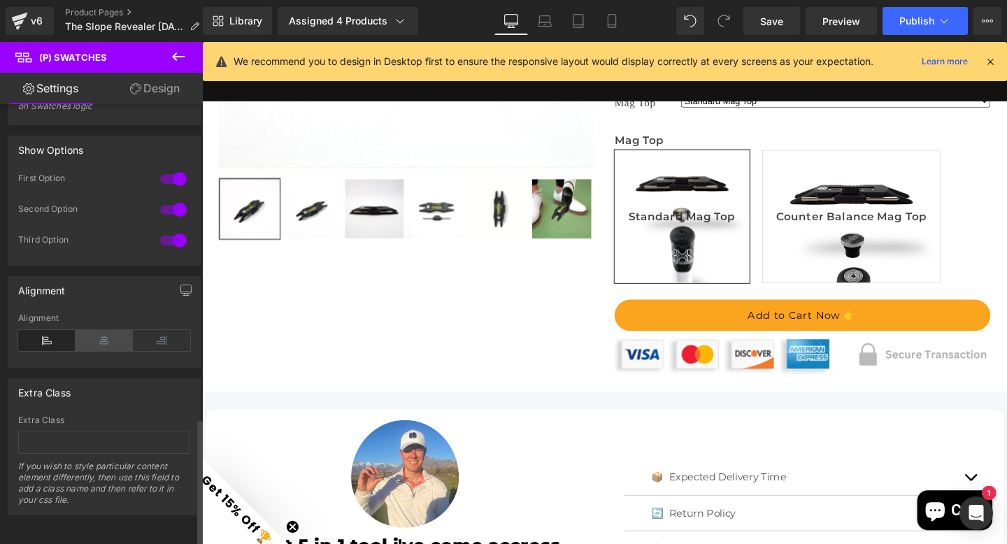
scroll to position [1081, 0]
click at [96, 330] on icon at bounding box center [104, 340] width 57 height 21
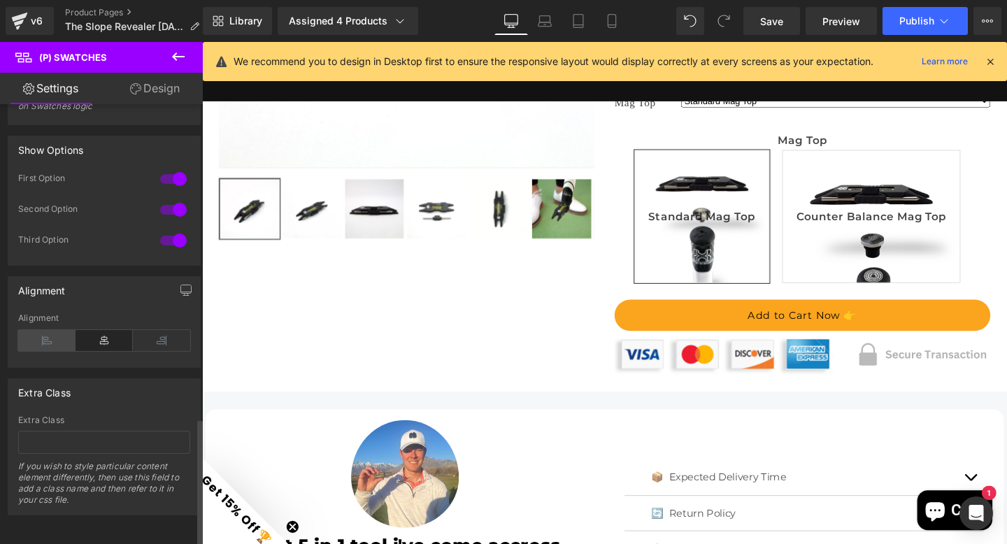
click at [52, 330] on icon at bounding box center [46, 340] width 57 height 21
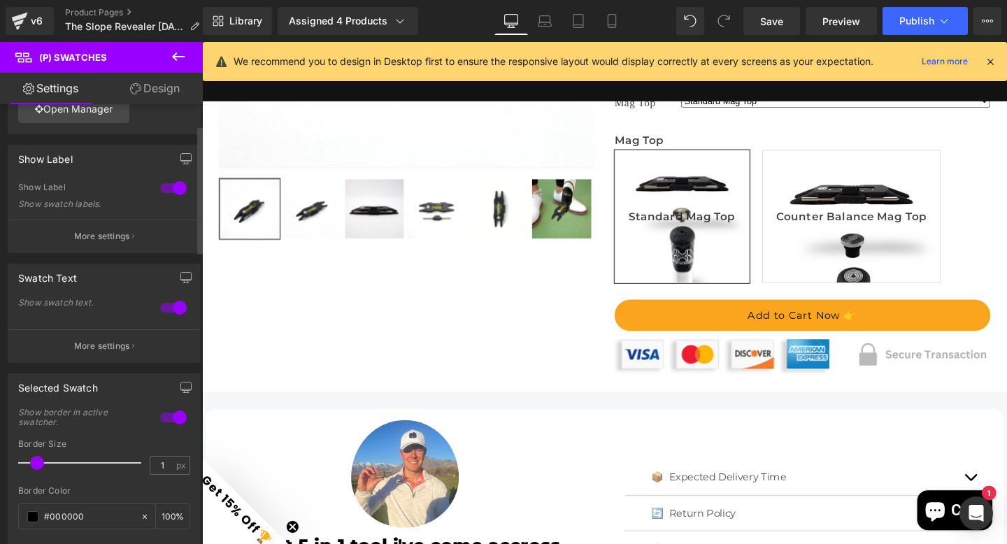
scroll to position [74, 0]
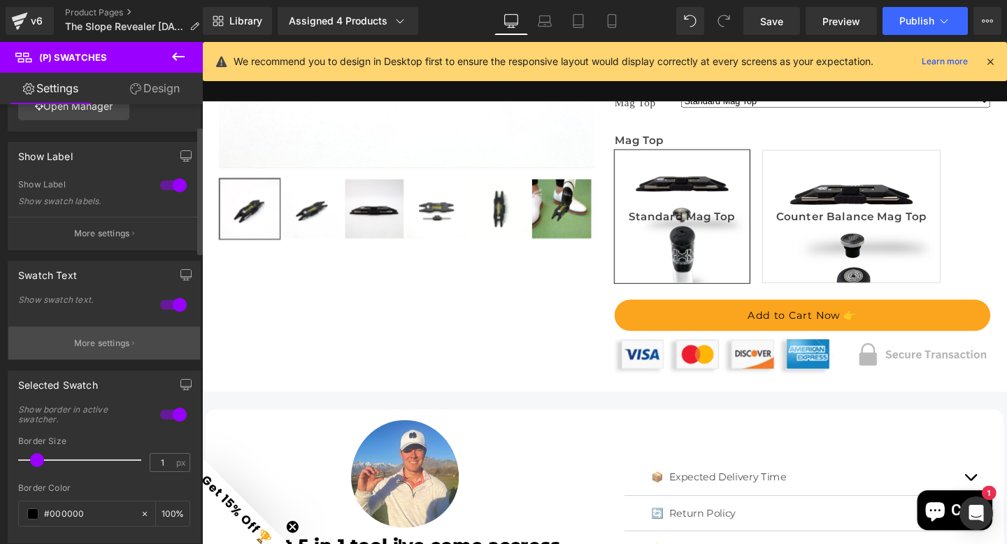
click at [108, 339] on p "More settings" at bounding box center [102, 343] width 56 height 13
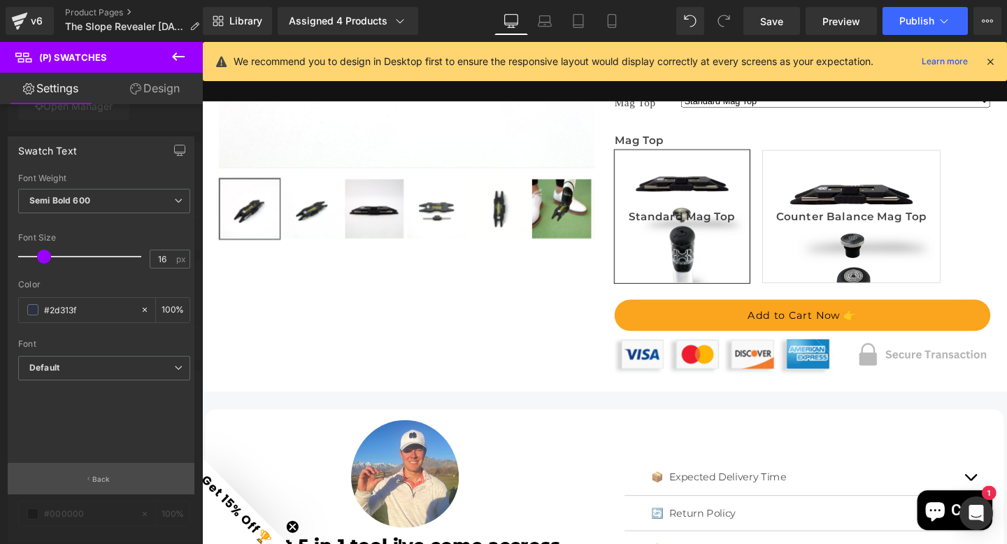
click at [98, 476] on p "Back" at bounding box center [101, 479] width 18 height 10
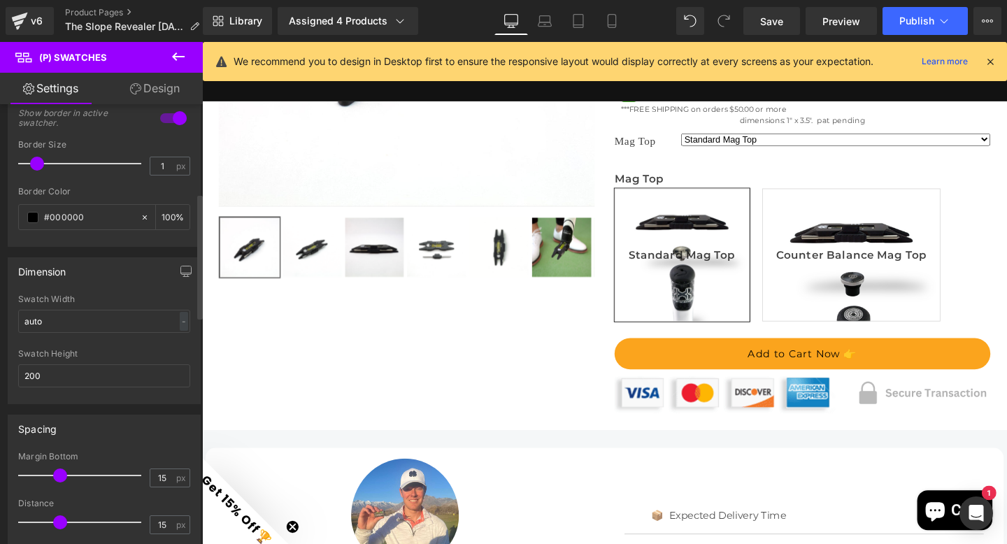
scroll to position [431, 0]
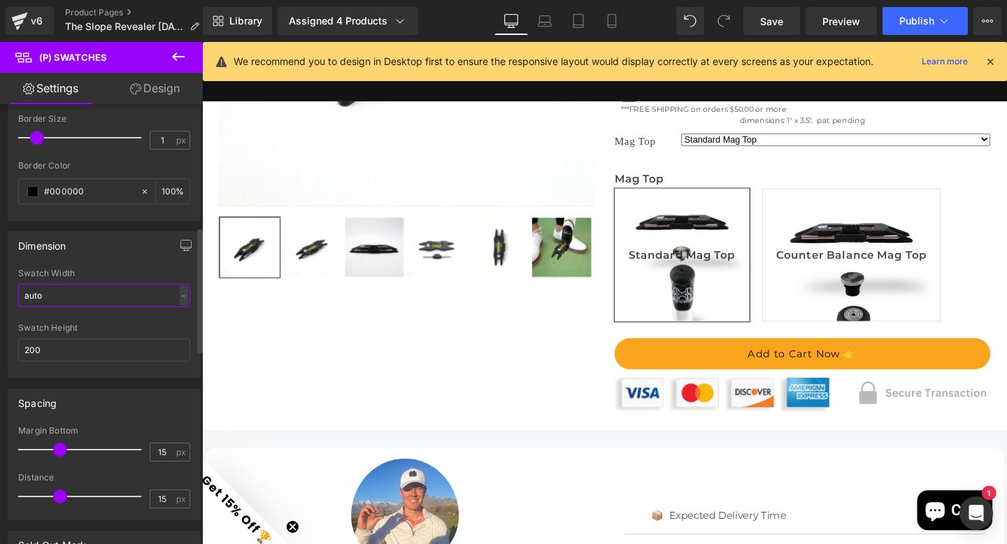
click at [93, 297] on input "auto" at bounding box center [104, 295] width 172 height 23
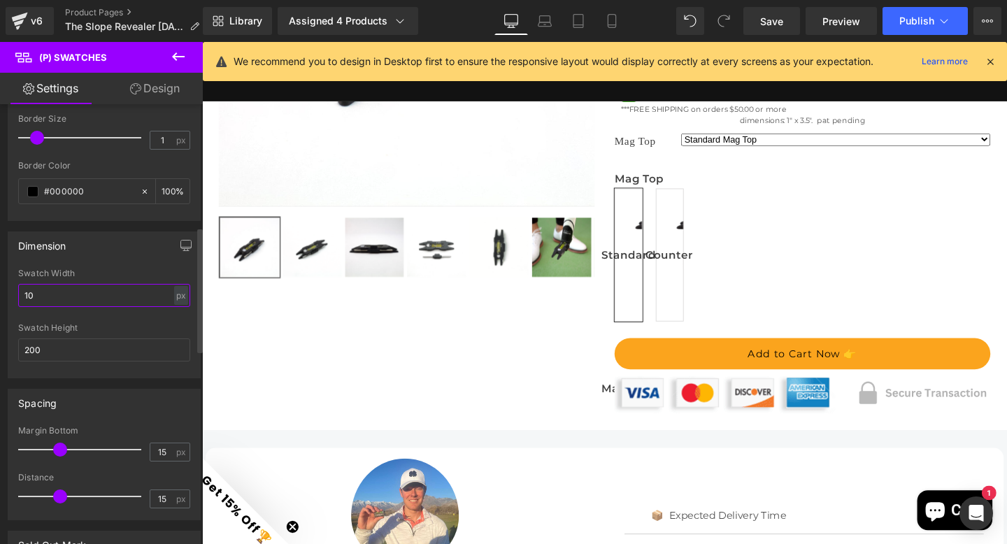
type input "1"
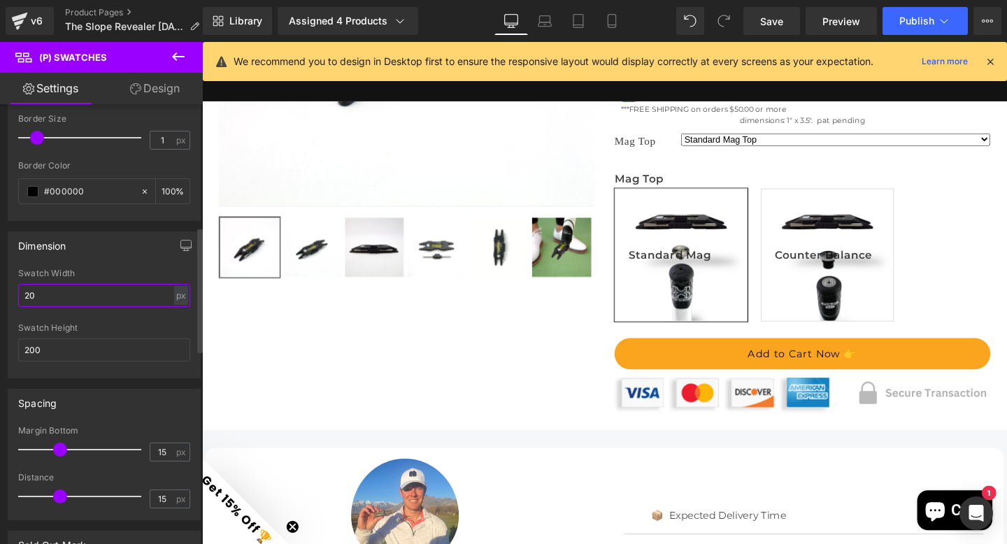
type input "2"
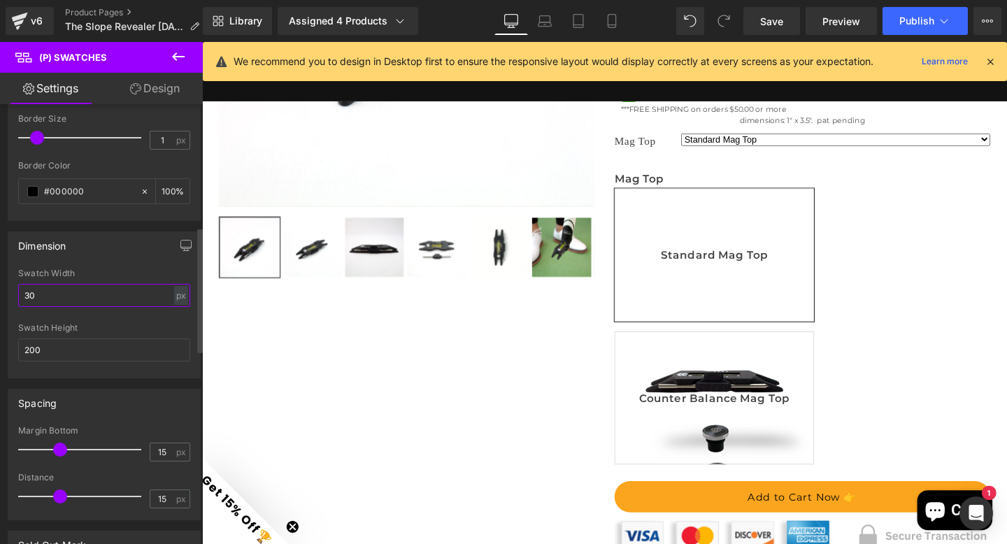
type input "3"
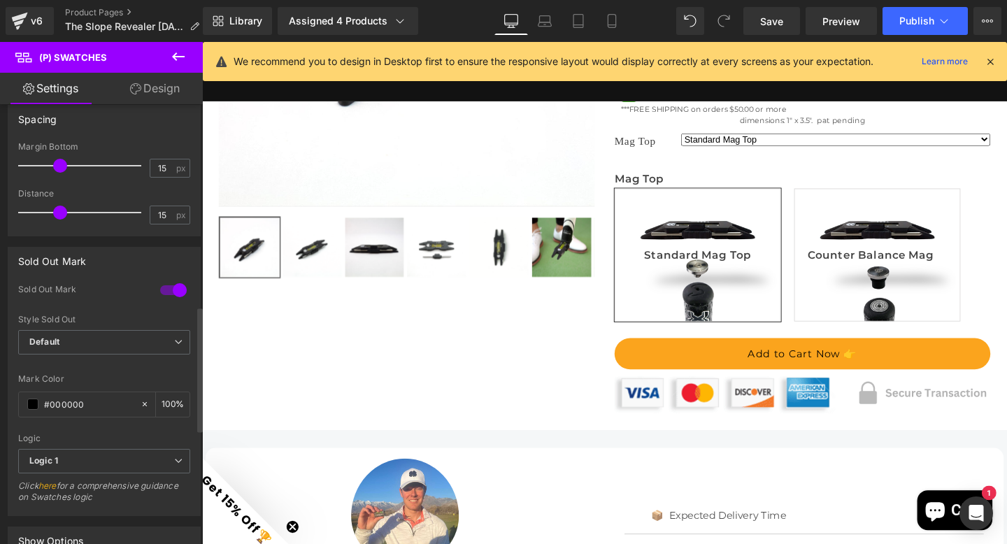
scroll to position [715, 0]
click at [107, 343] on span "Default" at bounding box center [104, 341] width 172 height 24
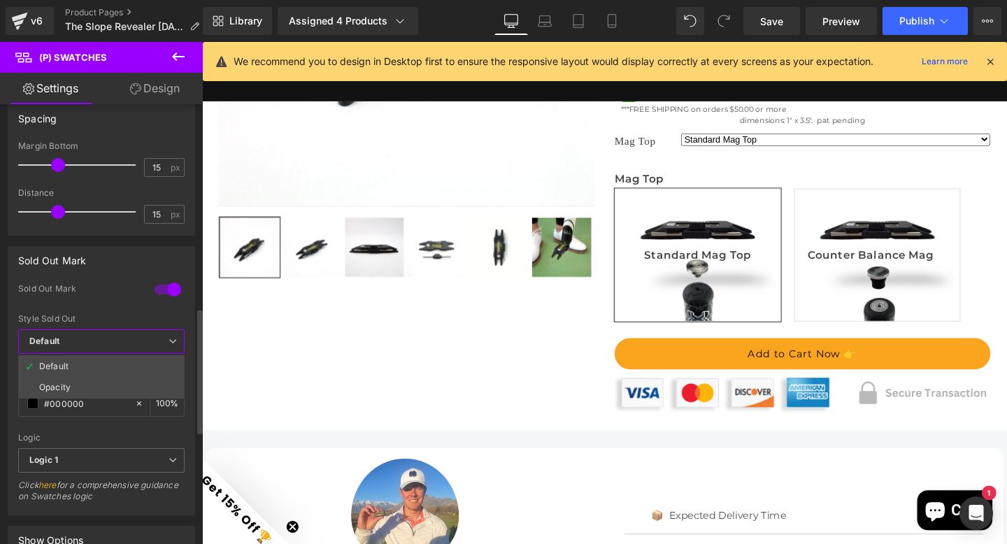
click at [114, 305] on div "Sold Out Mark" at bounding box center [101, 298] width 166 height 31
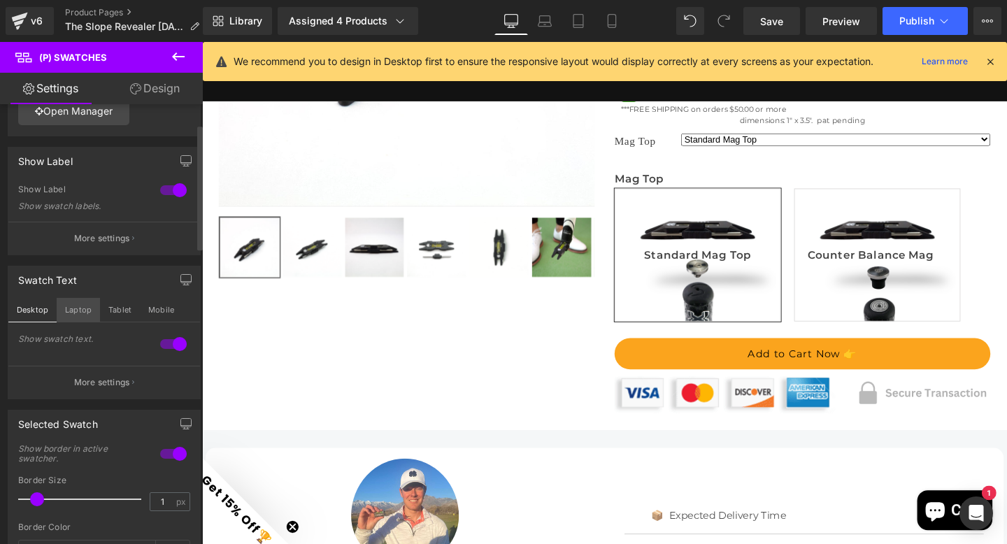
scroll to position [70, 0]
click at [81, 311] on button "Laptop" at bounding box center [78, 309] width 43 height 24
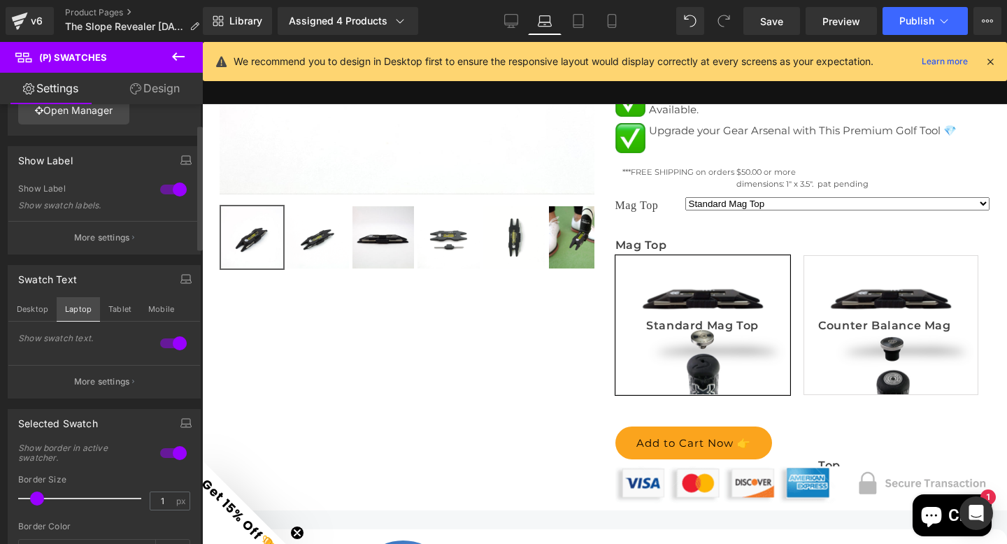
scroll to position [368, 0]
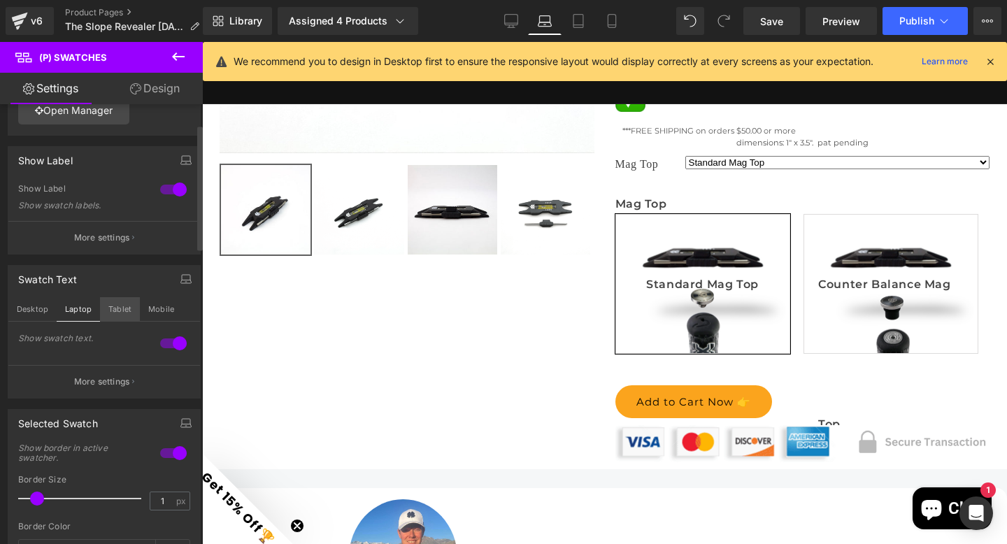
click at [124, 311] on button "Tablet" at bounding box center [120, 309] width 40 height 24
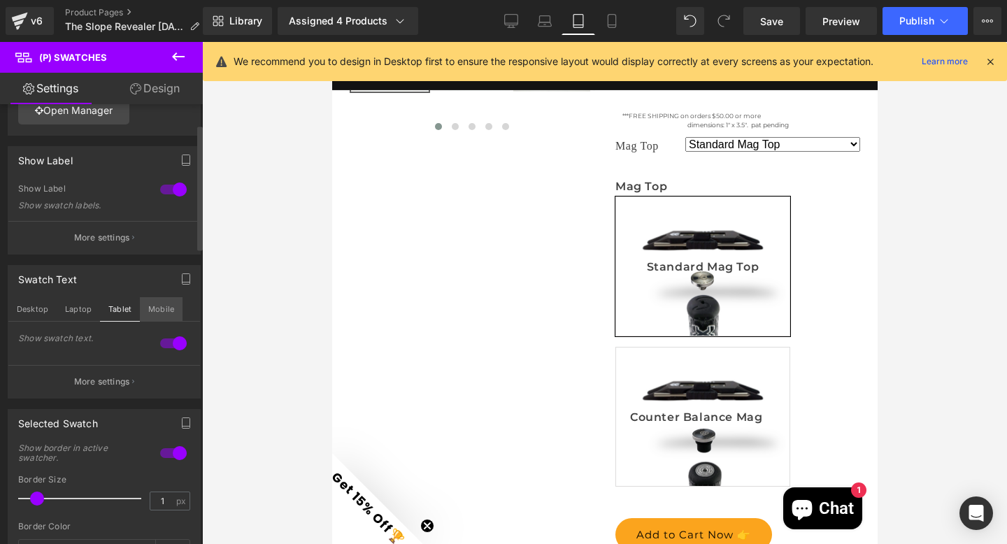
click at [157, 308] on button "Mobile" at bounding box center [161, 309] width 43 height 24
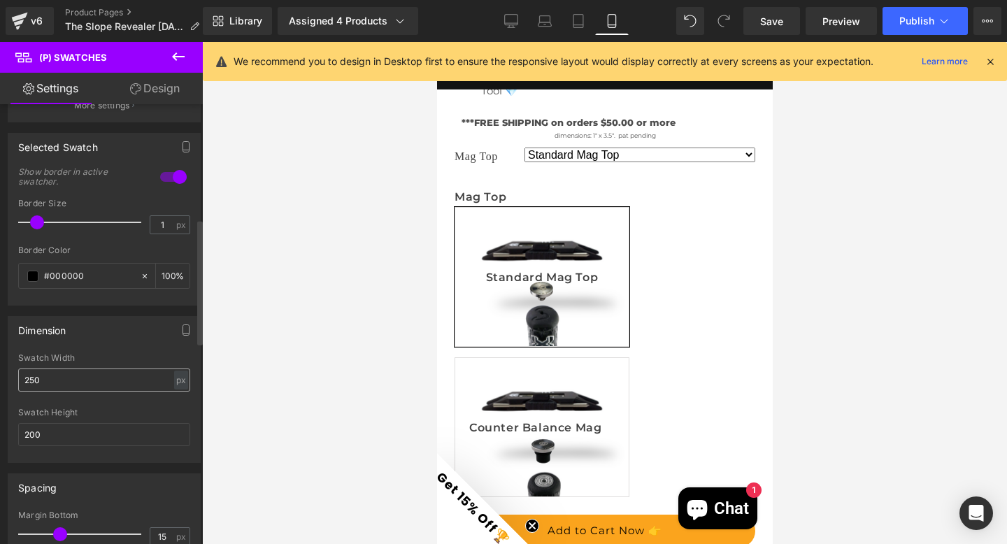
scroll to position [406, 0]
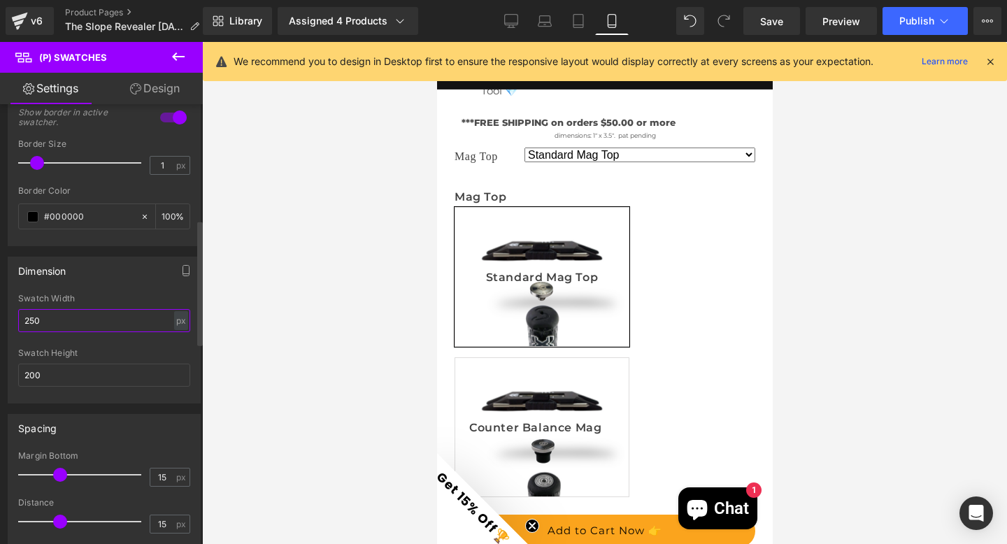
click at [57, 318] on input "250" at bounding box center [104, 320] width 172 height 23
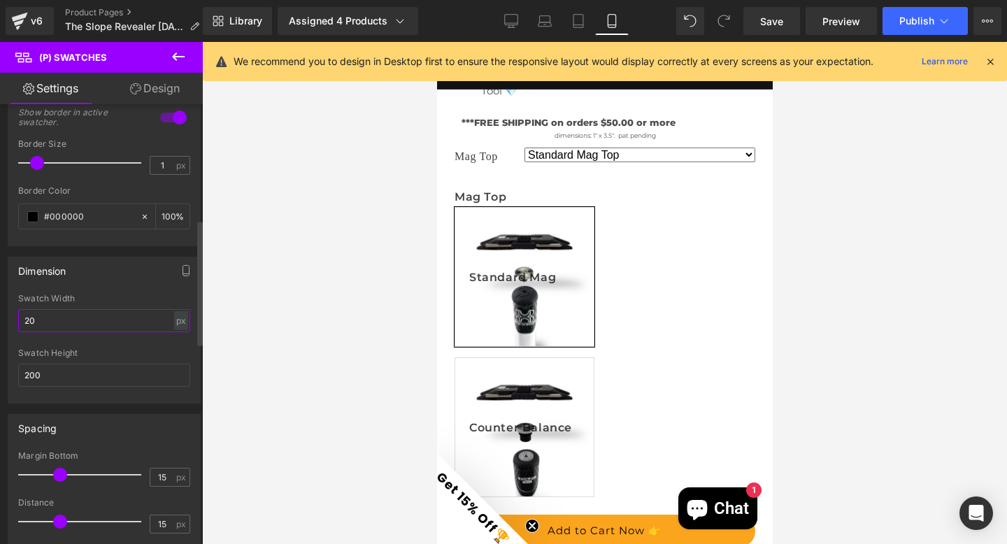
type input "2"
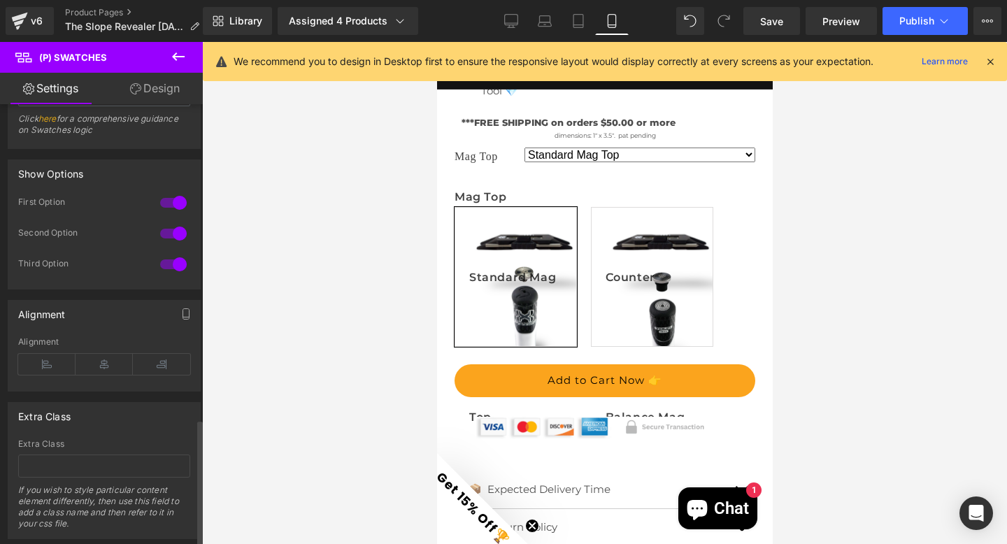
scroll to position [1071, 0]
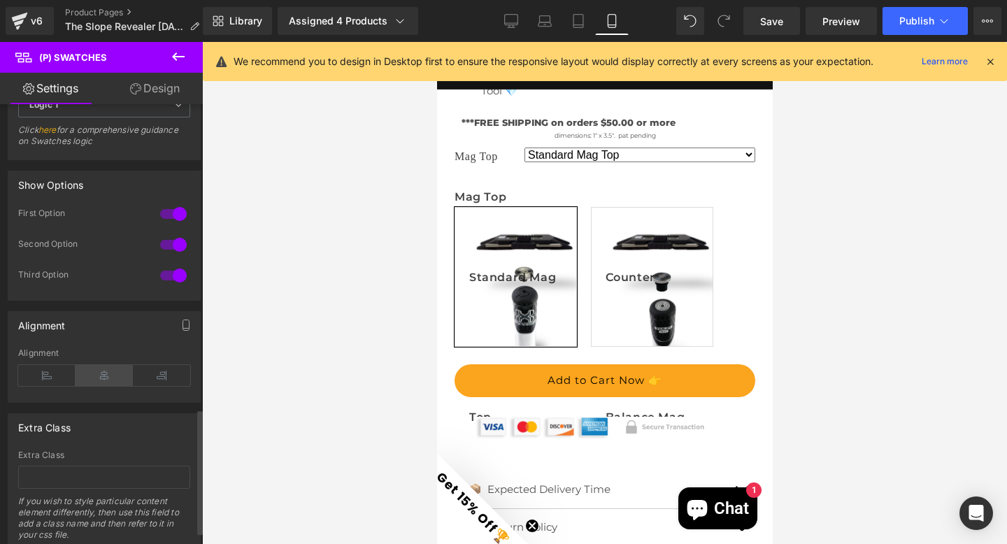
type input "175"
click at [95, 370] on icon at bounding box center [104, 375] width 57 height 21
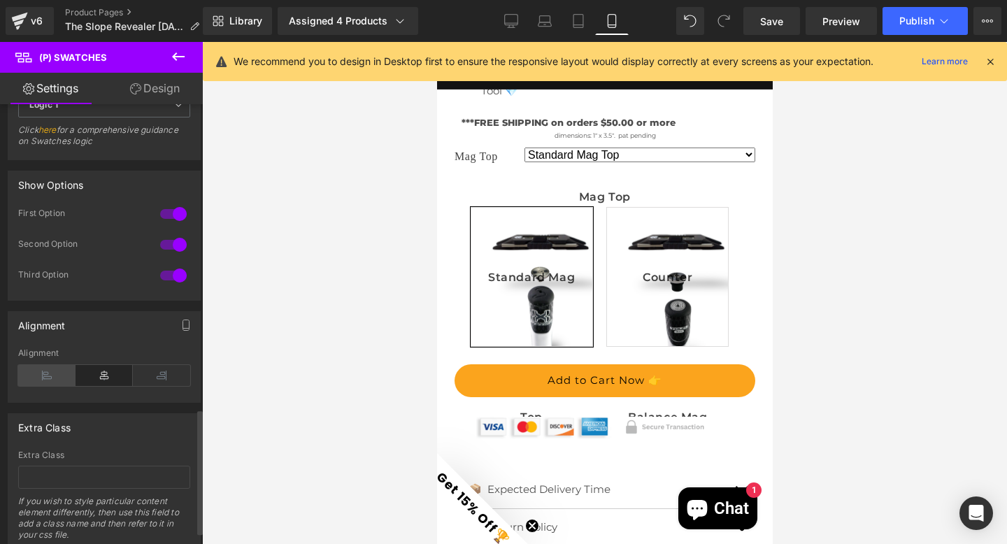
click at [58, 373] on icon at bounding box center [46, 375] width 57 height 21
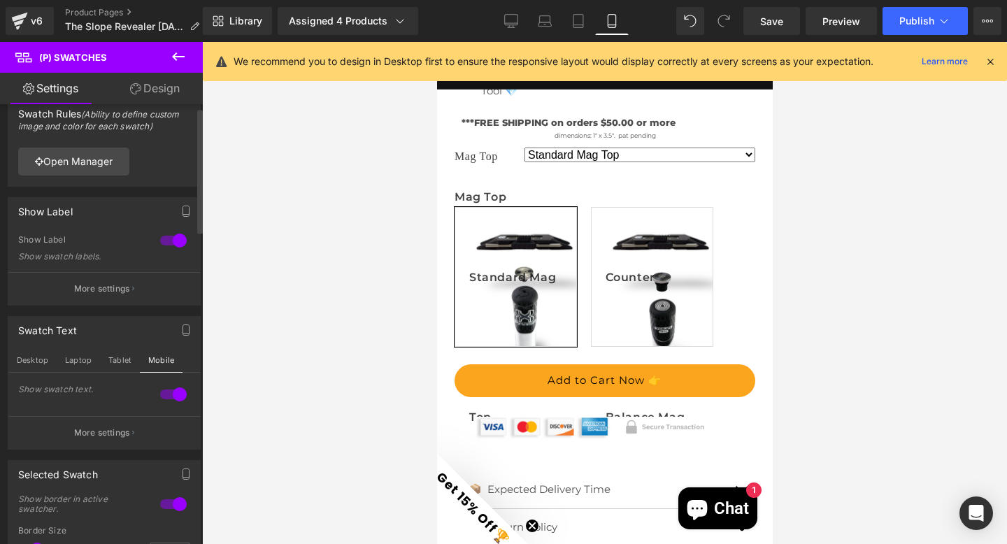
scroll to position [9, 0]
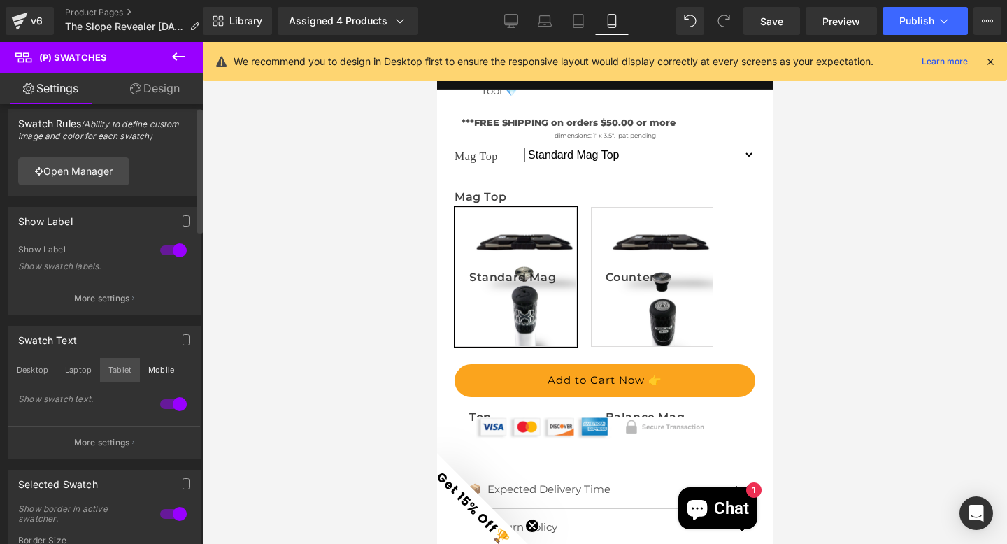
drag, startPoint x: 118, startPoint y: 371, endPoint x: 101, endPoint y: 371, distance: 16.8
click at [118, 371] on button "Tablet" at bounding box center [120, 370] width 40 height 24
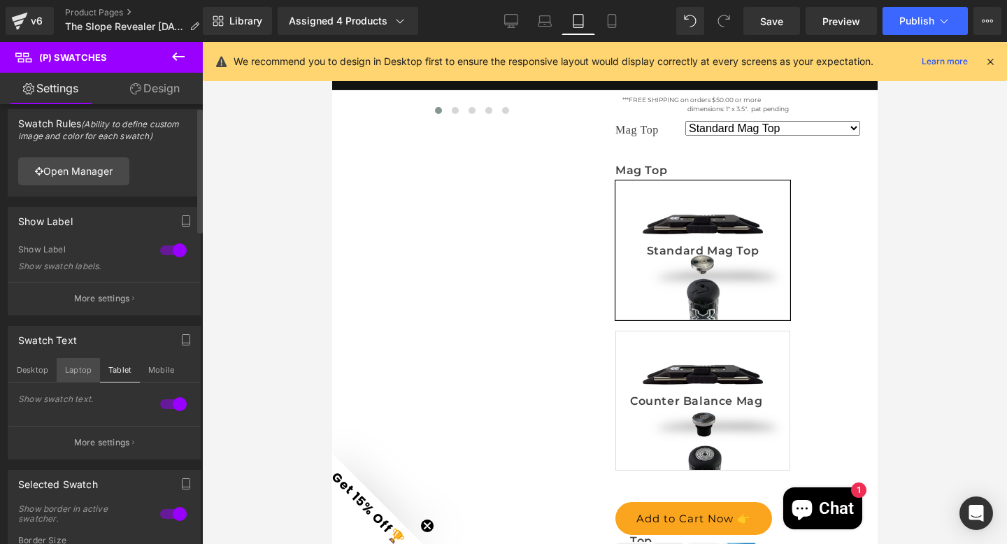
click at [76, 368] on button "Laptop" at bounding box center [78, 370] width 43 height 24
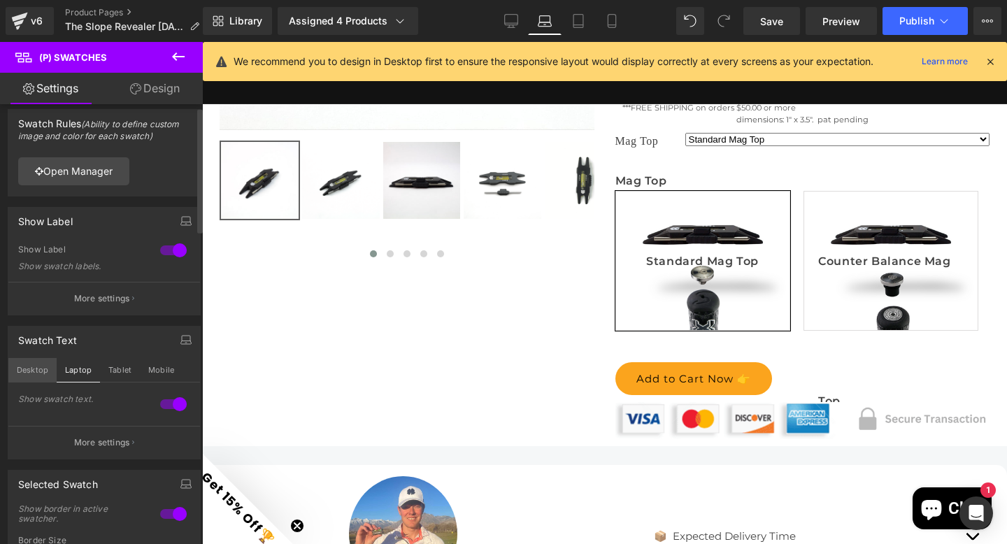
scroll to position [401, 0]
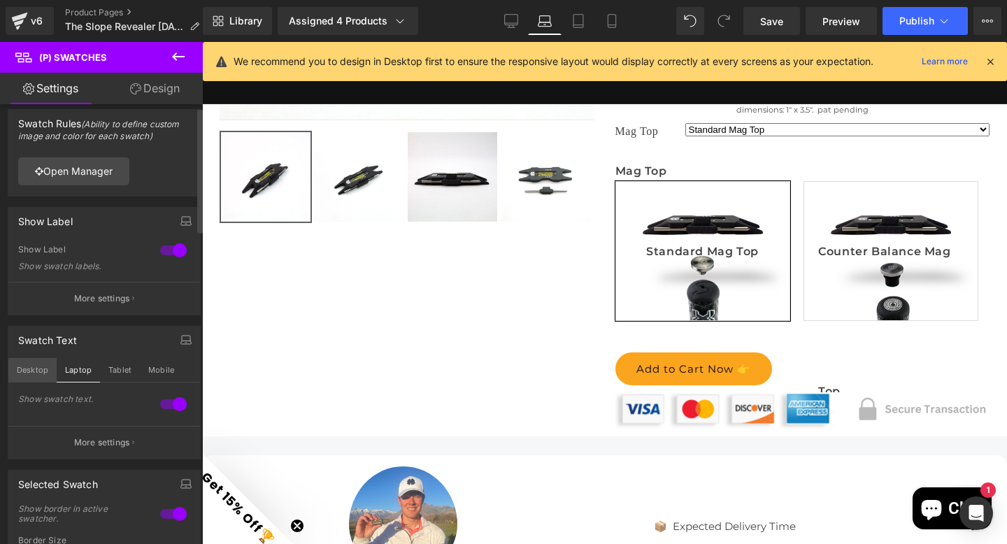
click at [31, 373] on button "Desktop" at bounding box center [32, 370] width 48 height 24
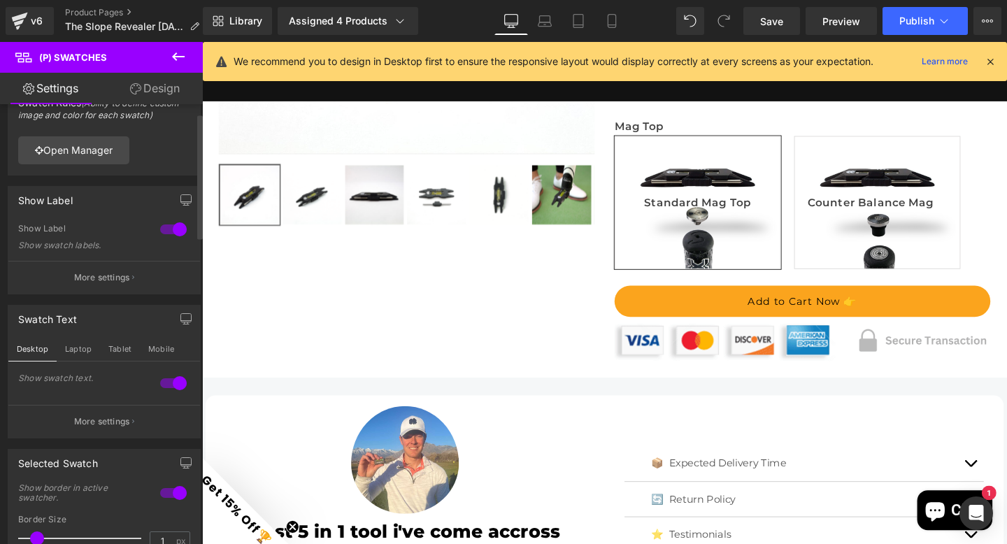
scroll to position [31, 0]
click at [101, 276] on p "More settings" at bounding box center [102, 277] width 56 height 13
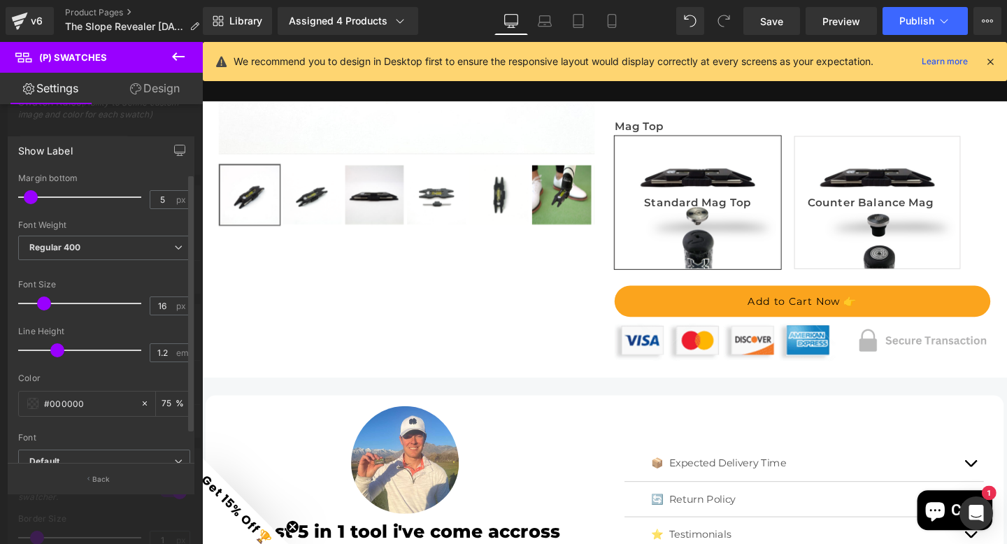
click at [34, 199] on span at bounding box center [31, 197] width 14 height 14
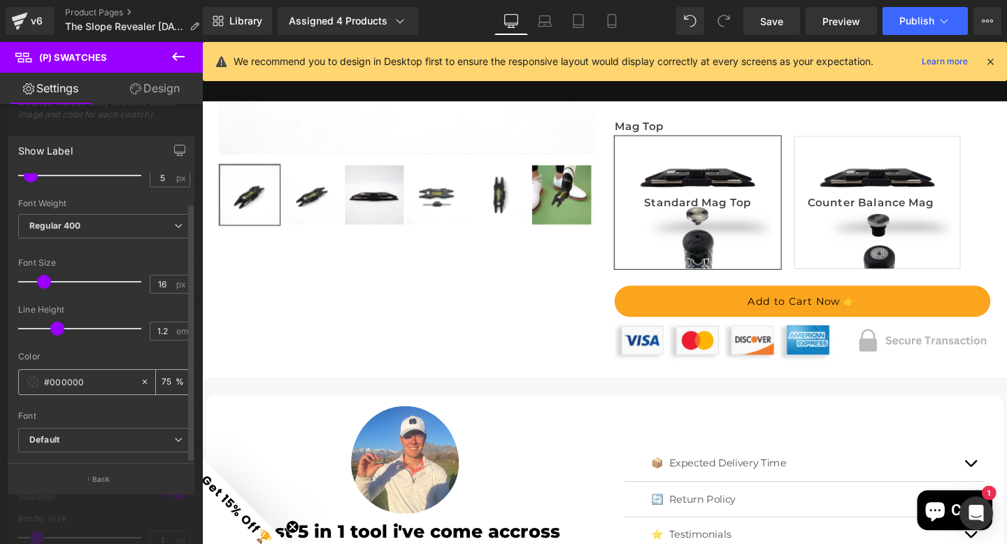
scroll to position [31, 0]
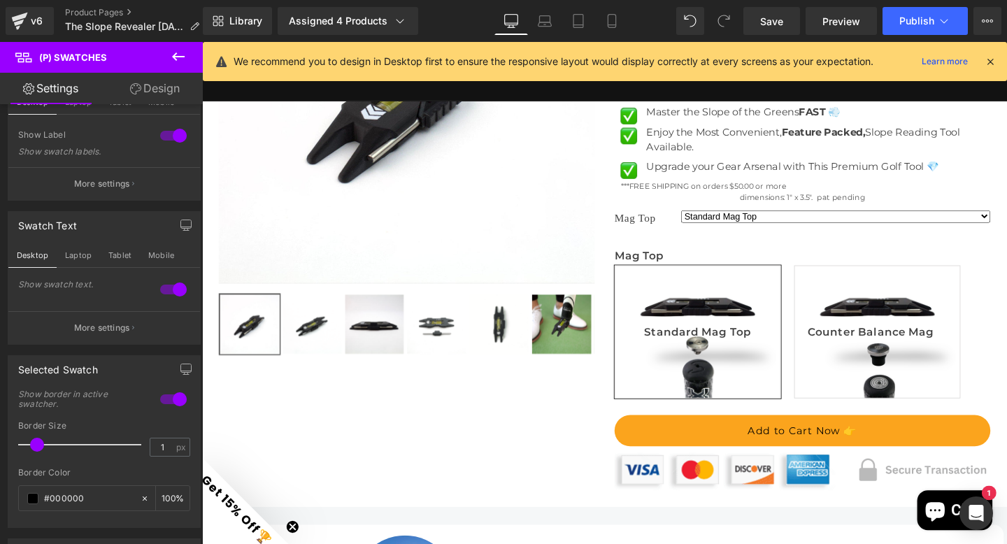
scroll to position [301, 0]
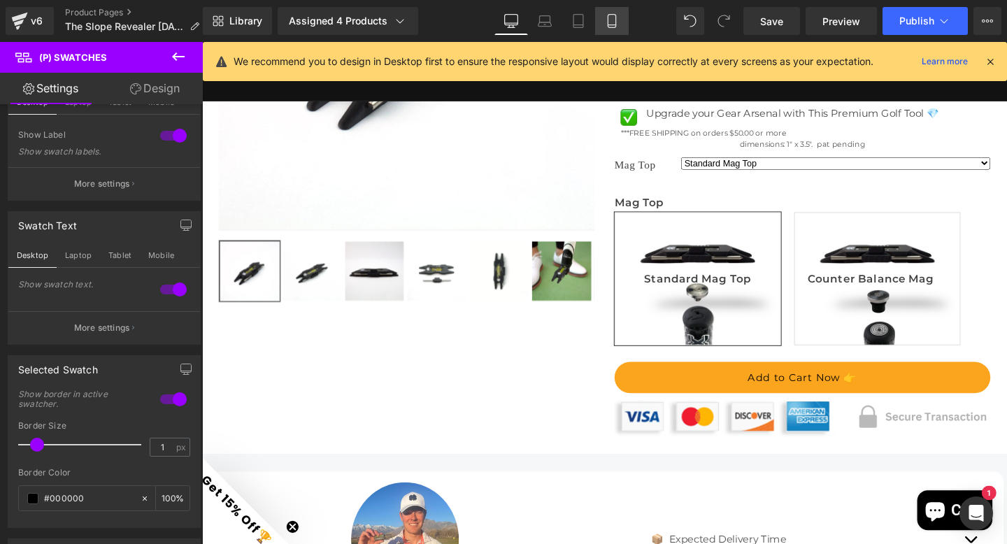
click at [615, 17] on icon at bounding box center [612, 21] width 14 height 14
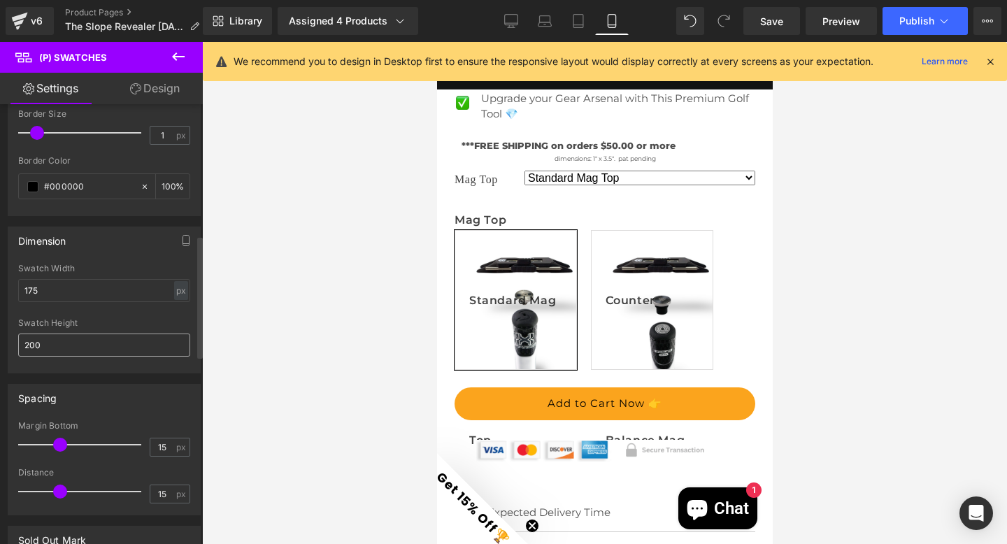
scroll to position [471, 0]
drag, startPoint x: 52, startPoint y: 338, endPoint x: 26, endPoint y: 334, distance: 26.2
click at [27, 334] on input "200" at bounding box center [104, 344] width 172 height 23
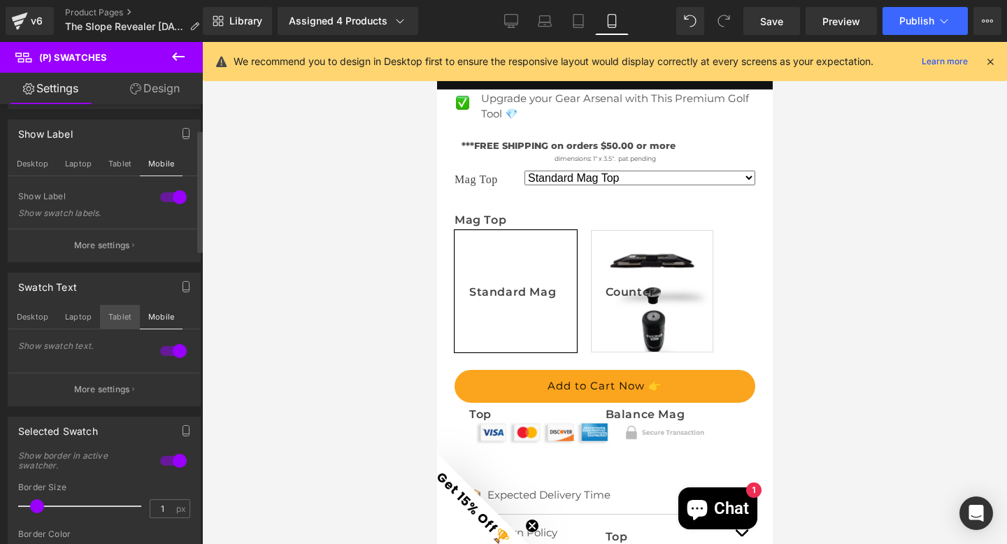
scroll to position [90, 0]
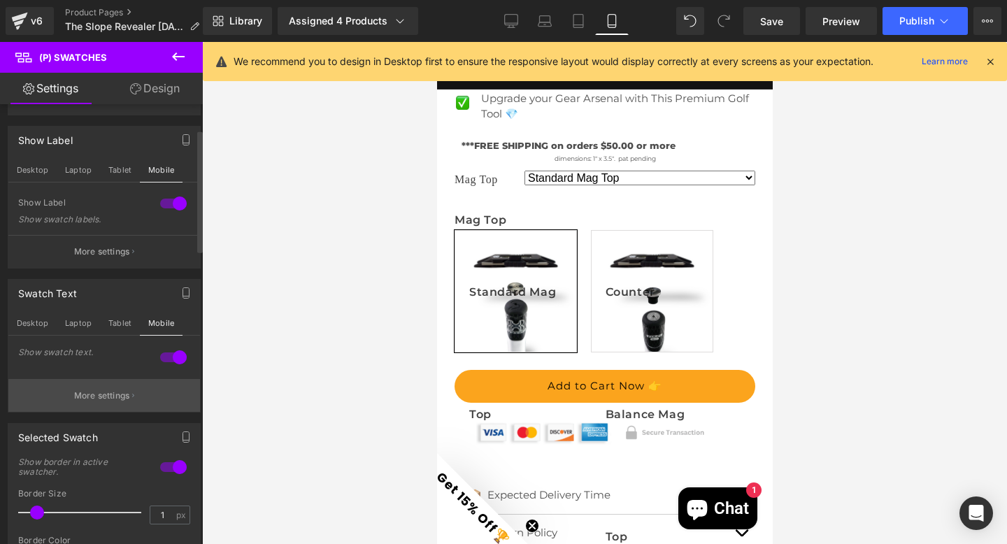
type input "175"
click at [112, 394] on p "More settings" at bounding box center [102, 396] width 56 height 13
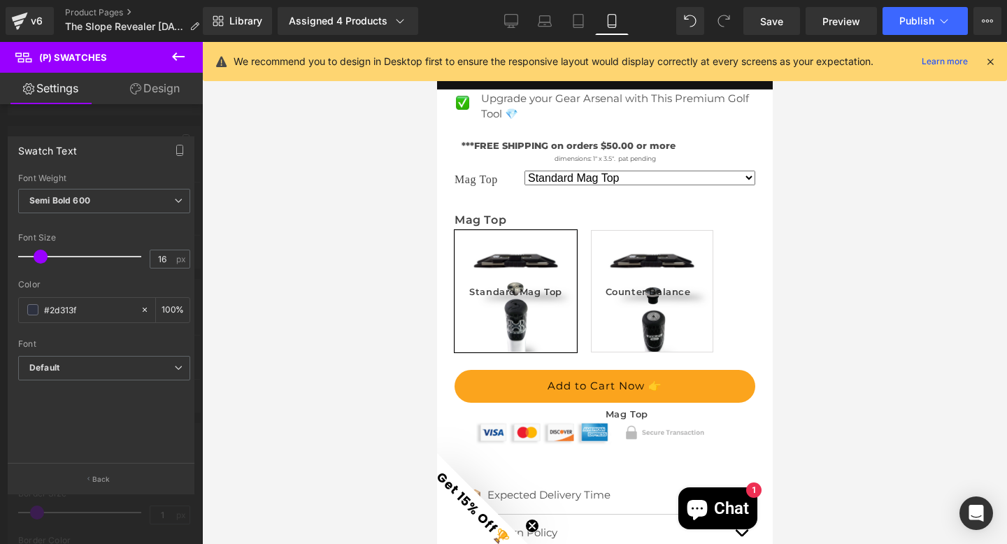
click at [40, 258] on span at bounding box center [41, 257] width 14 height 14
click at [104, 373] on b "Default" at bounding box center [101, 368] width 145 height 12
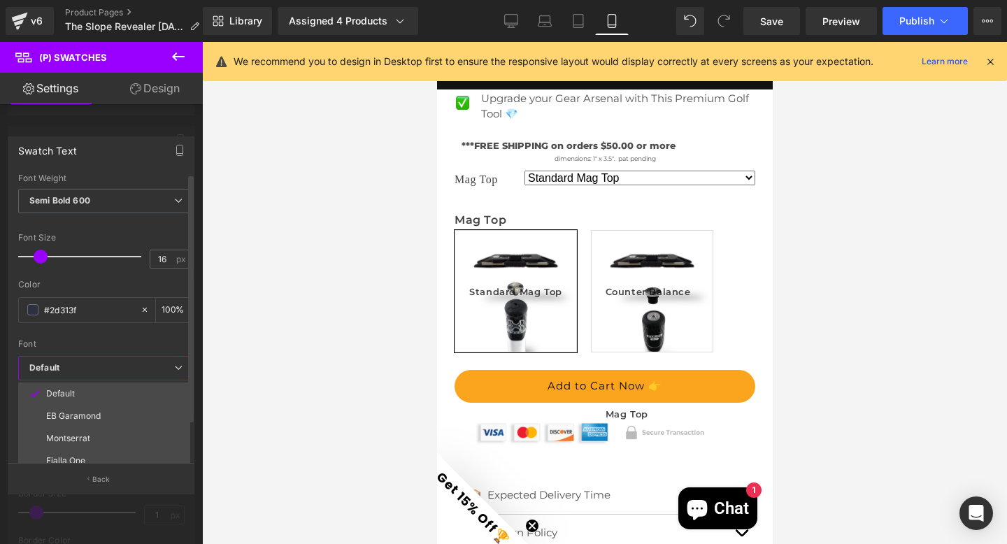
click at [94, 343] on div "Font" at bounding box center [104, 344] width 172 height 10
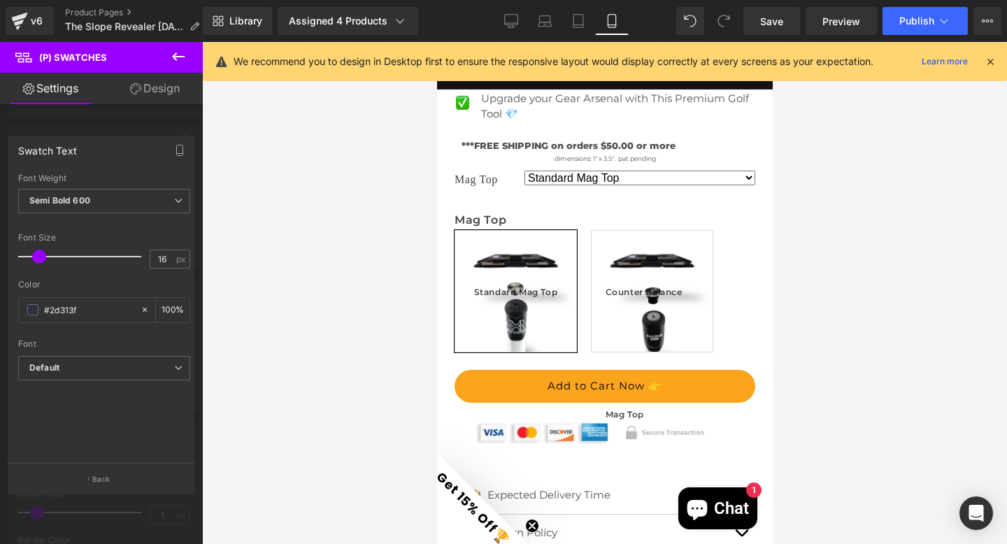
click at [42, 258] on span at bounding box center [39, 257] width 14 height 14
click at [141, 85] on link "Design" at bounding box center [154, 88] width 101 height 31
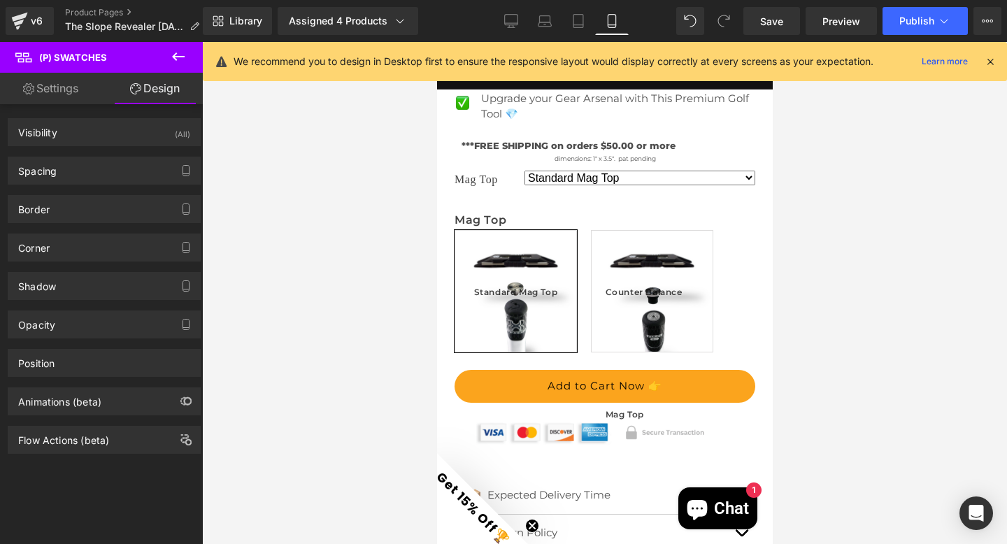
click at [52, 87] on link "Settings" at bounding box center [50, 88] width 101 height 31
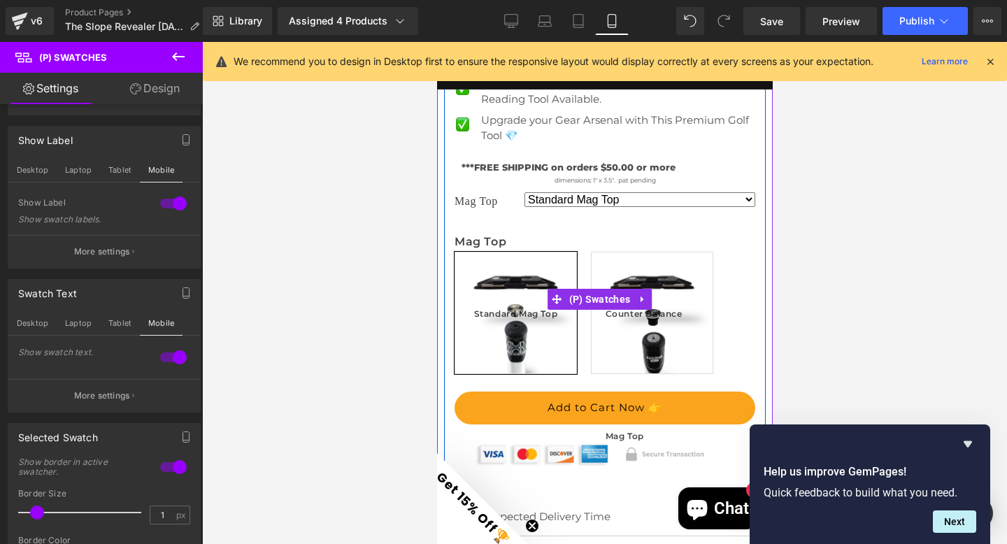
scroll to position [690, 0]
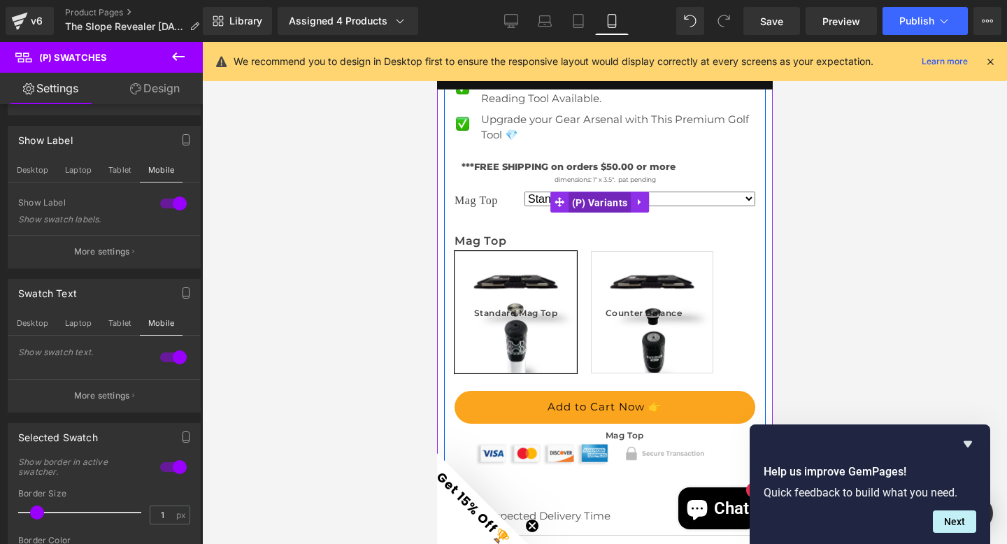
click at [569, 192] on span "(P) Variants" at bounding box center [599, 202] width 63 height 21
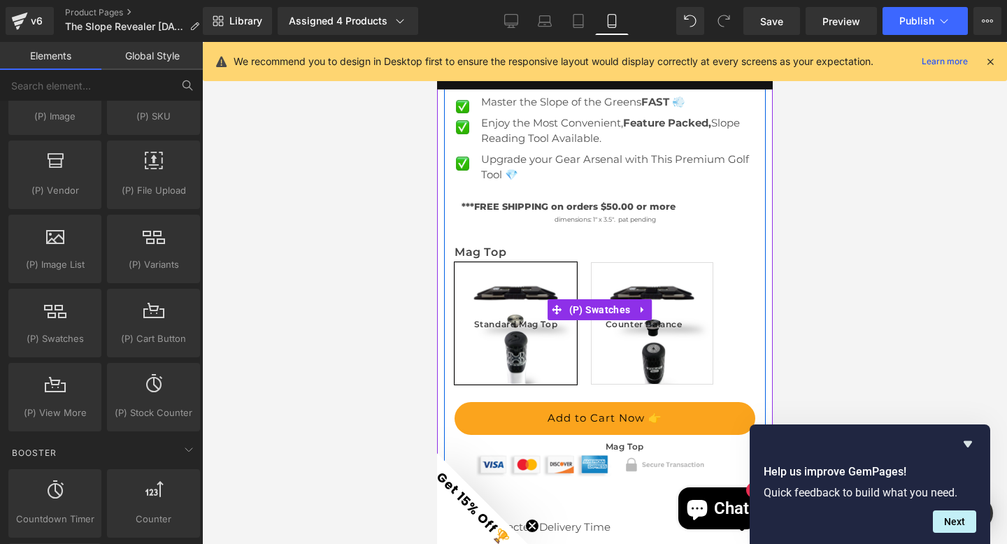
scroll to position [663, 0]
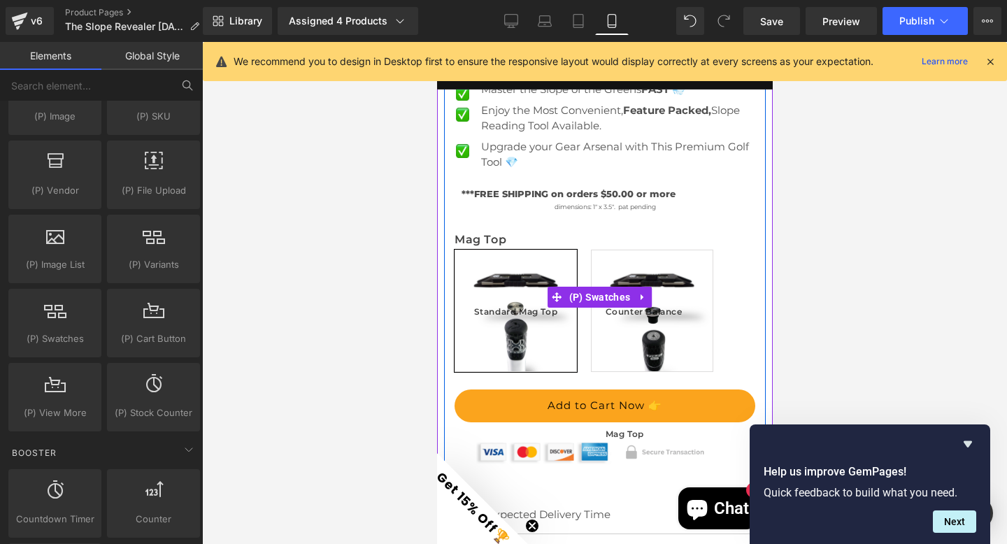
click at [608, 317] on span "Counter Balance Mag Top" at bounding box center [651, 310] width 93 height 121
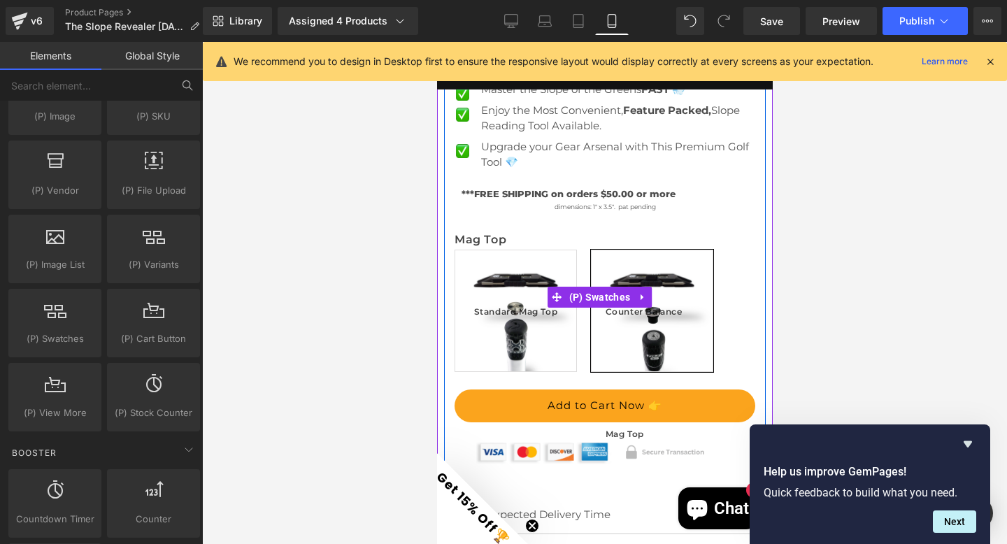
click at [524, 313] on span "Standard Mag Top" at bounding box center [515, 310] width 84 height 121
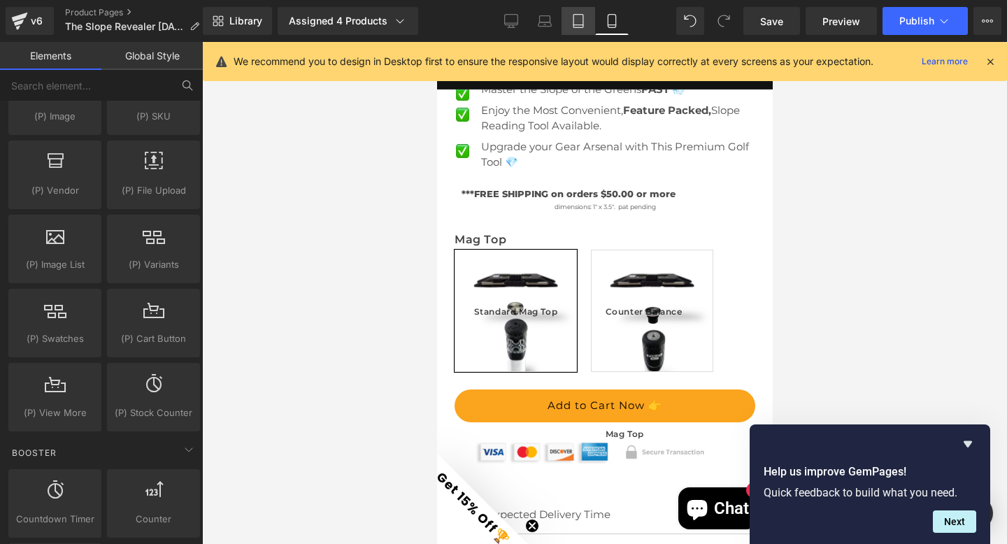
click at [577, 26] on icon at bounding box center [578, 21] width 14 height 14
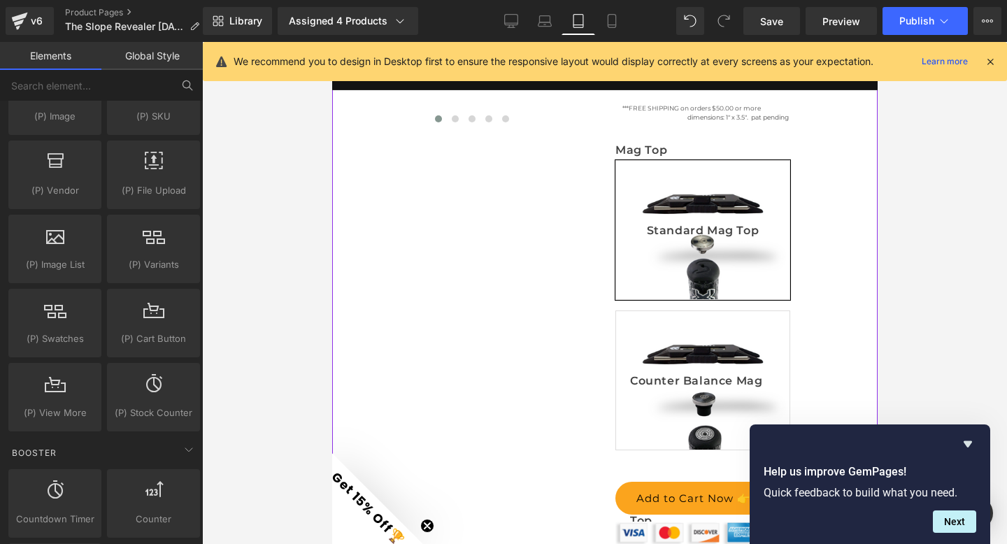
scroll to position [421, 0]
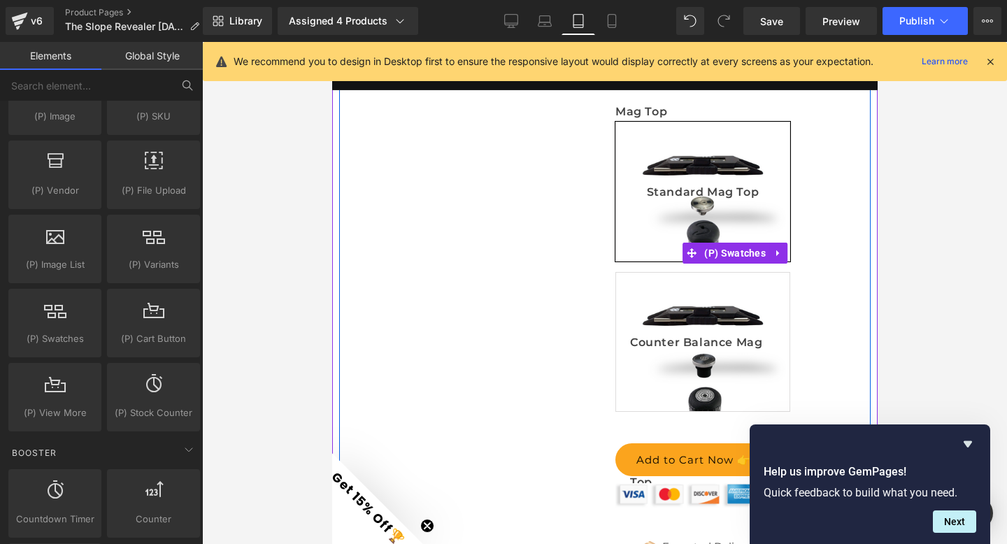
click at [673, 188] on span "Standard Mag Top" at bounding box center [702, 191] width 113 height 138
click at [713, 255] on span "(P) Swatches" at bounding box center [734, 253] width 69 height 21
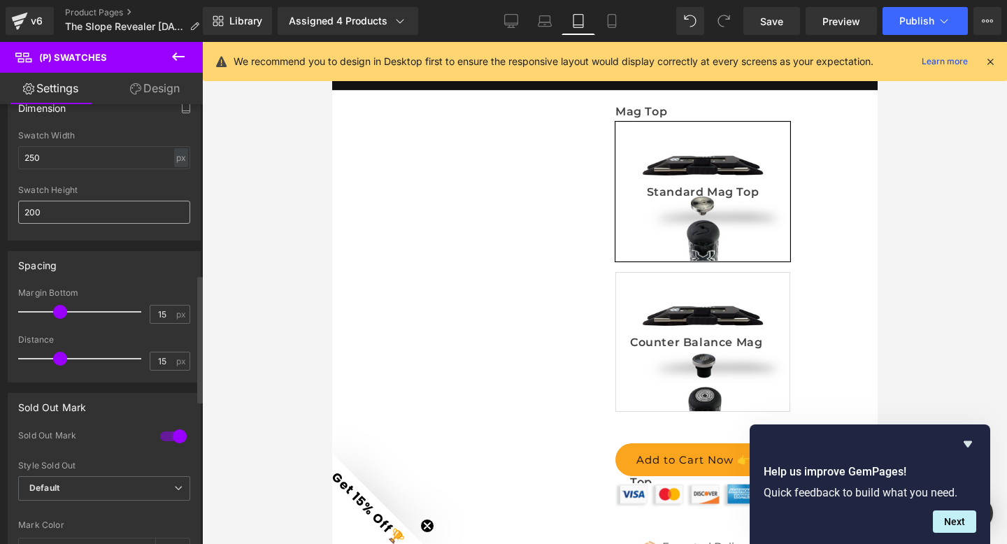
scroll to position [457, 0]
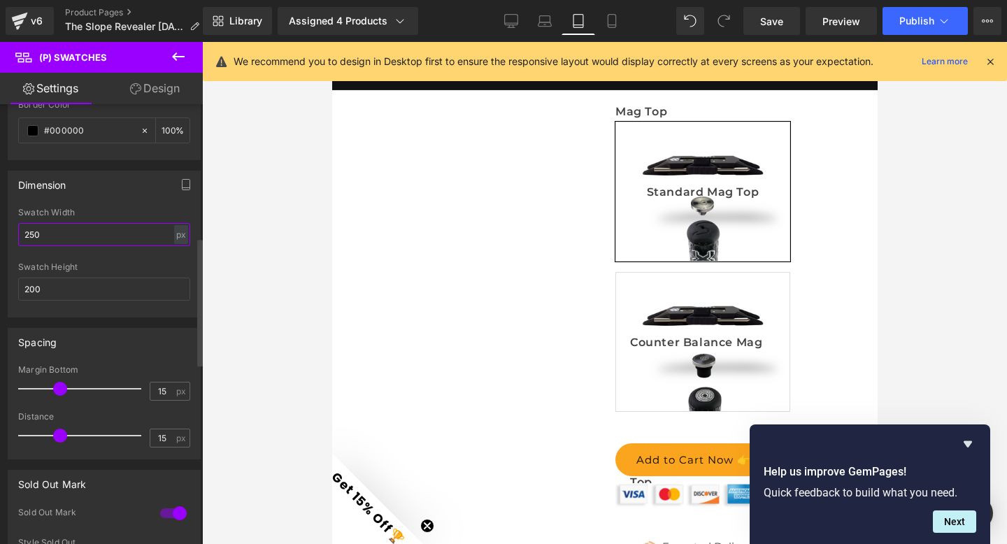
click at [0, 223] on div "Dimension 250px Swatch Width 250 px % px 200px Swatch Height 200" at bounding box center [104, 238] width 209 height 157
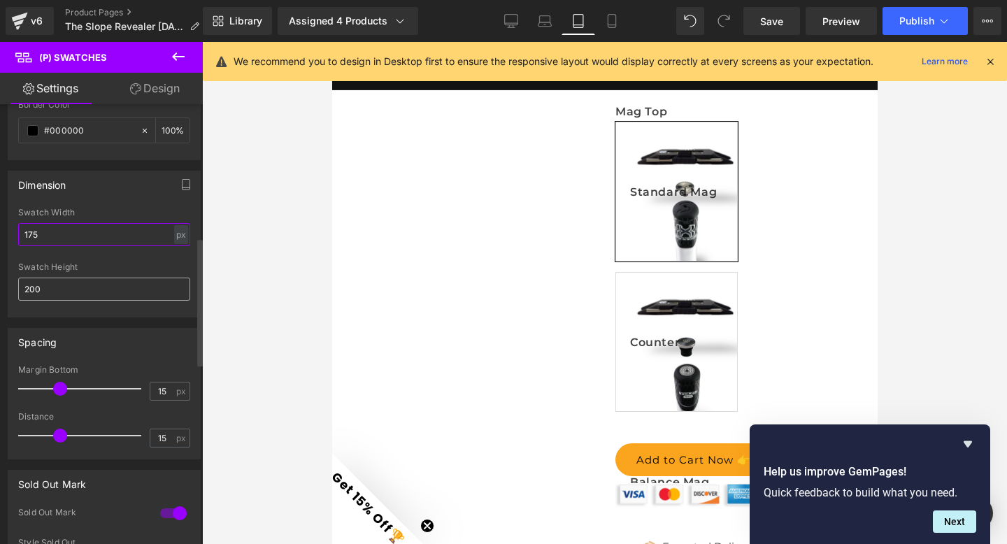
type input "175"
drag, startPoint x: 41, startPoint y: 278, endPoint x: 0, endPoint y: 276, distance: 41.4
click at [0, 276] on div "Dimension 250px Swatch Width 175 px % px 200px Swatch Height 200" at bounding box center [104, 238] width 209 height 157
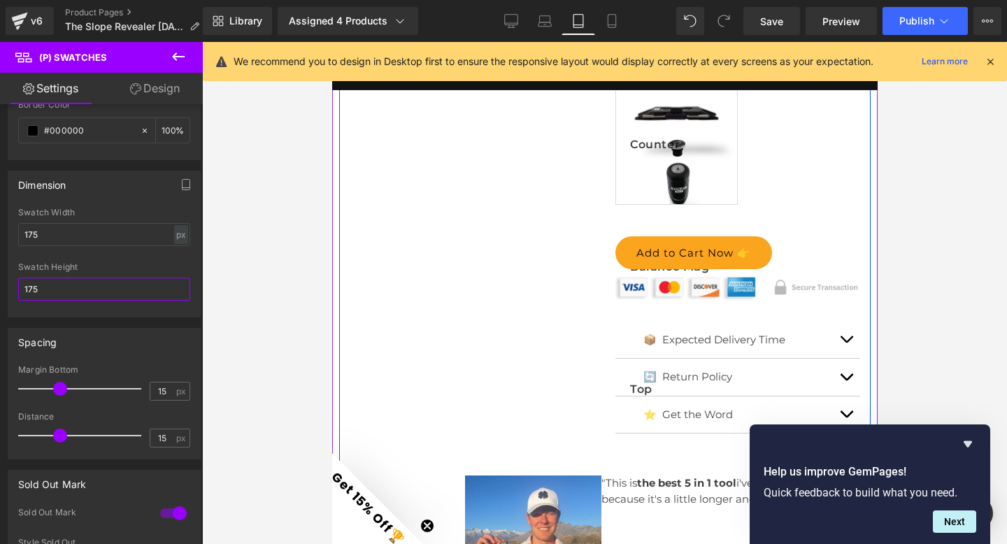
scroll to position [657, 0]
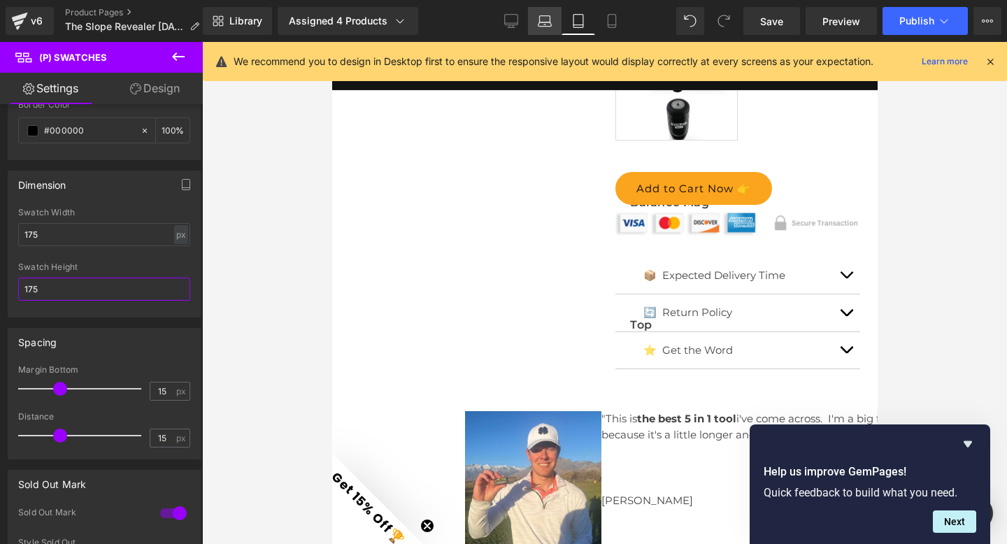
type input "175"
click at [543, 18] on icon at bounding box center [545, 21] width 14 height 14
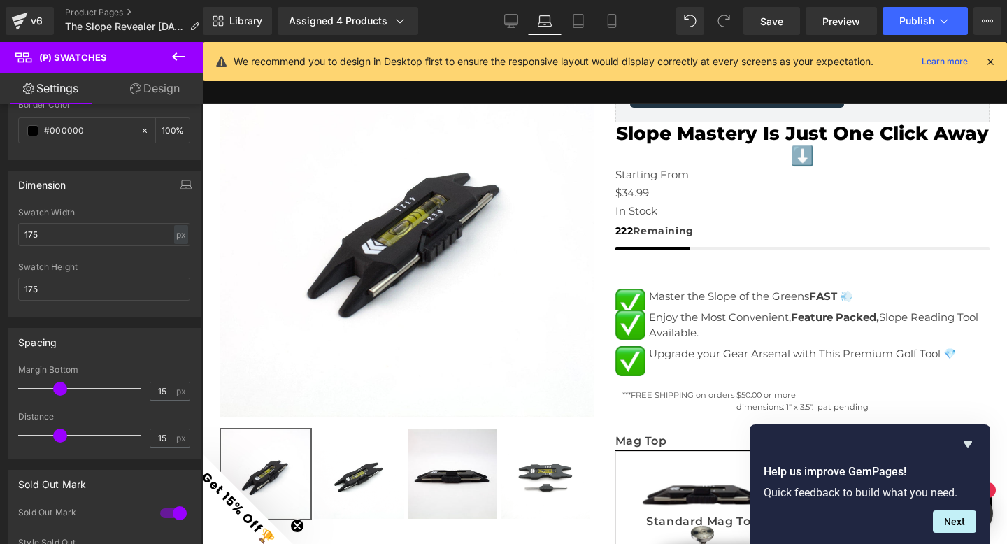
scroll to position [304, 0]
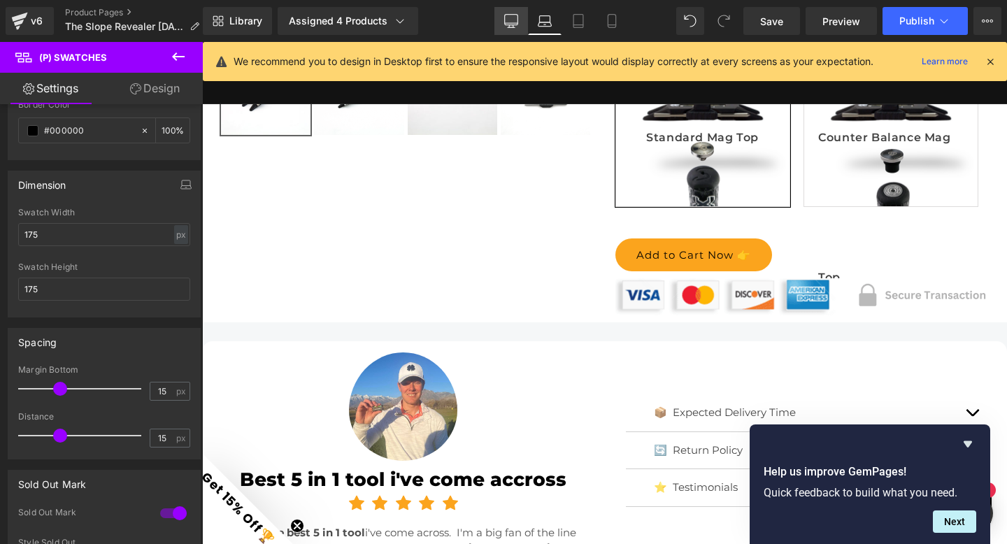
click at [513, 27] on icon at bounding box center [511, 26] width 4 height 3
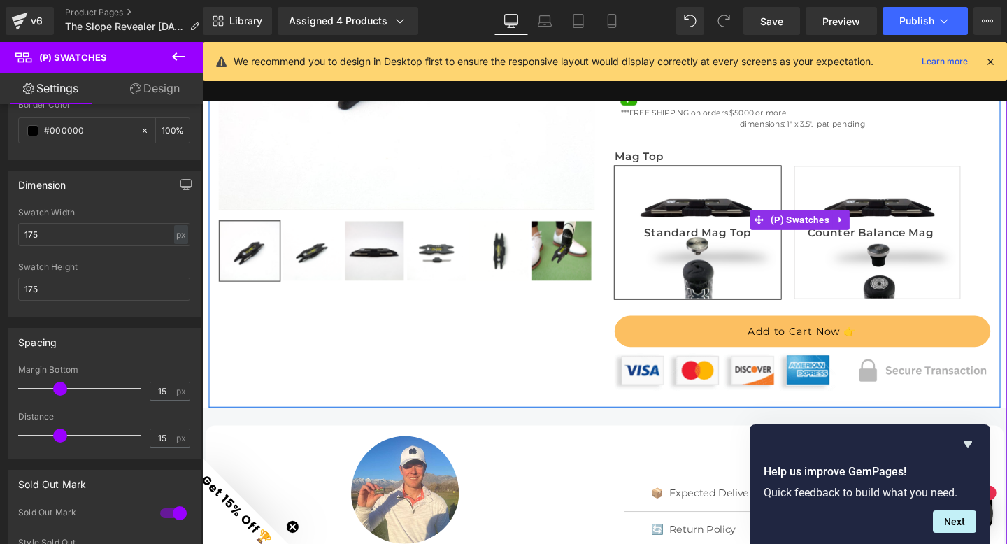
scroll to position [326, 0]
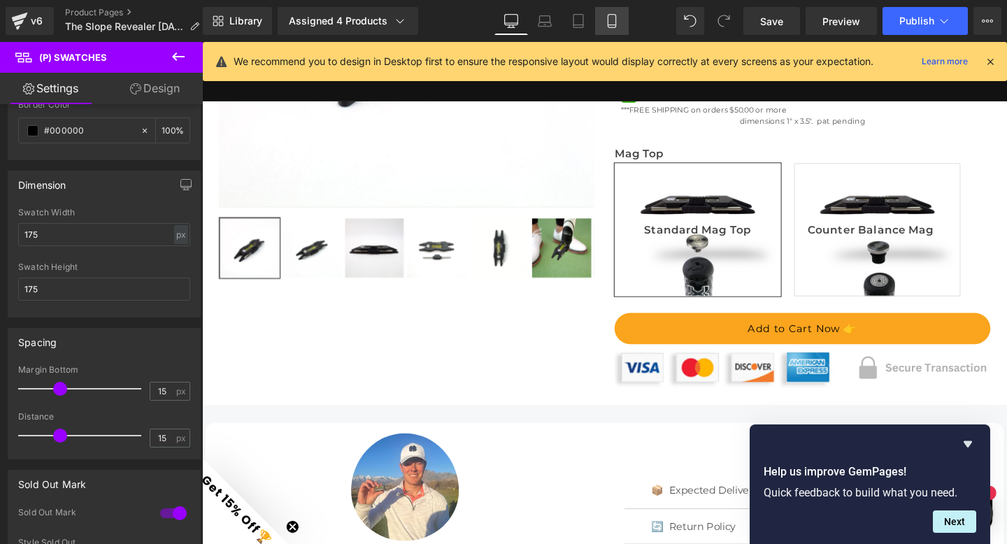
click at [613, 20] on icon at bounding box center [612, 21] width 14 height 14
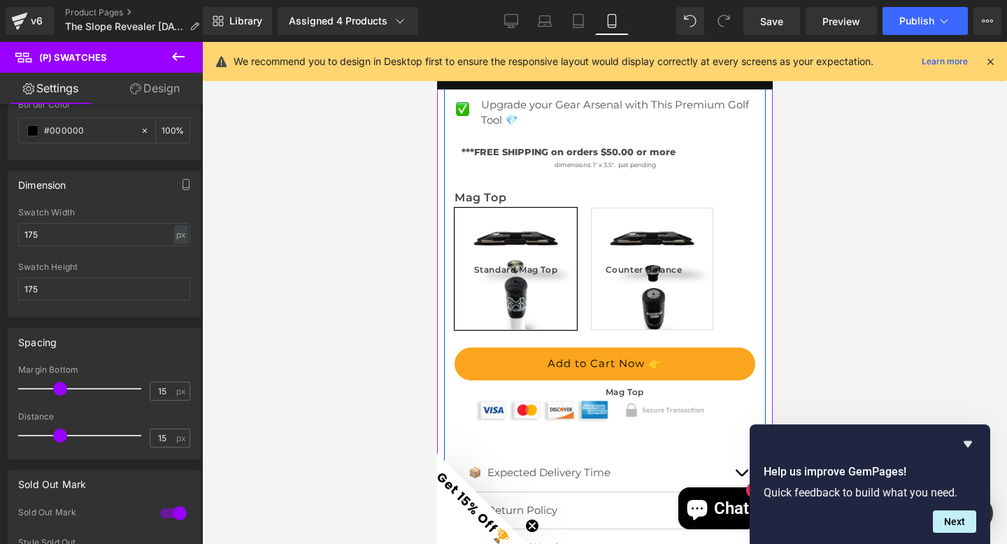
scroll to position [706, 0]
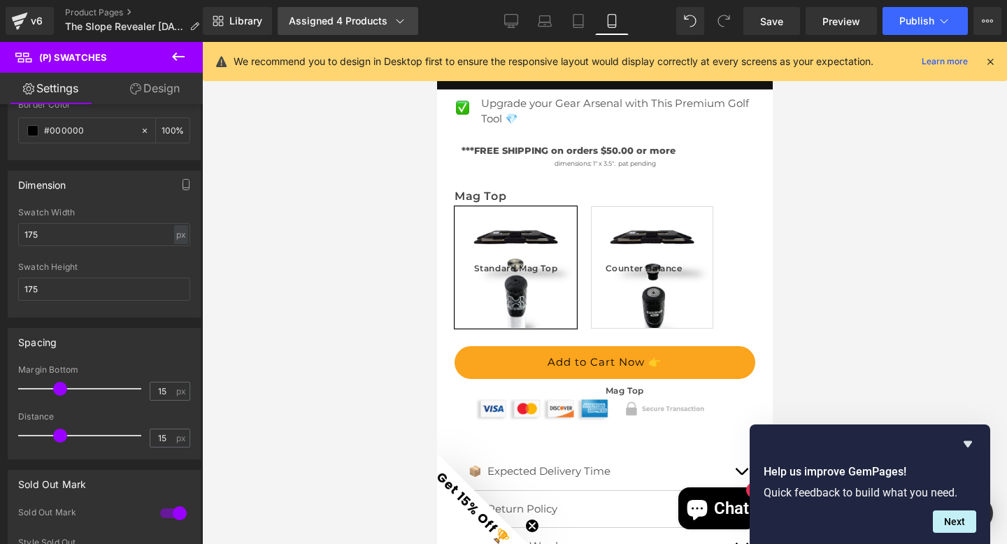
click at [350, 22] on div "Assigned 4 Products" at bounding box center [348, 21] width 118 height 14
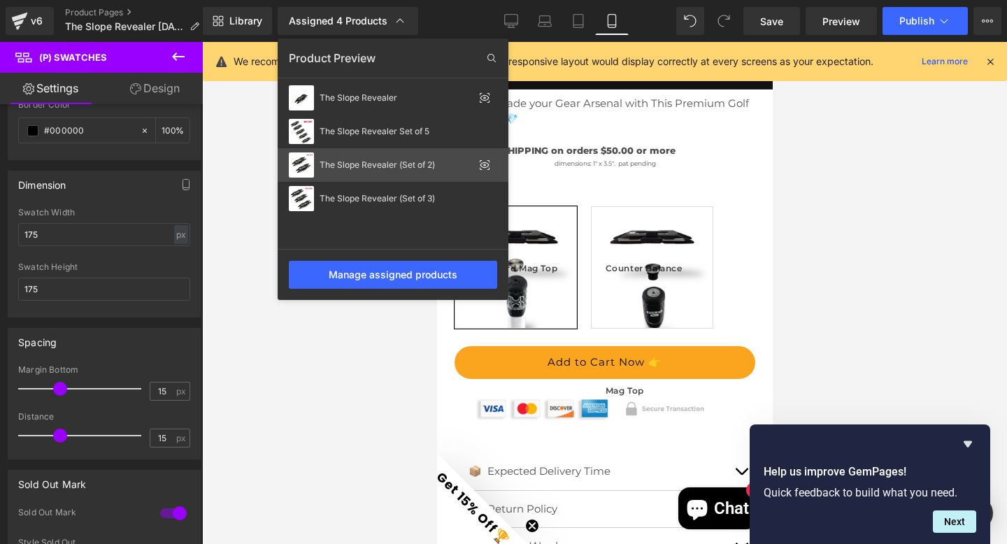
click at [355, 164] on div "The Slope Revealer (Set of 2)" at bounding box center [397, 165] width 154 height 10
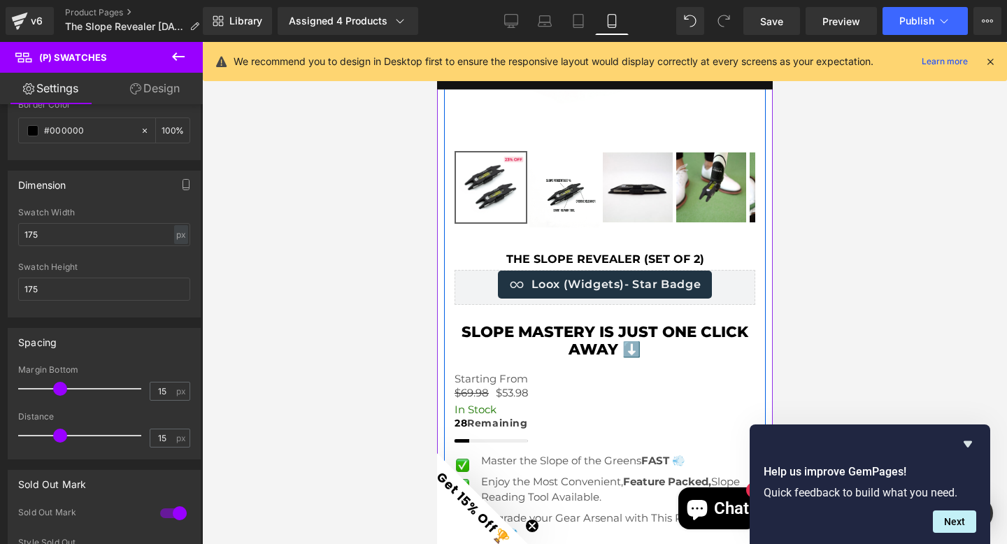
scroll to position [214, 0]
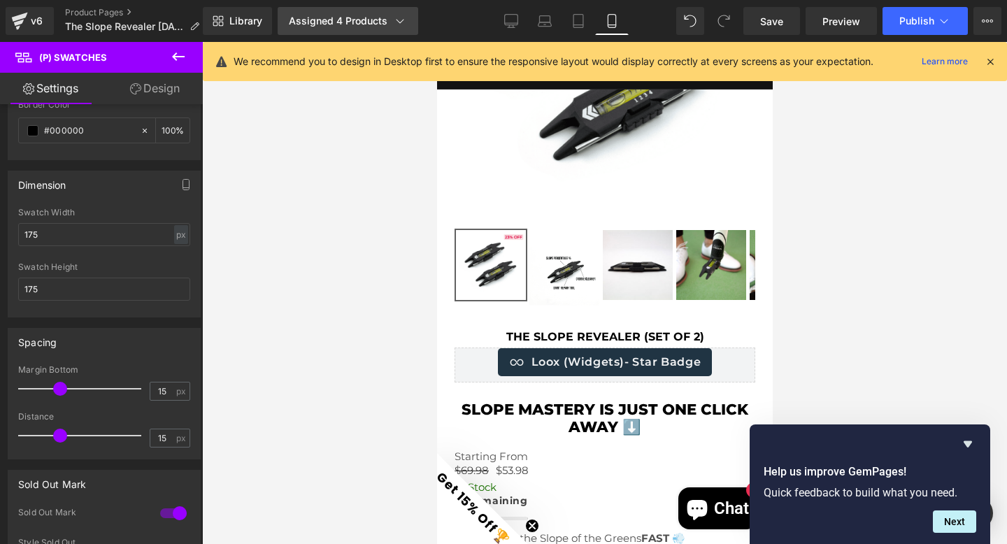
click at [359, 19] on div "Assigned 4 Products" at bounding box center [348, 21] width 118 height 14
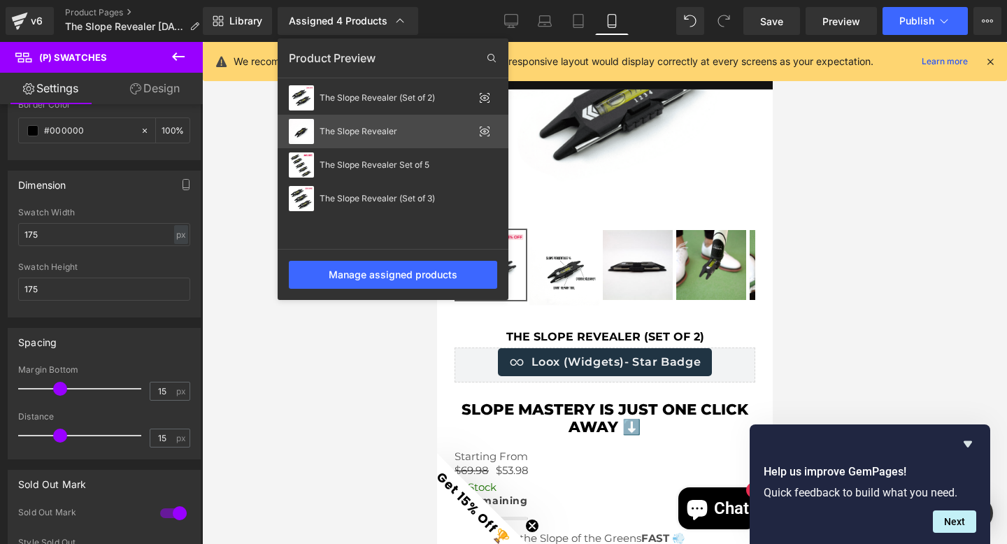
click at [365, 127] on div "The Slope Revealer" at bounding box center [397, 132] width 154 height 10
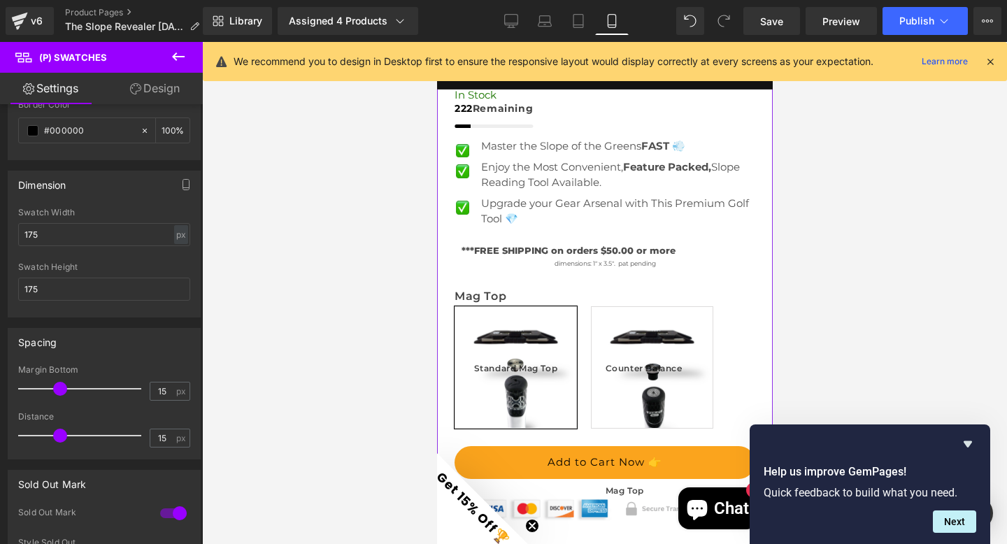
scroll to position [665, 0]
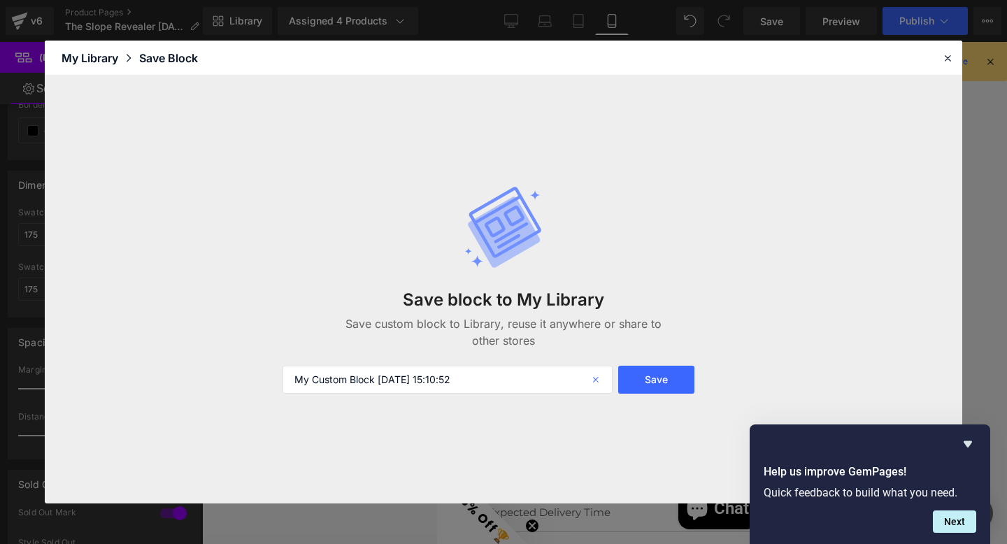
click at [594, 379] on icon at bounding box center [597, 380] width 31 height 28
type input "swatches 1"
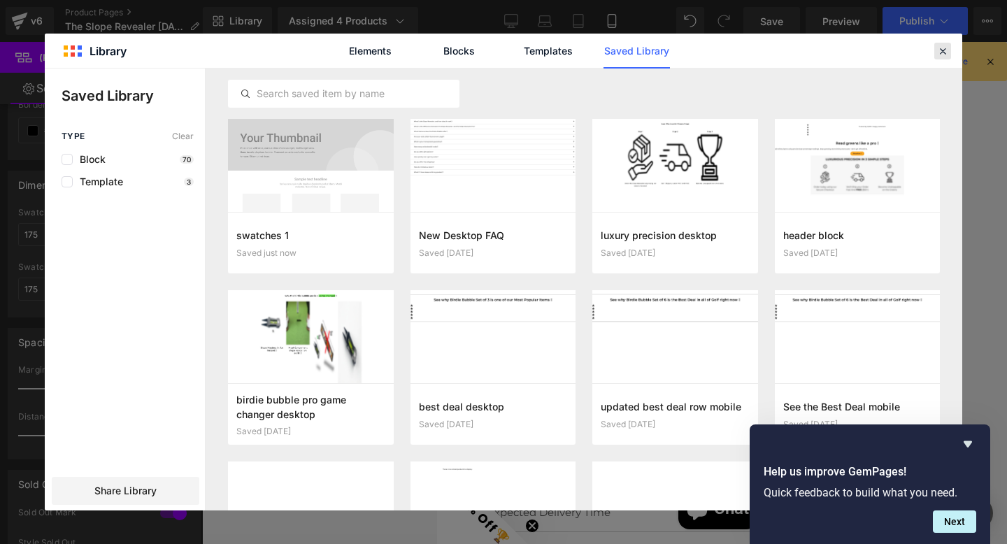
click at [947, 50] on icon at bounding box center [942, 51] width 13 height 13
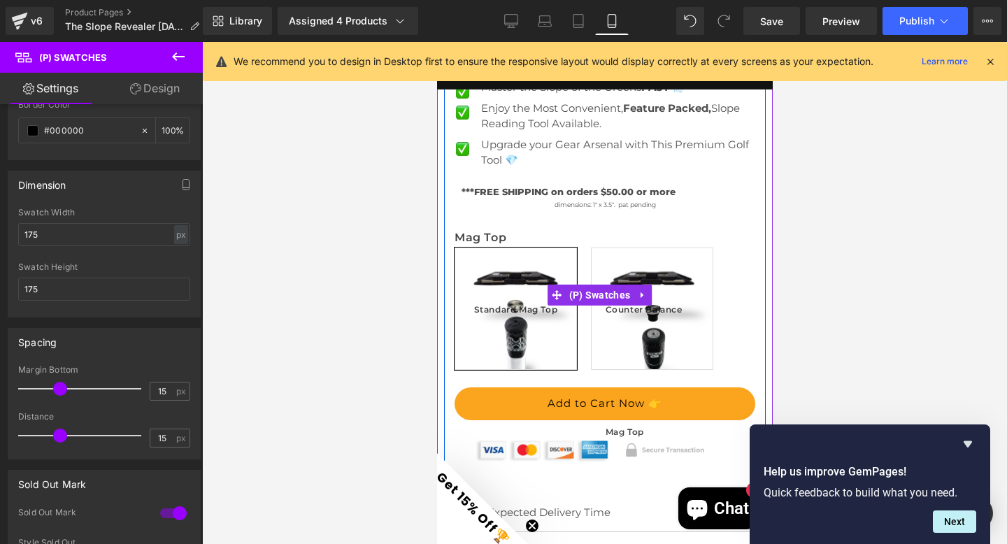
click at [623, 251] on span "Counter Balance Mag Top" at bounding box center [651, 308] width 93 height 121
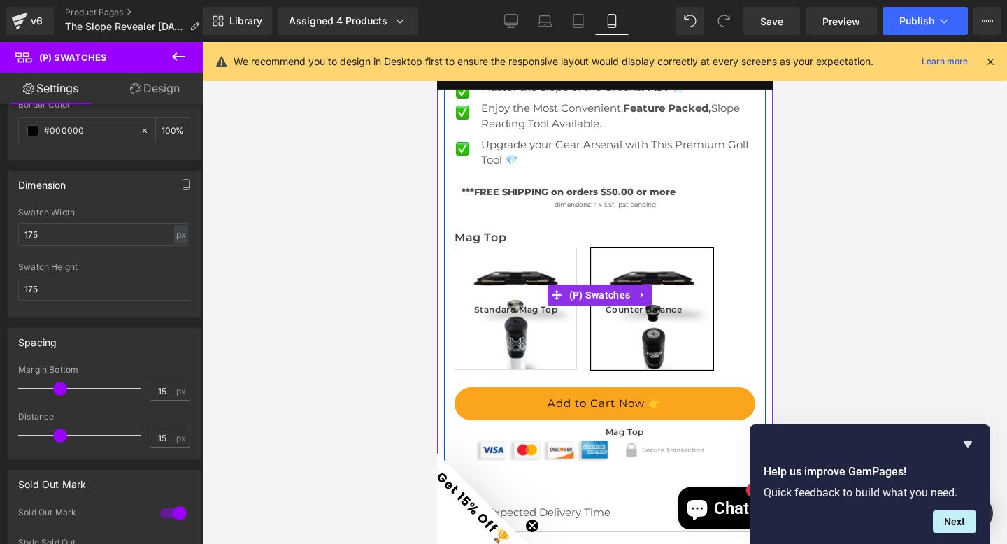
click at [510, 250] on span "Standard Mag Top" at bounding box center [515, 308] width 84 height 121
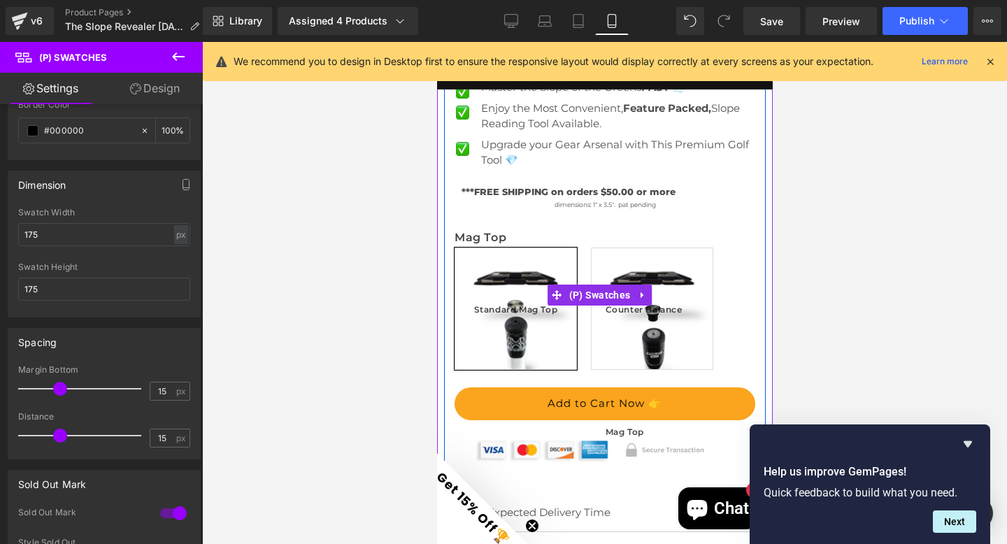
click at [625, 248] on span "Counter Balance Mag Top" at bounding box center [651, 308] width 93 height 121
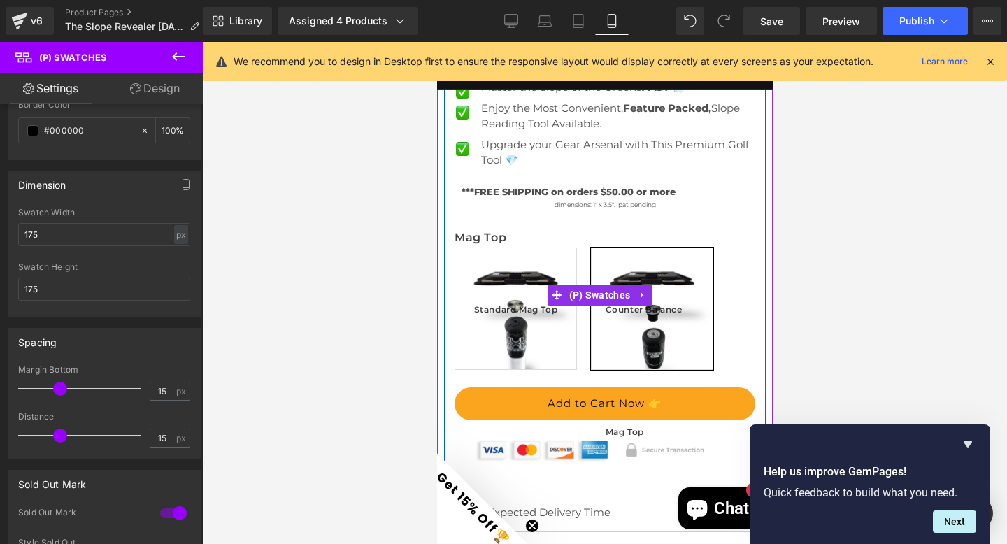
click at [518, 254] on span "Standard Mag Top" at bounding box center [515, 308] width 84 height 121
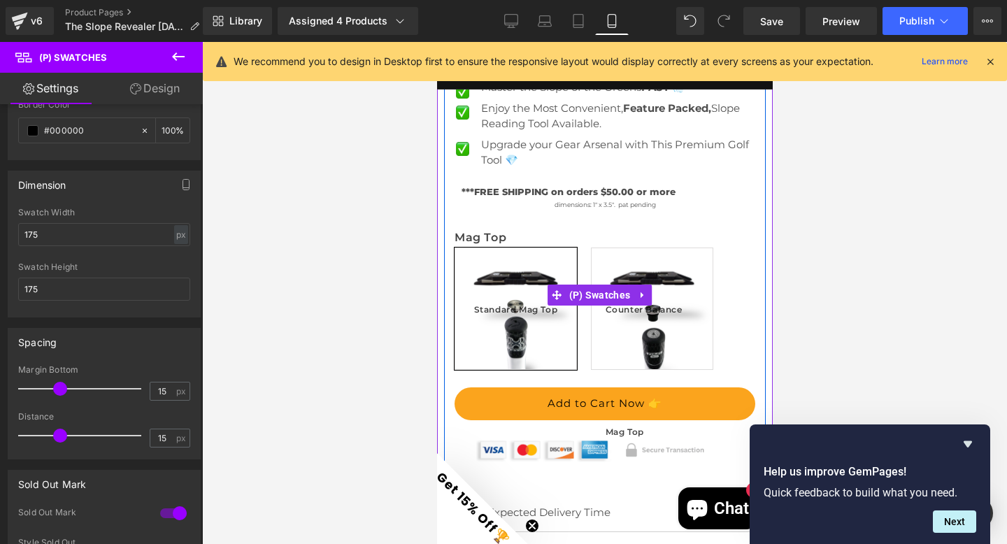
click at [648, 254] on span "Counter Balance Mag Top" at bounding box center [651, 308] width 93 height 121
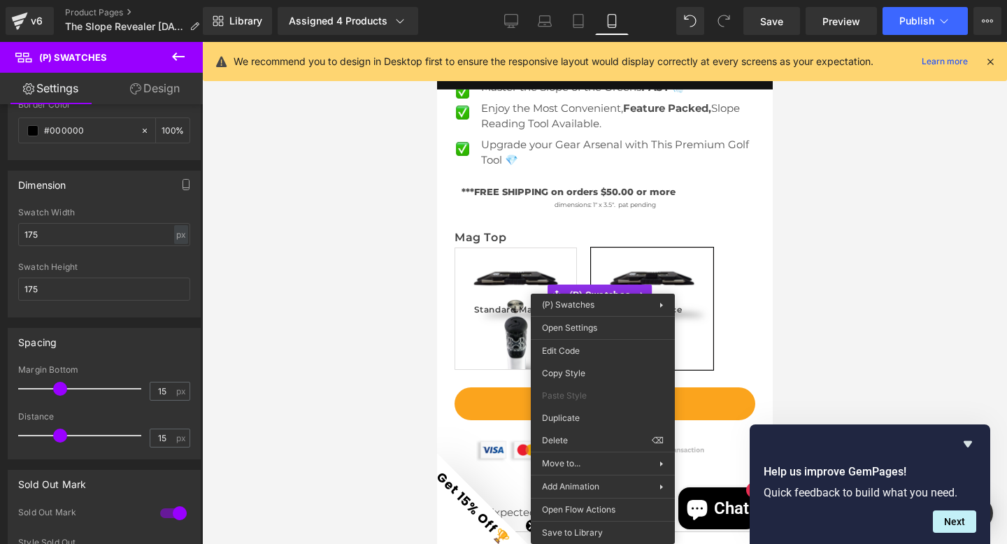
click at [329, 205] on div at bounding box center [604, 293] width 805 height 502
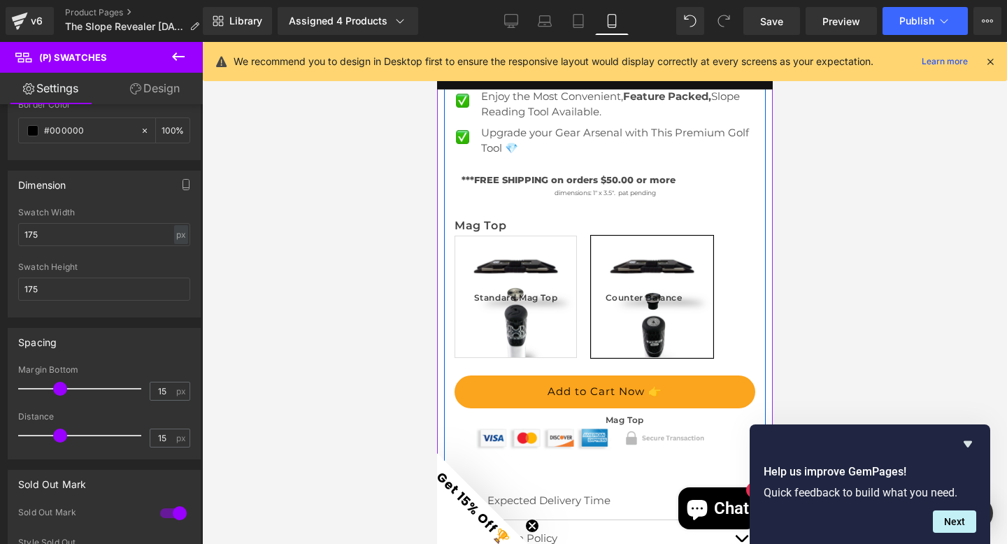
scroll to position [729, 0]
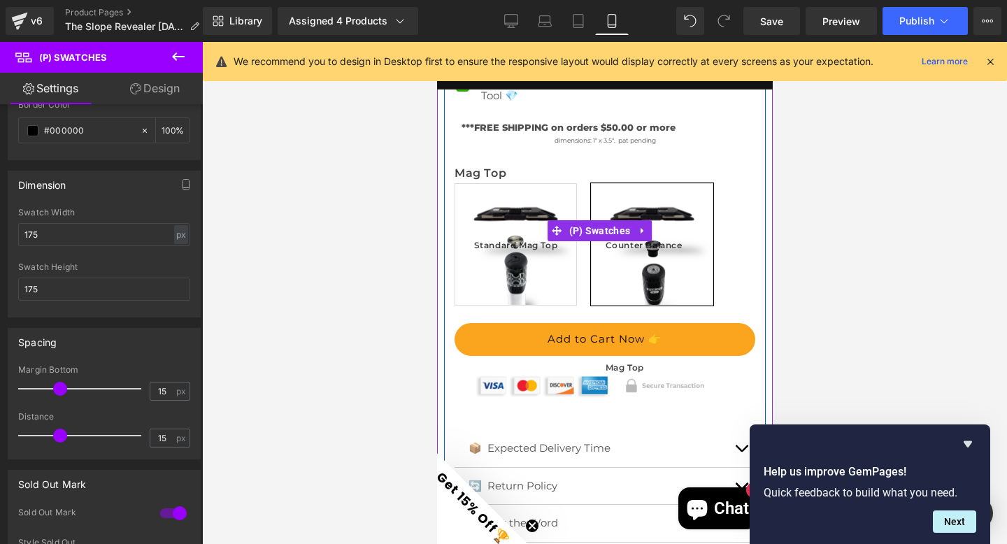
click at [527, 196] on span "Standard Mag Top" at bounding box center [515, 244] width 84 height 121
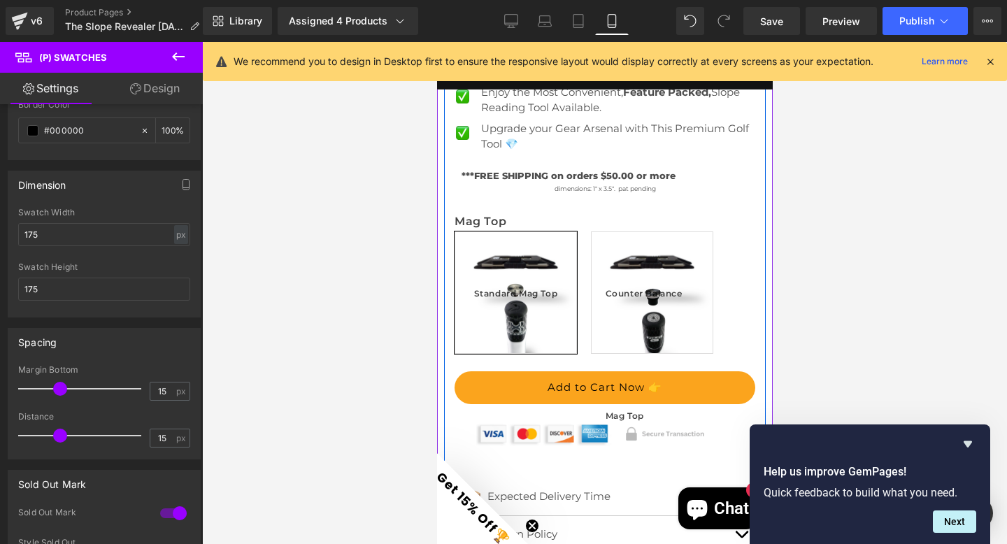
scroll to position [750, 0]
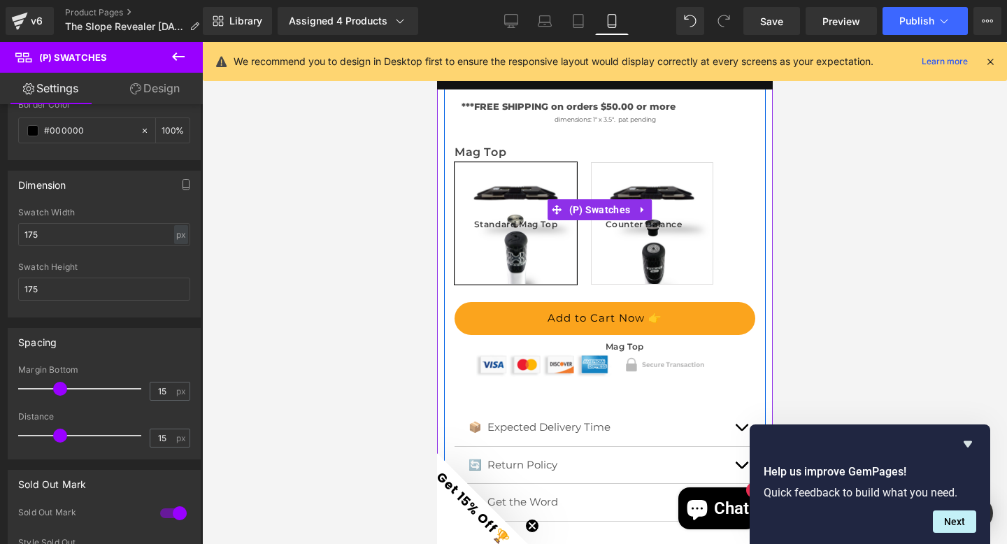
click at [663, 166] on span "Counter Balance Mag Top" at bounding box center [651, 223] width 93 height 121
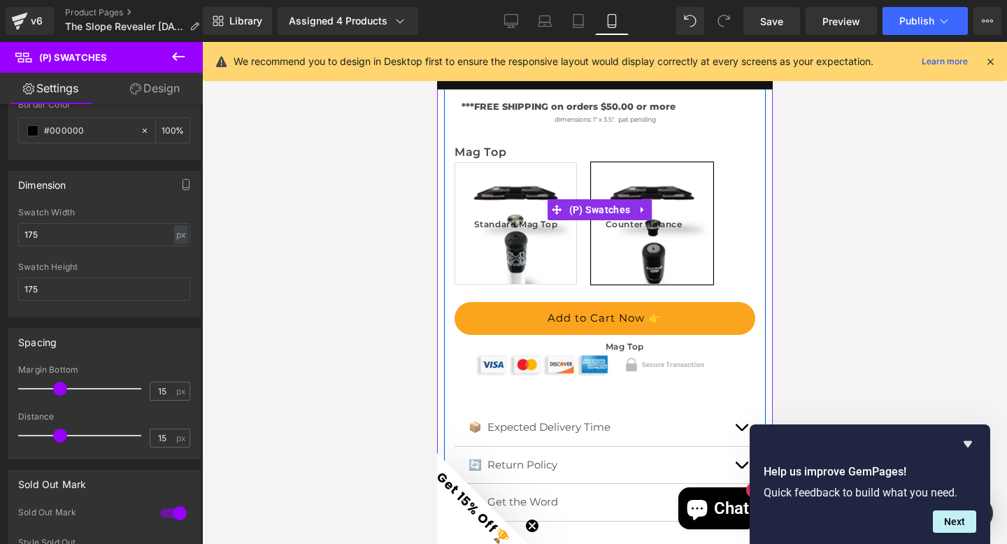
click at [540, 163] on span "Standard Mag Top" at bounding box center [515, 223] width 84 height 121
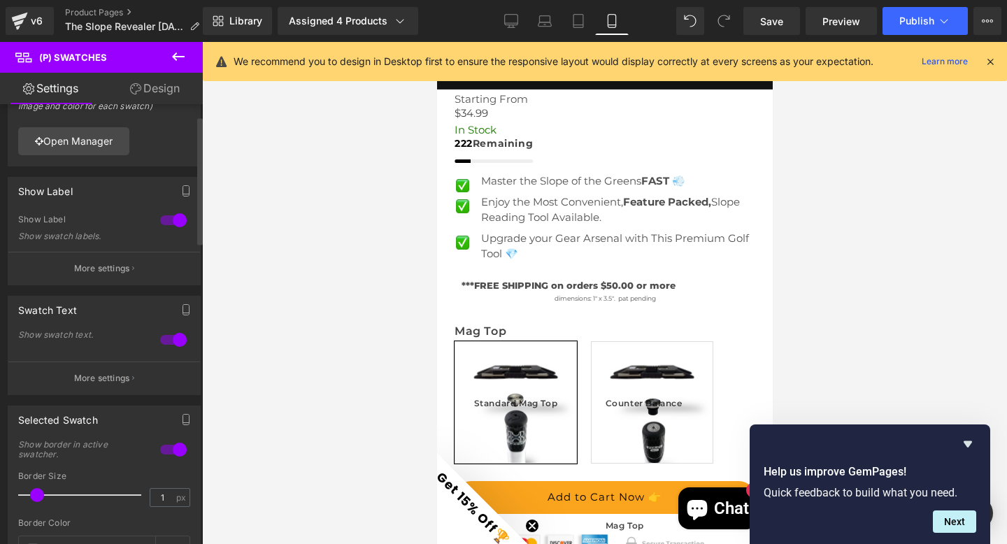
scroll to position [0, 0]
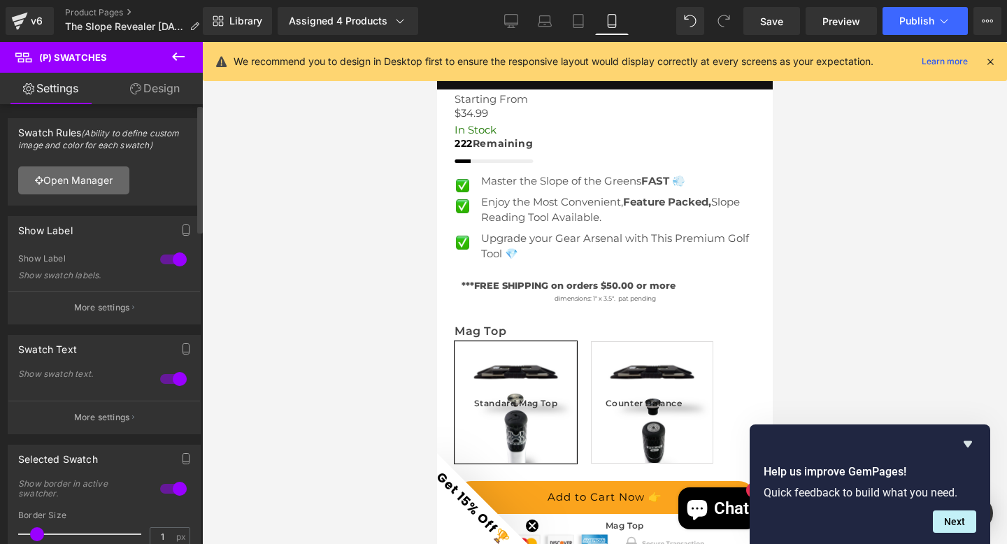
click at [74, 178] on link "Open Manager" at bounding box center [73, 180] width 111 height 28
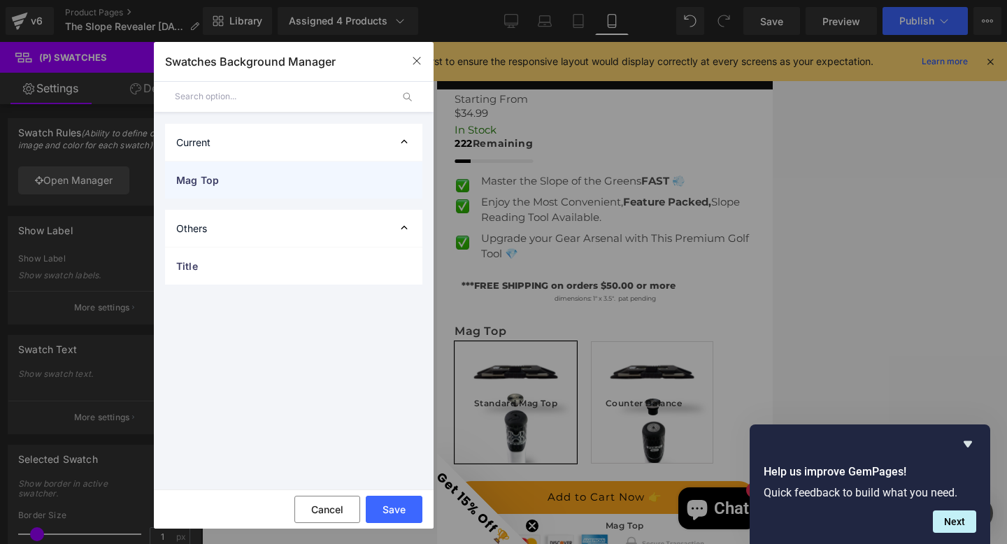
click at [265, 184] on span "Mag Top" at bounding box center [279, 180] width 207 height 15
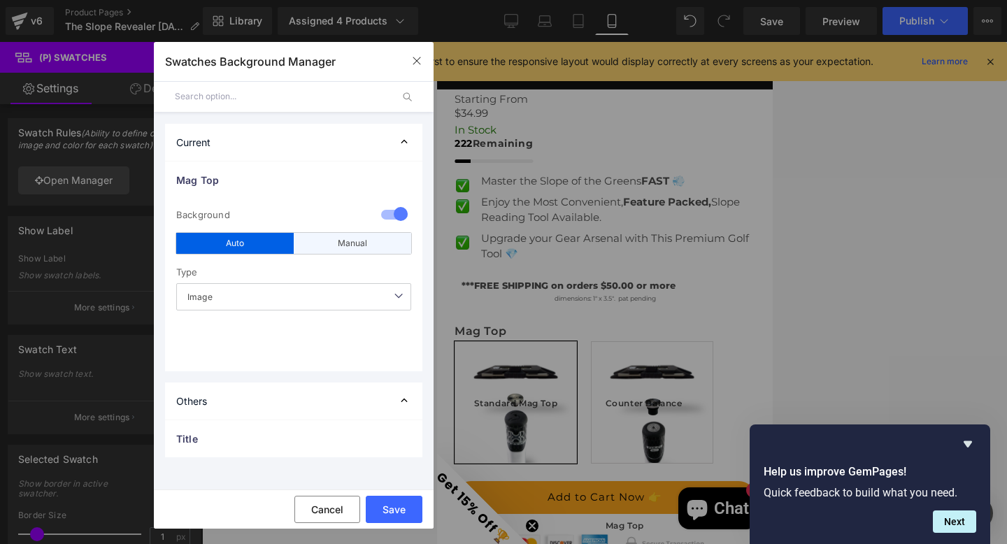
click at [332, 247] on div "Manual" at bounding box center [352, 243] width 117 height 21
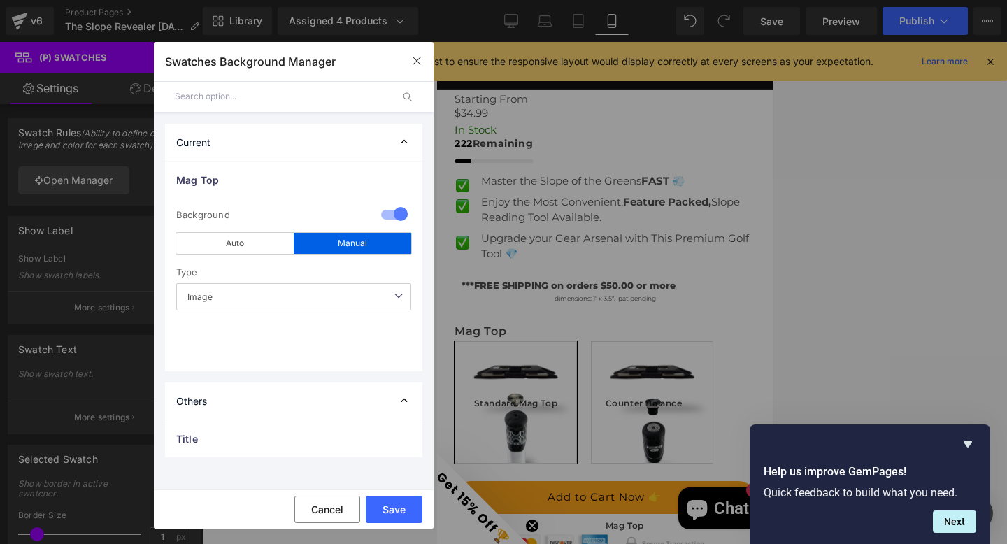
click at [0, 0] on div "Standard Mag Top" at bounding box center [0, 0] width 0 height 0
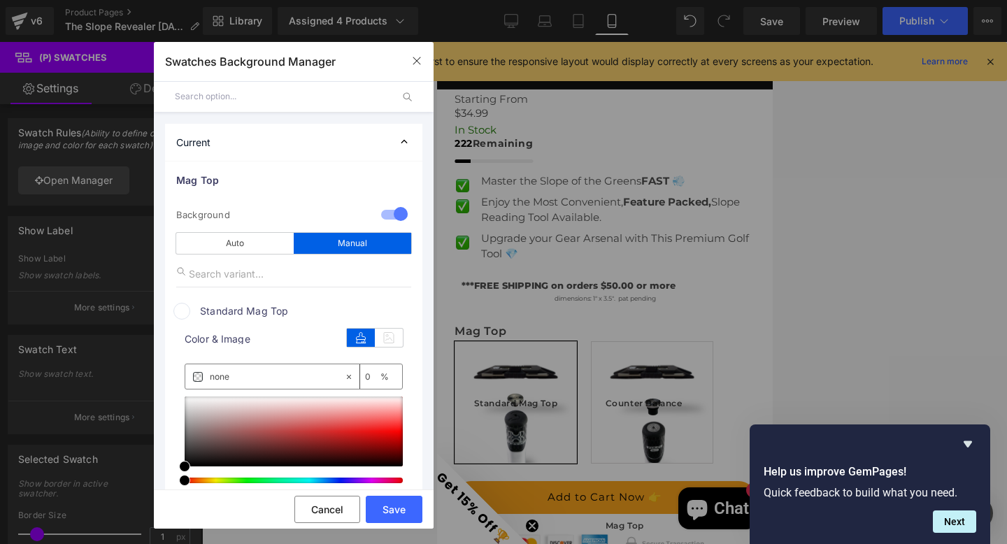
click at [184, 310] on span at bounding box center [181, 311] width 17 height 17
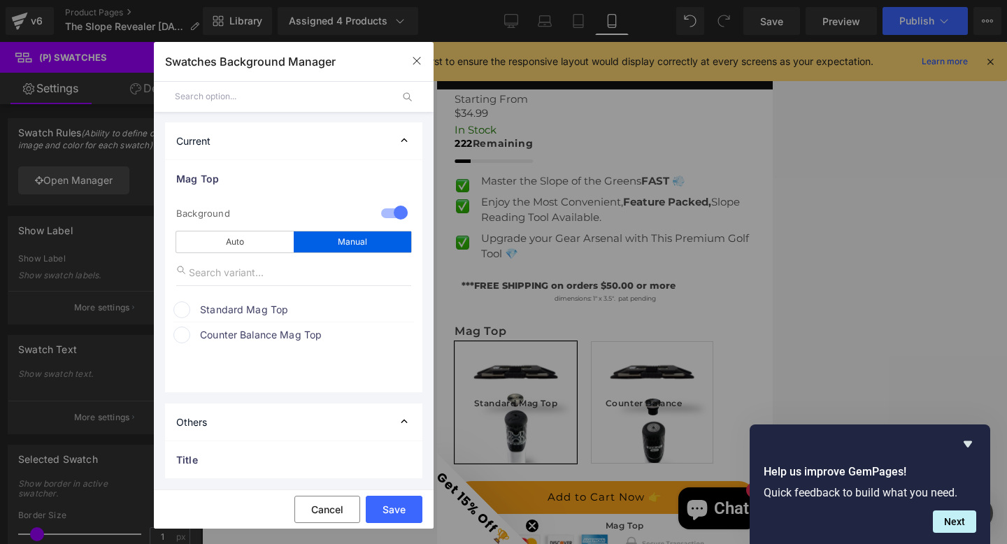
scroll to position [3, 0]
click at [185, 308] on span at bounding box center [181, 309] width 17 height 17
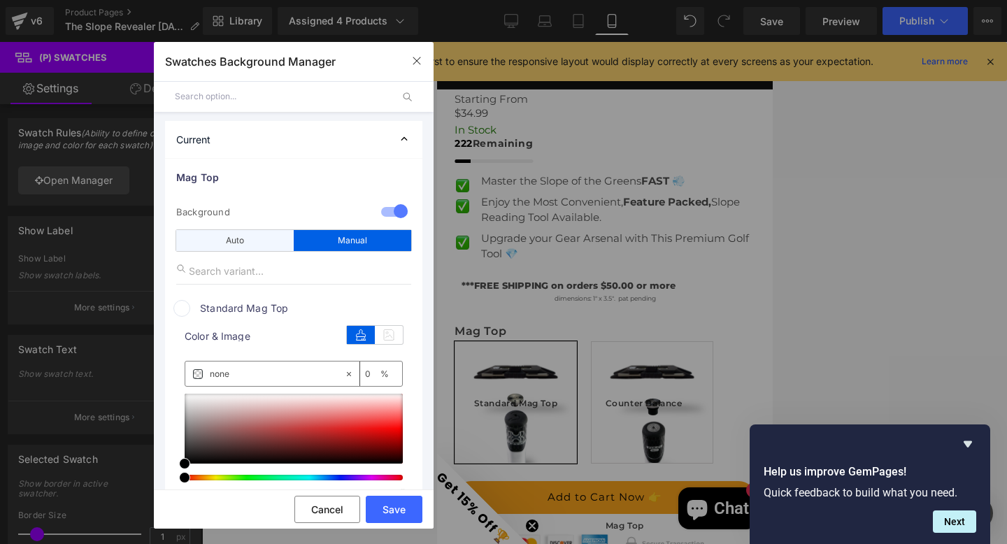
click at [219, 234] on div "Auto" at bounding box center [234, 240] width 117 height 21
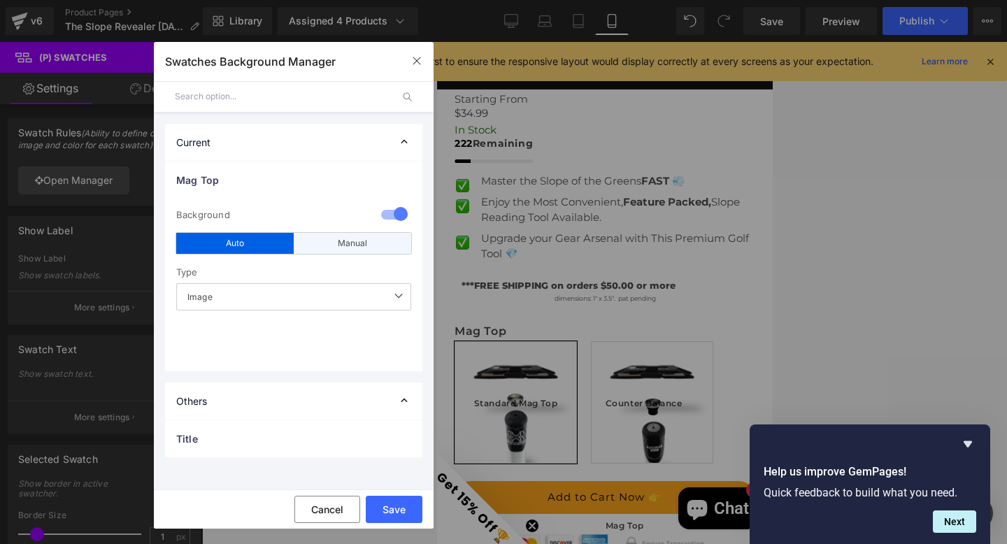
scroll to position [0, 0]
click at [328, 240] on div "Manual" at bounding box center [352, 243] width 117 height 21
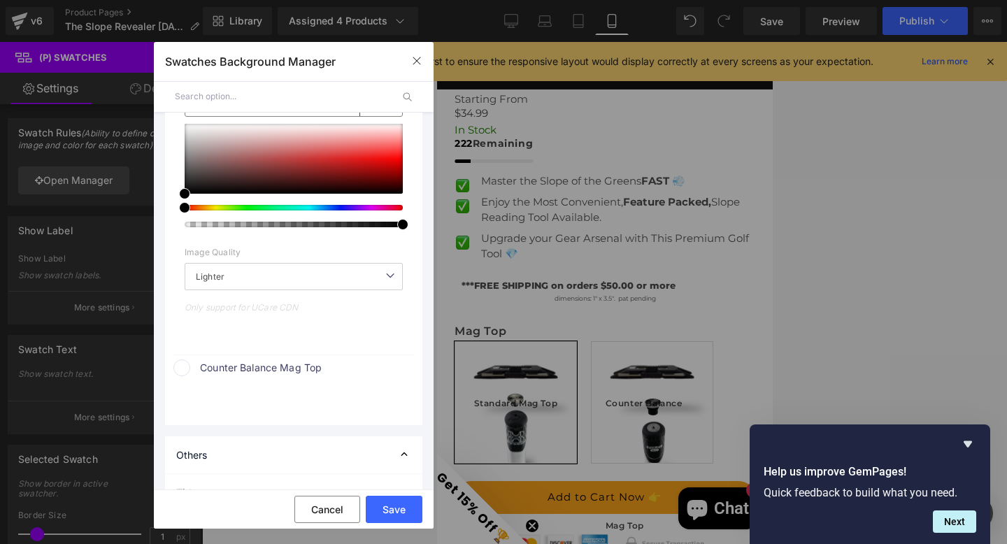
scroll to position [133, 0]
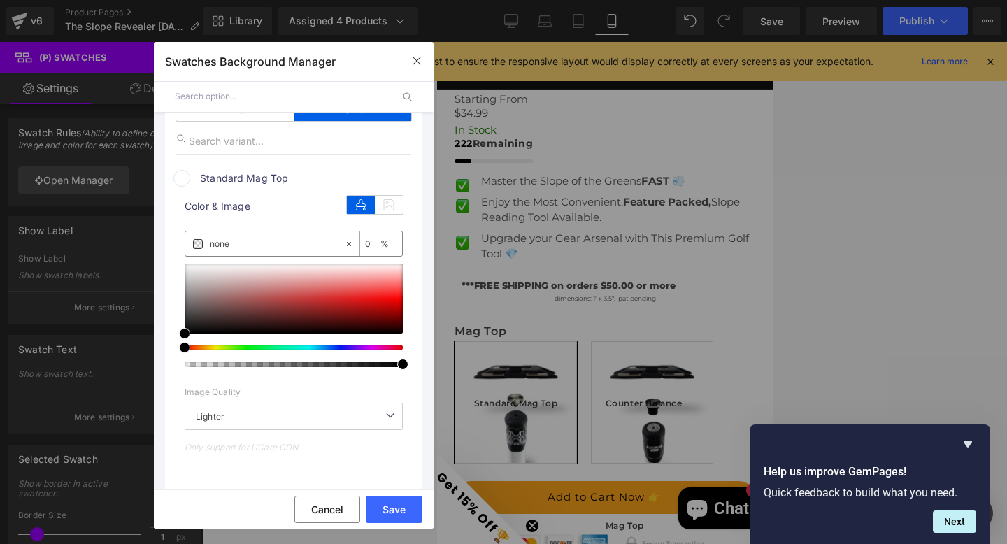
click at [192, 238] on div "none" at bounding box center [264, 243] width 159 height 24
click at [383, 207] on icon at bounding box center [389, 205] width 28 height 18
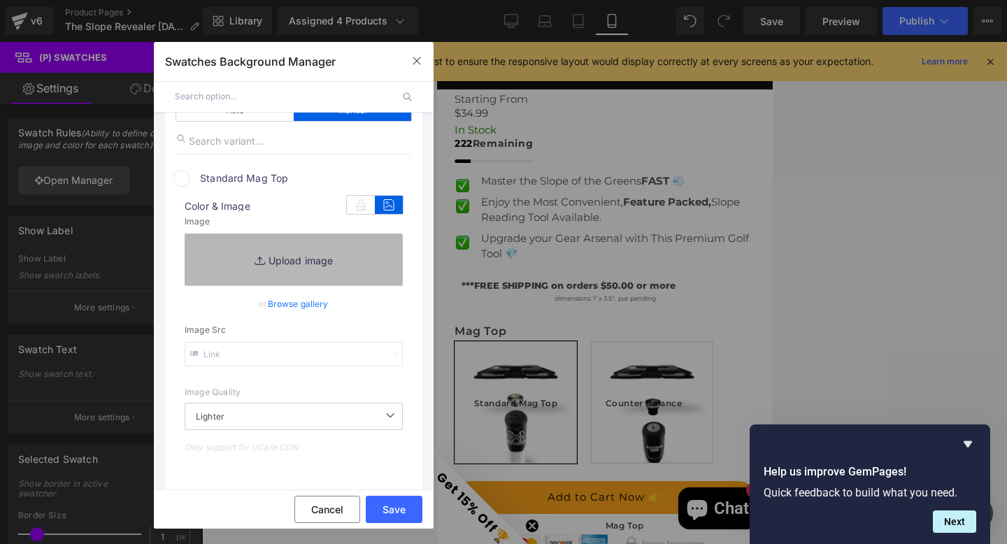
click at [266, 260] on link "Replace Image" at bounding box center [294, 260] width 218 height 52
type input "C:\fakepath\Untitled design (89).png"
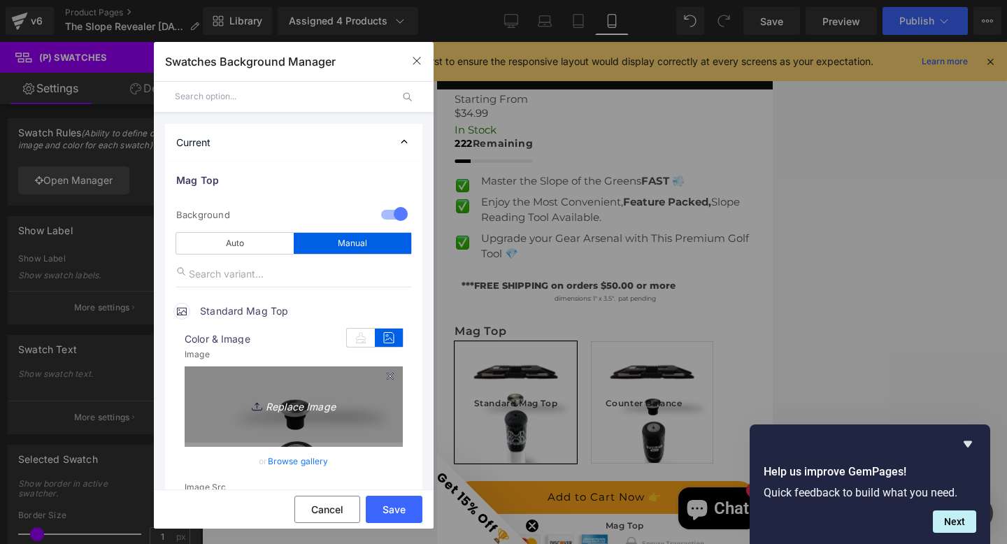
scroll to position [80, 0]
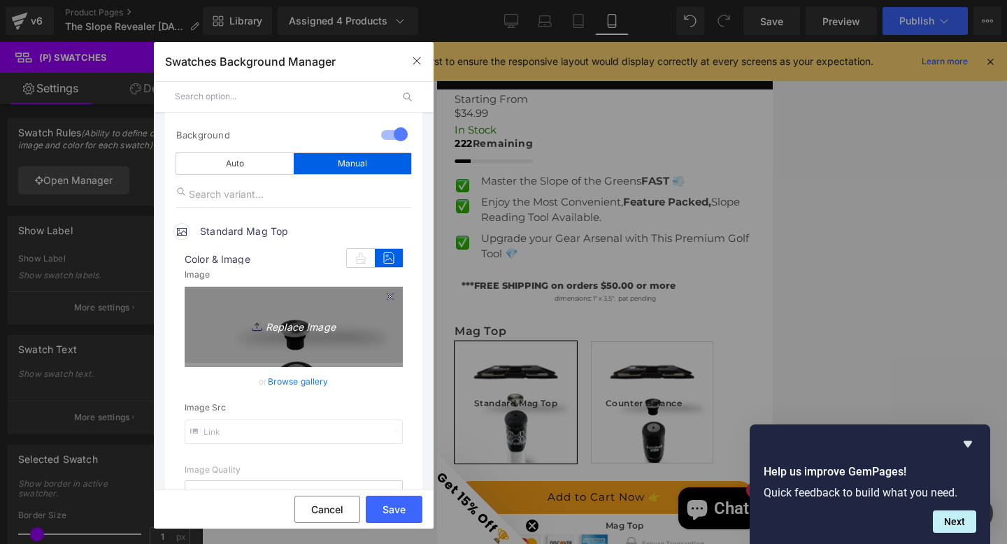
click at [289, 327] on icon "Replace Image" at bounding box center [294, 324] width 112 height 17
type input "C:\fakepath\Untitled design (88).png"
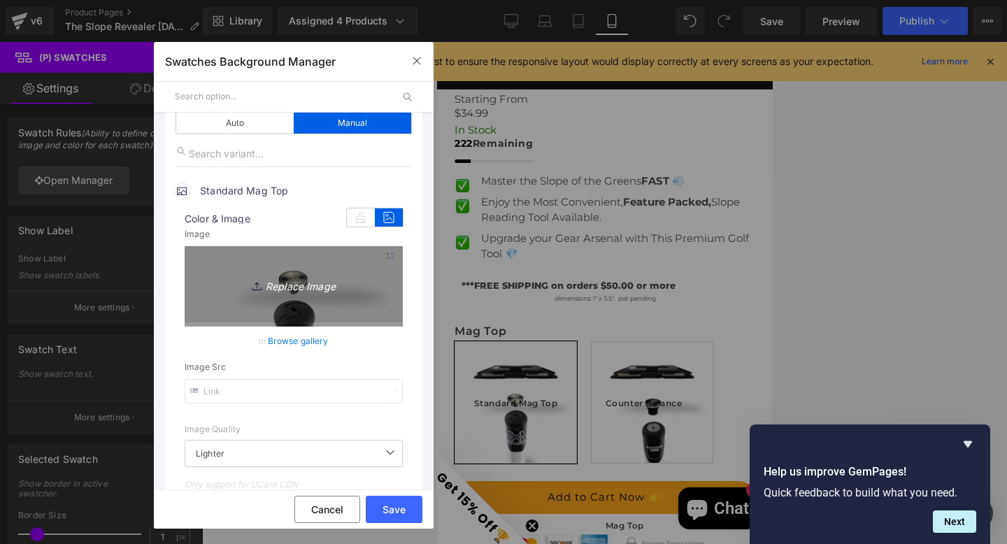
scroll to position [0, 0]
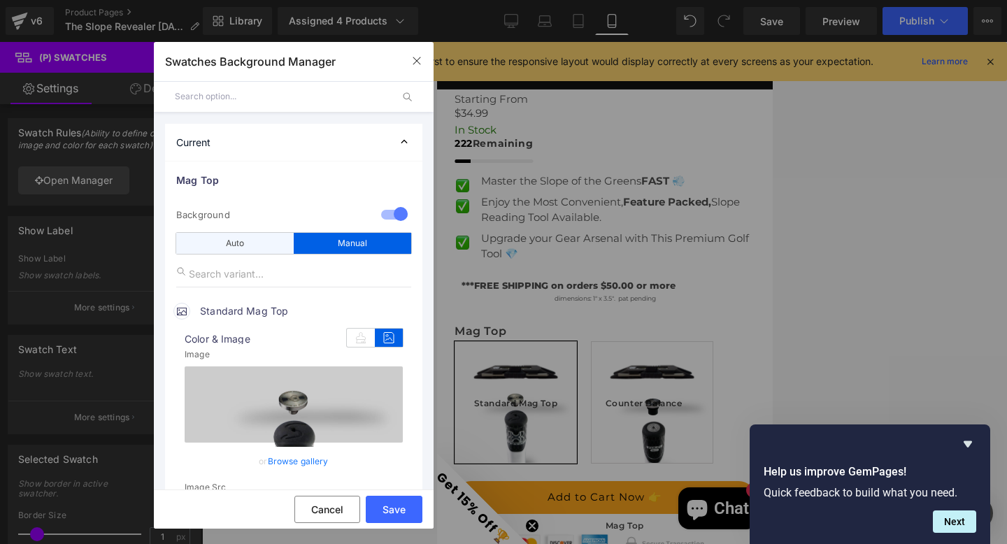
click at [233, 242] on div "Auto" at bounding box center [234, 243] width 117 height 21
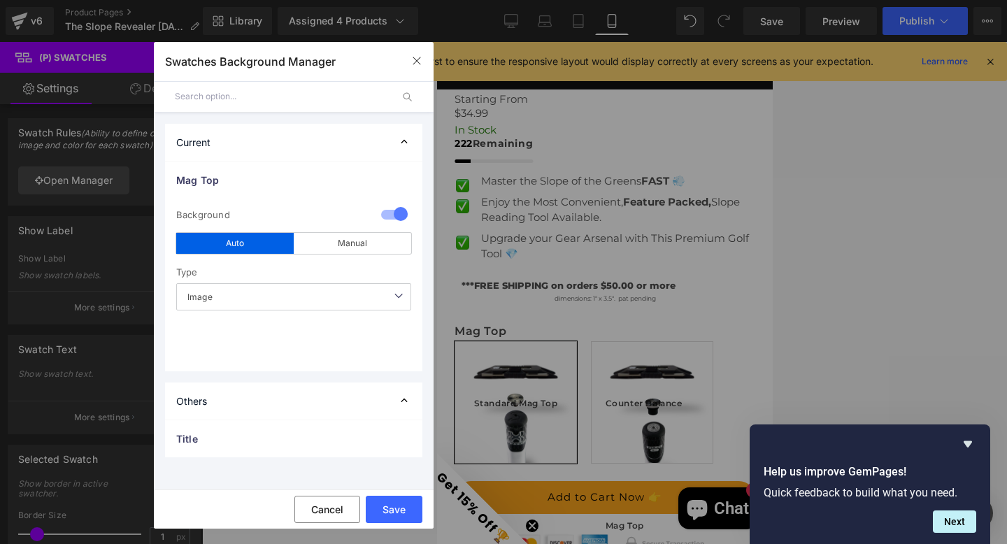
click at [348, 293] on span "Image" at bounding box center [293, 296] width 235 height 27
click at [352, 271] on div "Type" at bounding box center [293, 272] width 235 height 22
click at [394, 401] on div "Others" at bounding box center [293, 401] width 257 height 37
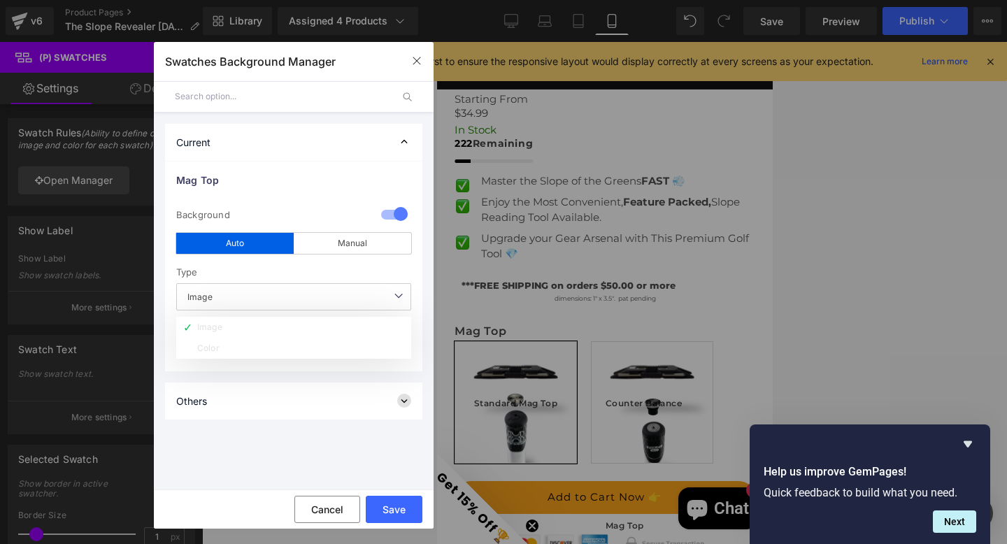
click at [401, 397] on icon at bounding box center [404, 401] width 14 height 14
click at [188, 434] on span "Title" at bounding box center [279, 439] width 207 height 15
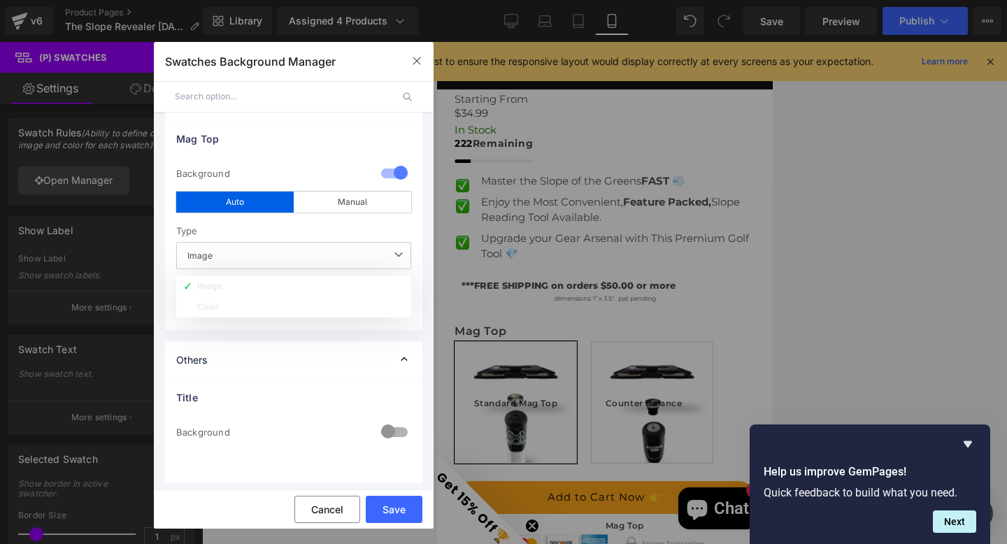
scroll to position [45, 0]
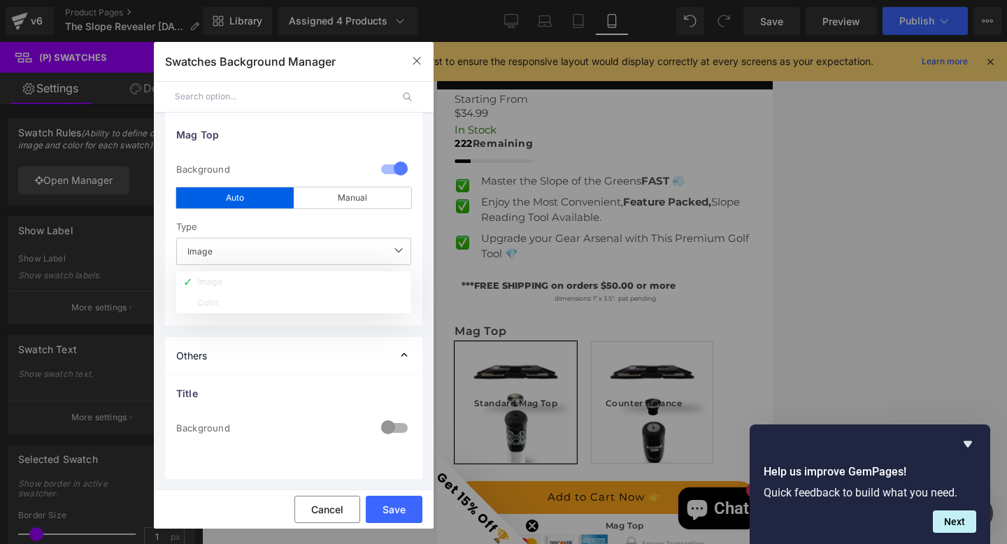
click at [387, 425] on div at bounding box center [395, 428] width 34 height 27
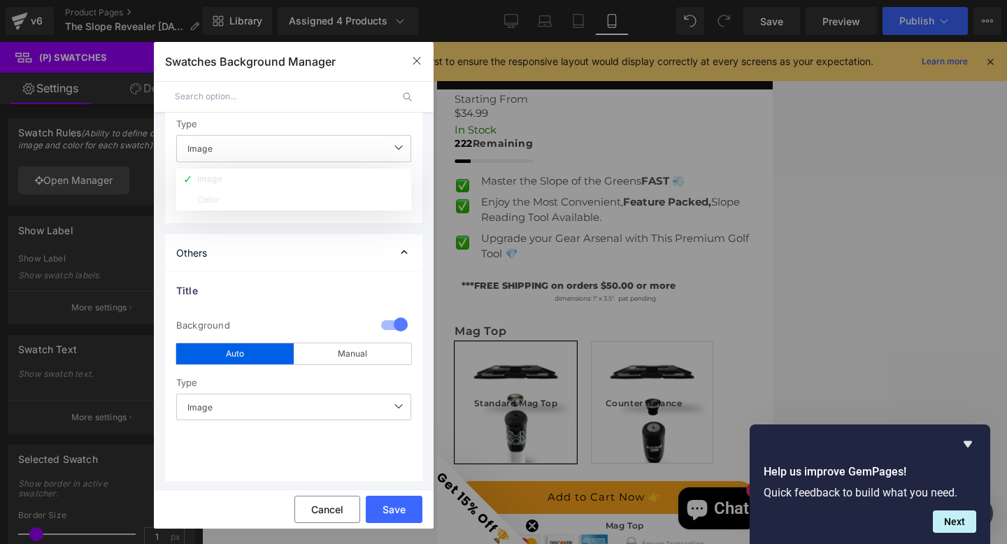
scroll to position [150, 0]
click at [391, 507] on button "Save" at bounding box center [394, 509] width 57 height 27
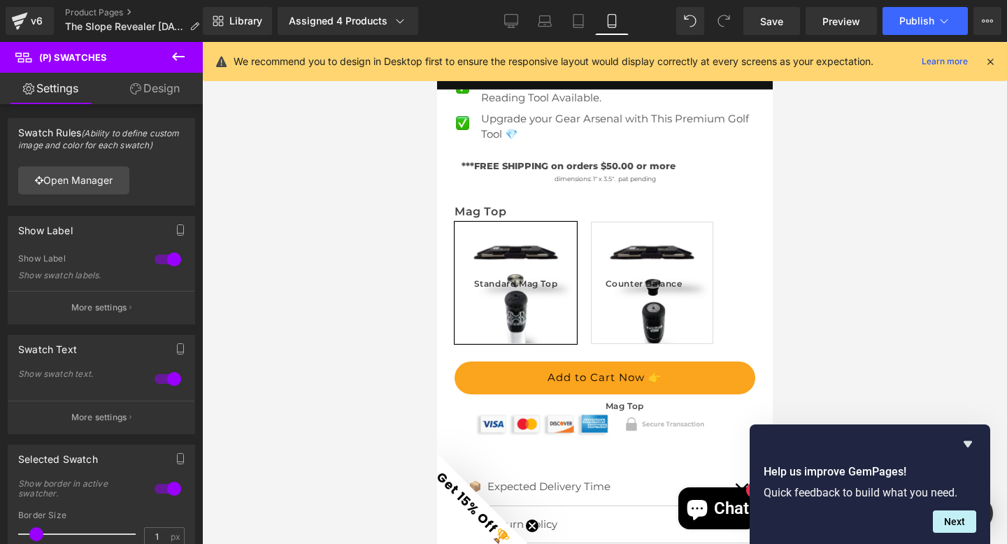
scroll to position [679, 0]
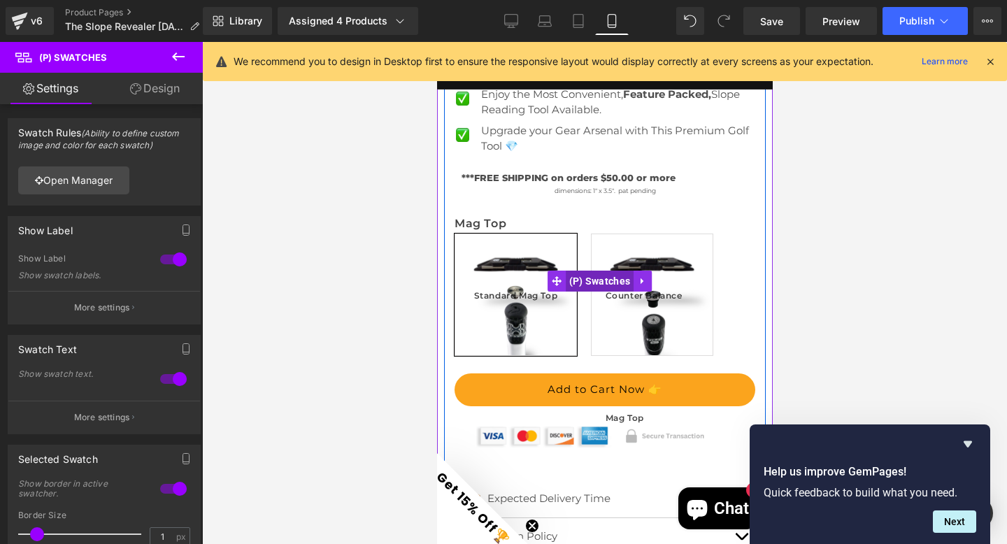
click at [591, 271] on span "(P) Swatches" at bounding box center [599, 281] width 69 height 21
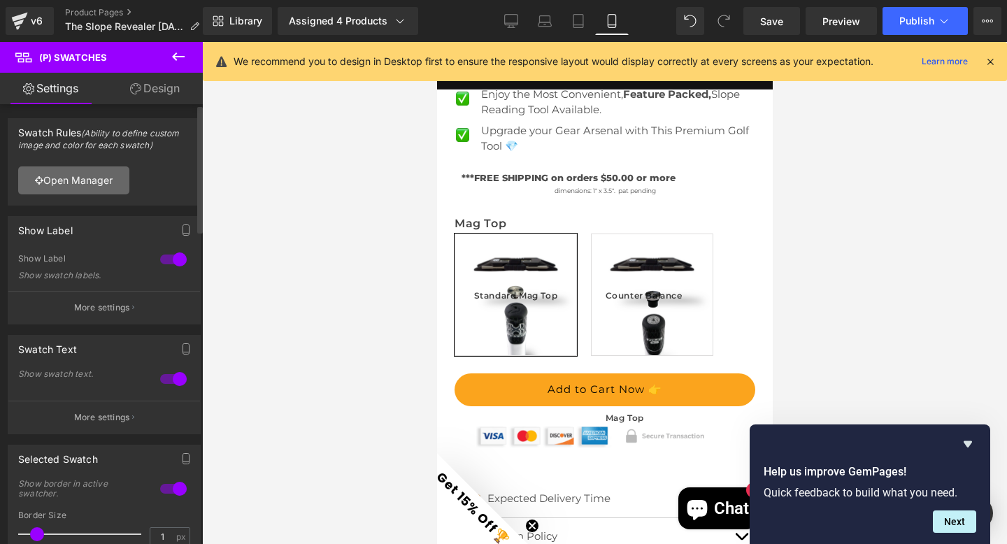
click at [66, 184] on link "Open Manager" at bounding box center [73, 180] width 111 height 28
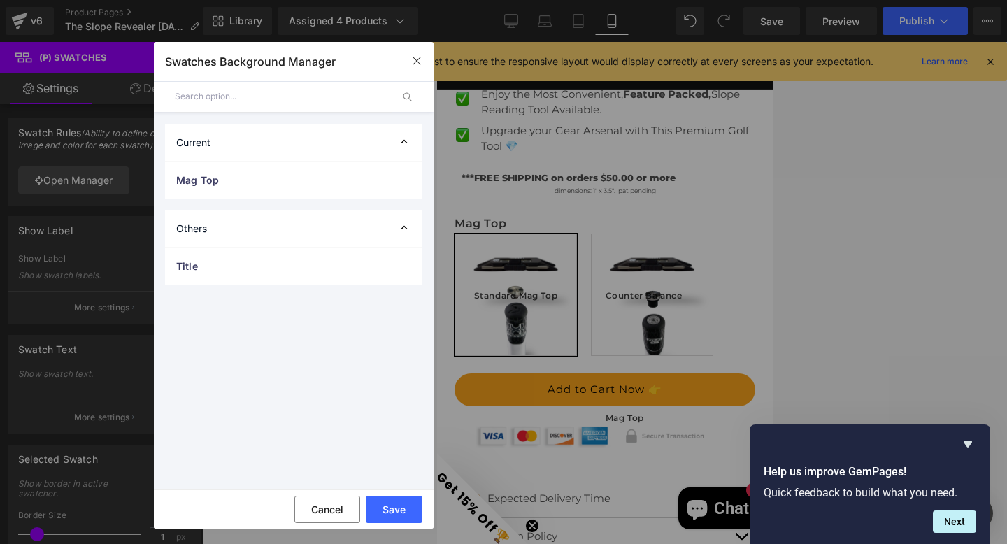
click at [258, 235] on div "Others" at bounding box center [293, 228] width 257 height 37
click at [193, 276] on div "Title" at bounding box center [293, 266] width 257 height 37
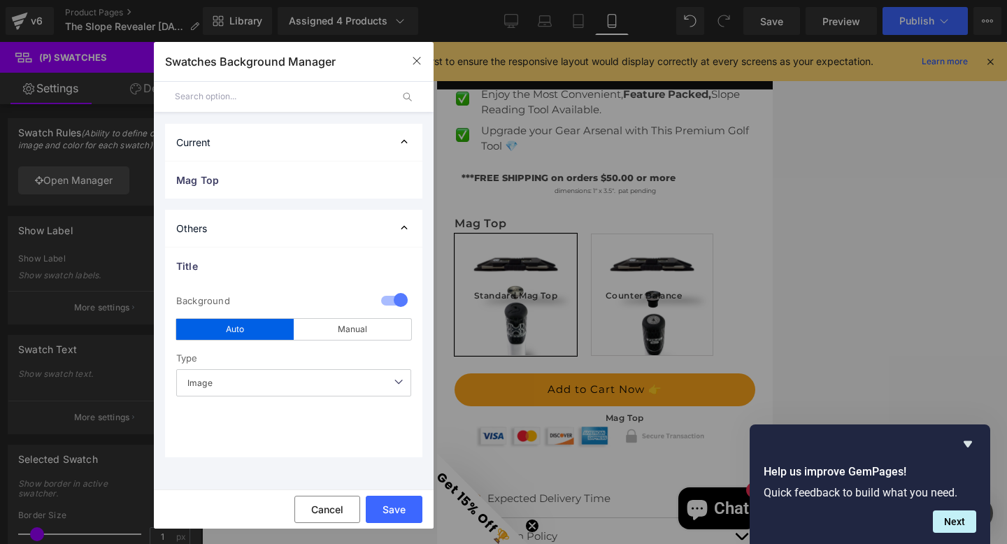
click at [396, 300] on div at bounding box center [395, 301] width 34 height 27
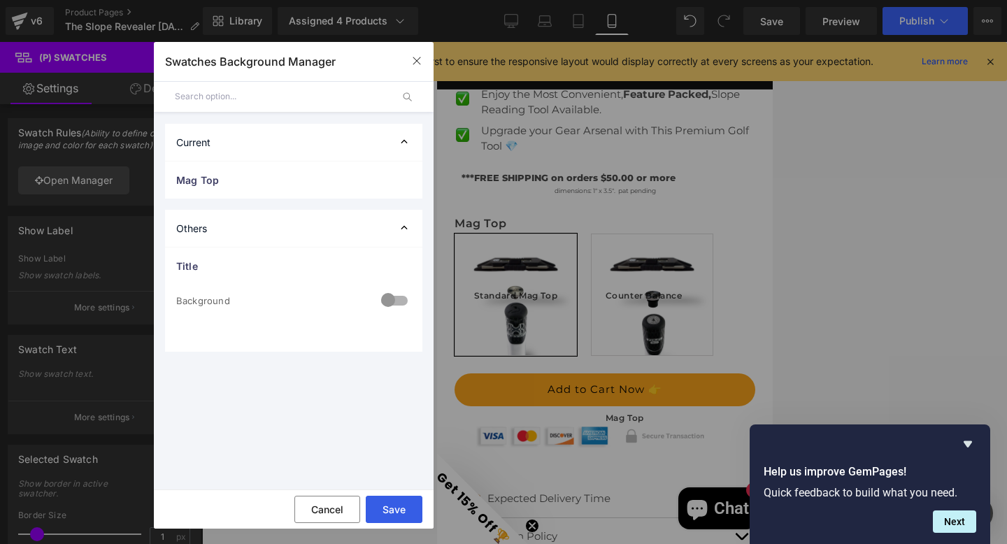
click at [390, 512] on button "Save" at bounding box center [394, 509] width 57 height 27
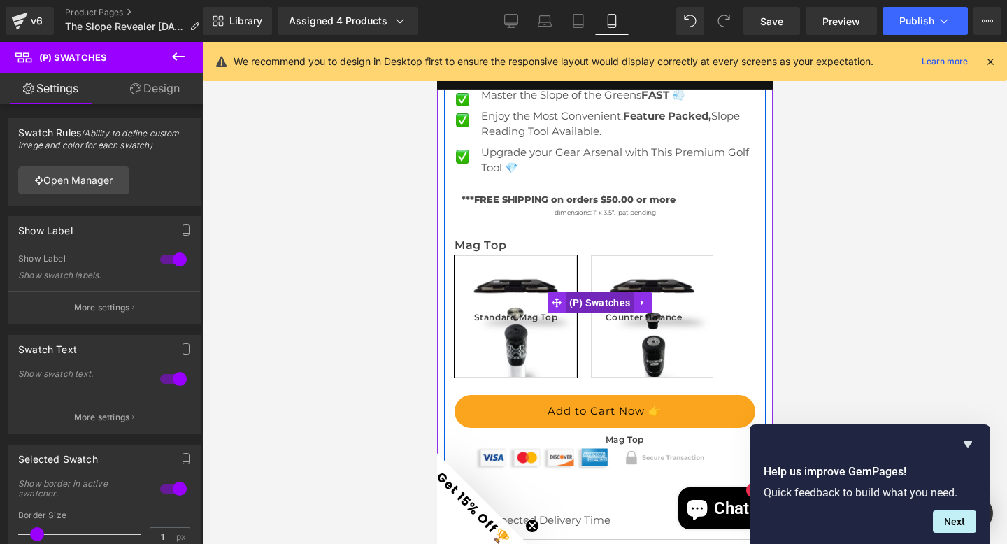
scroll to position [605, 0]
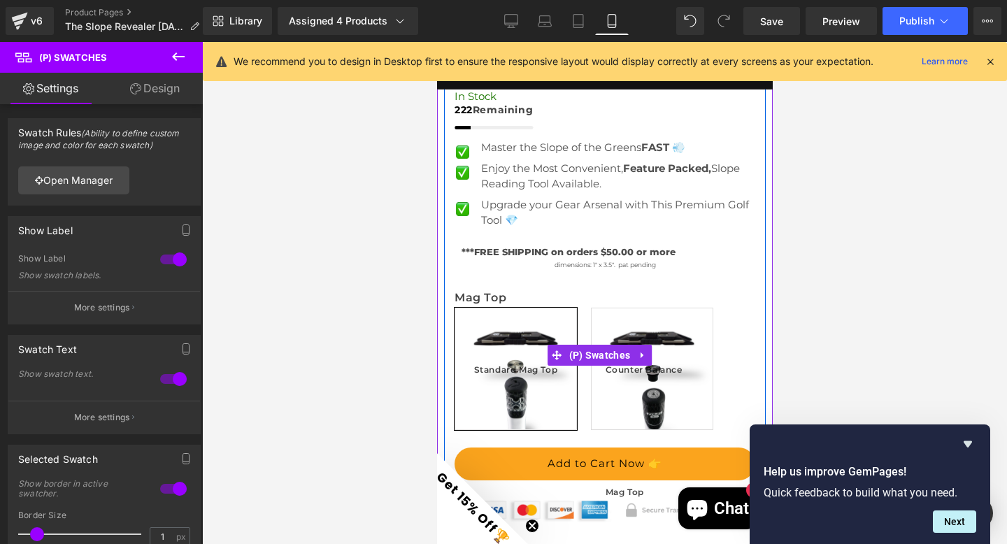
click at [627, 315] on span "Counter Balance Mag Top" at bounding box center [651, 368] width 93 height 121
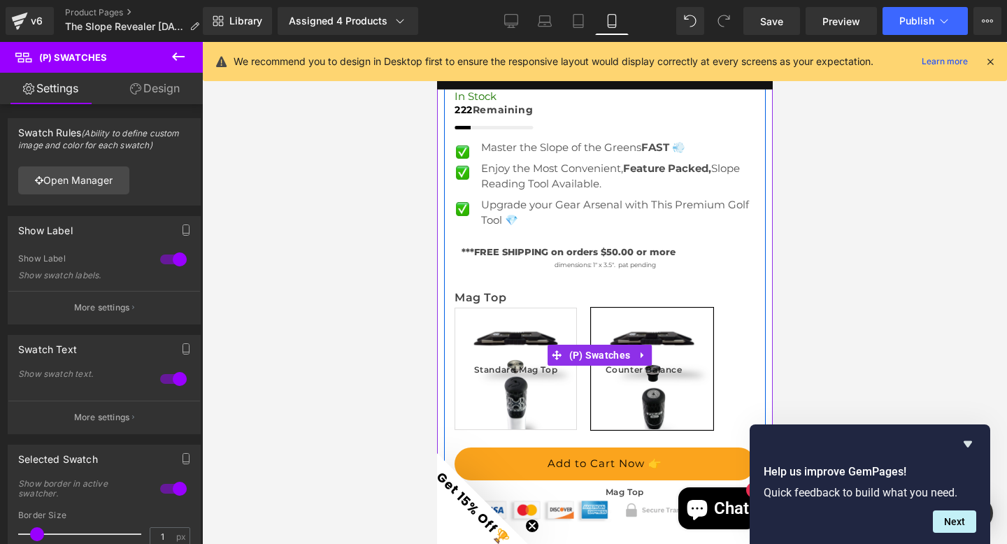
click at [523, 314] on span "Standard Mag Top" at bounding box center [515, 368] width 84 height 121
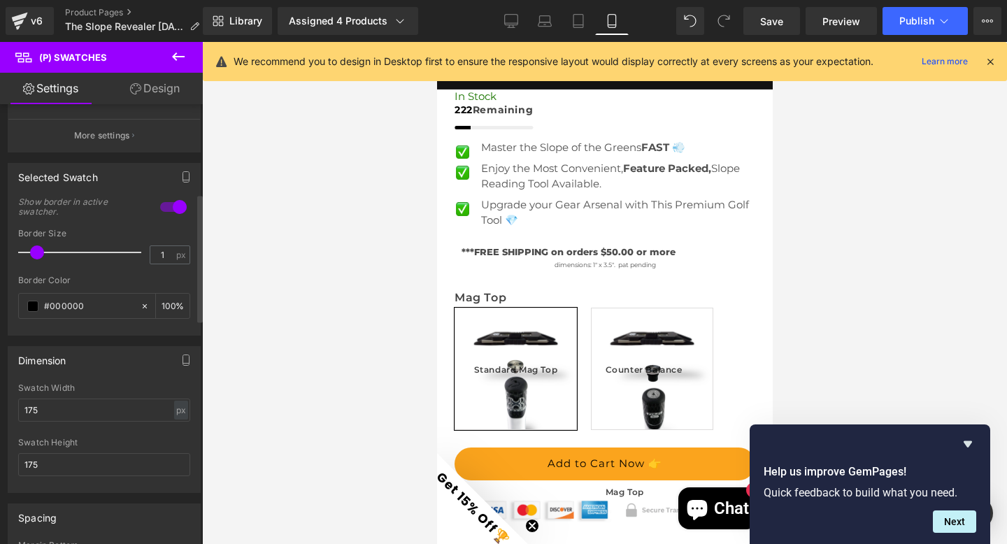
scroll to position [361, 0]
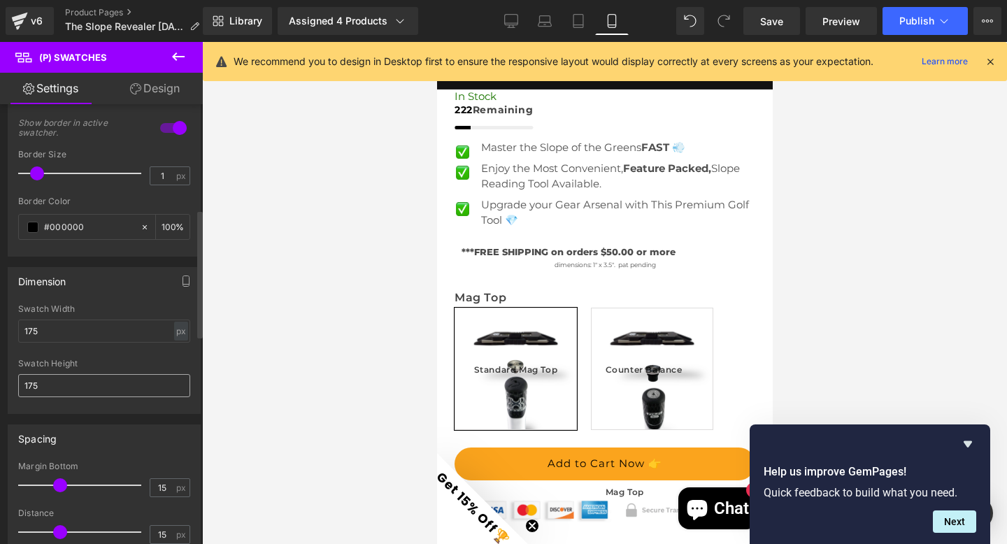
click at [52, 387] on input "175" at bounding box center [104, 385] width 172 height 23
type input "150"
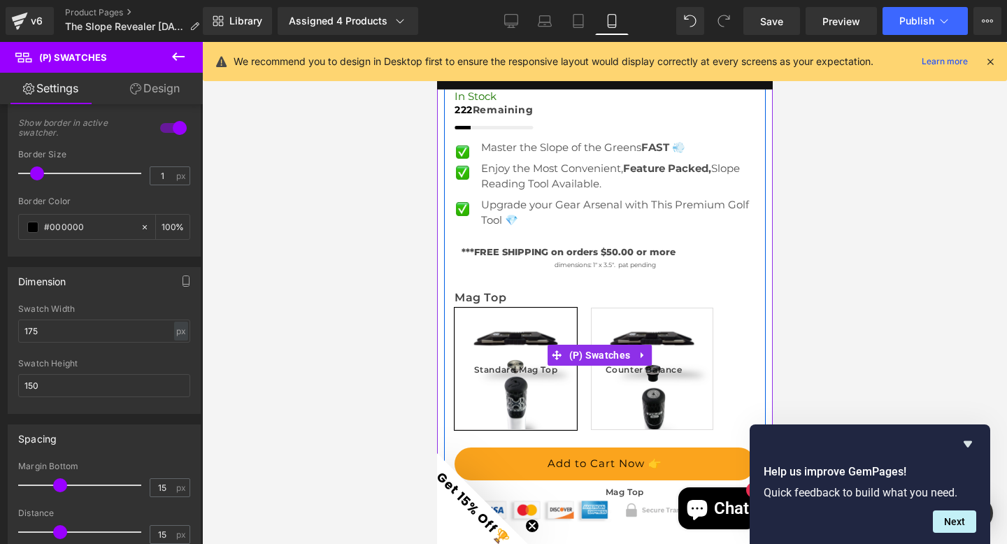
click at [732, 291] on label "Mag Top" at bounding box center [604, 299] width 301 height 17
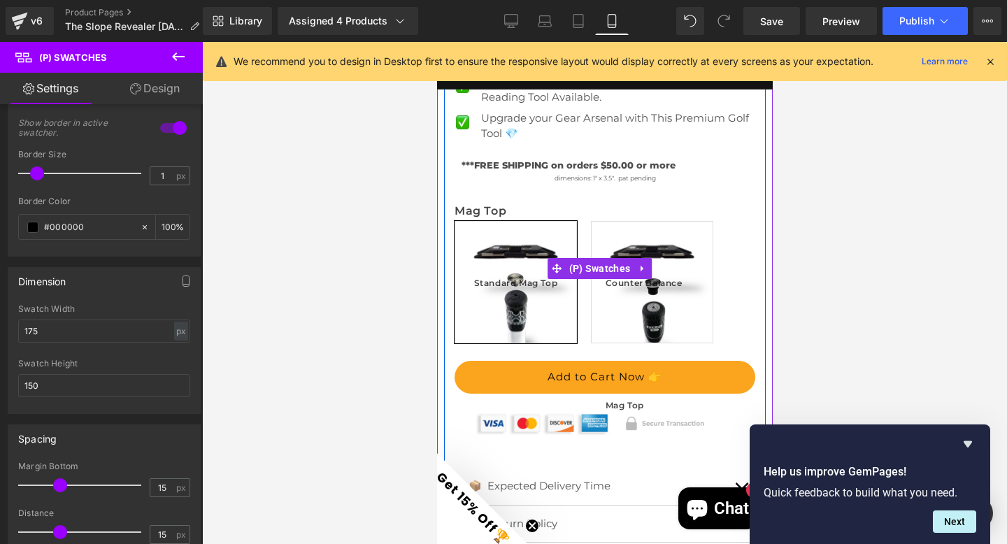
scroll to position [697, 0]
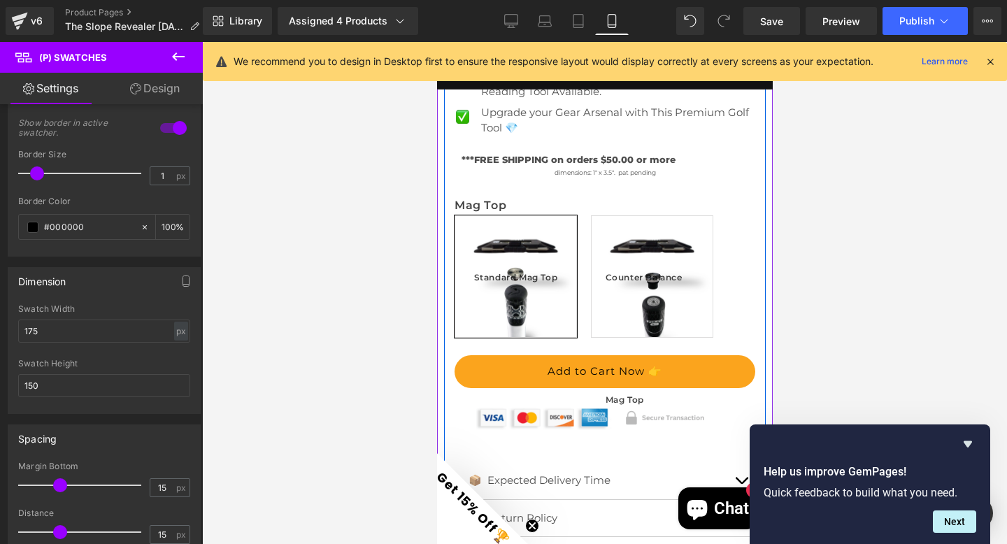
click at [615, 229] on span "Counter Balance Mag Top" at bounding box center [651, 276] width 93 height 121
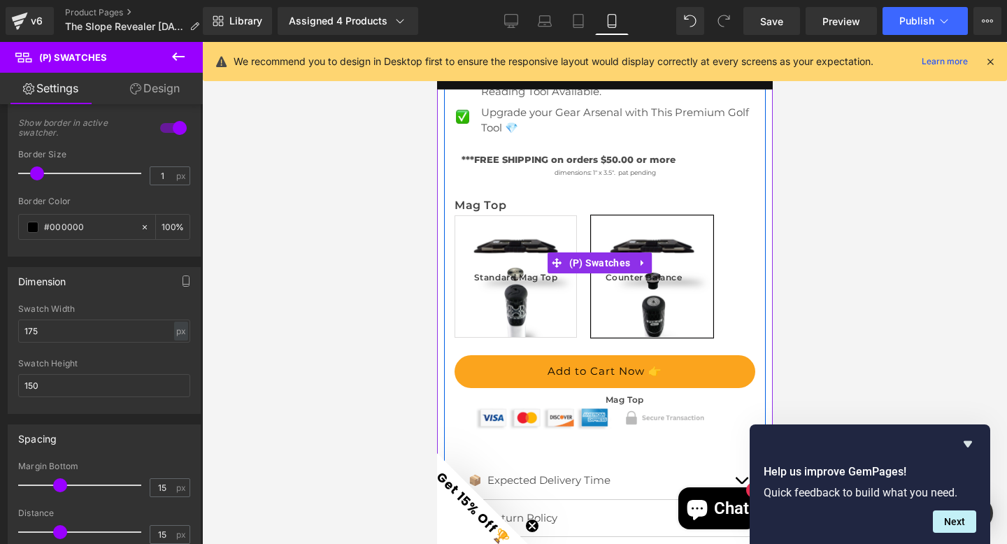
click at [518, 216] on span "Standard Mag Top" at bounding box center [515, 276] width 84 height 121
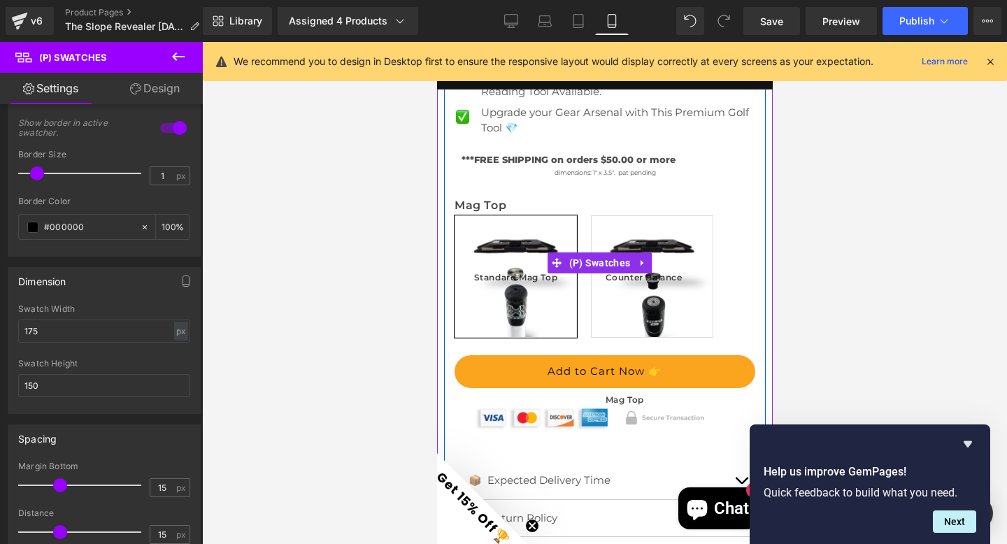
click at [621, 221] on span "Counter Balance Mag Top" at bounding box center [651, 276] width 93 height 121
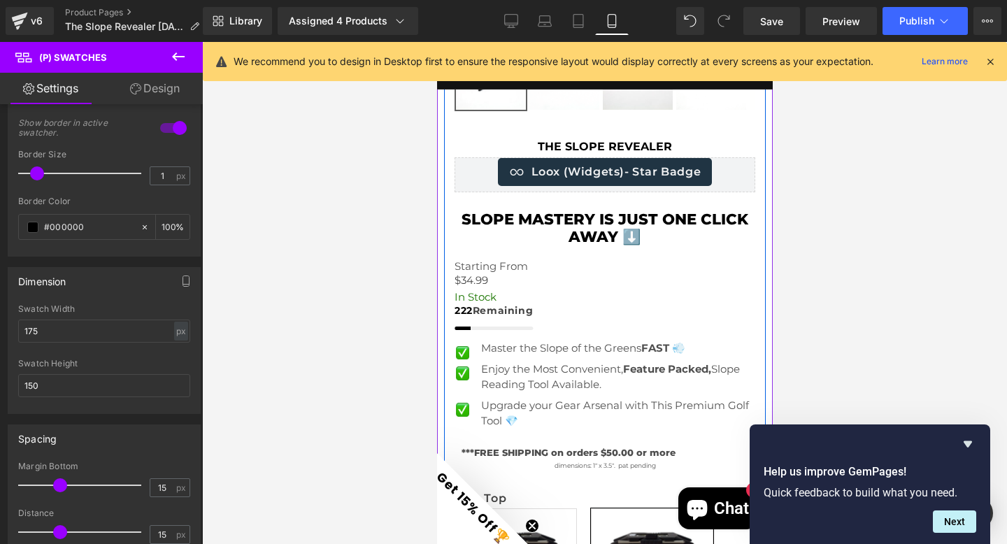
scroll to position [643, 0]
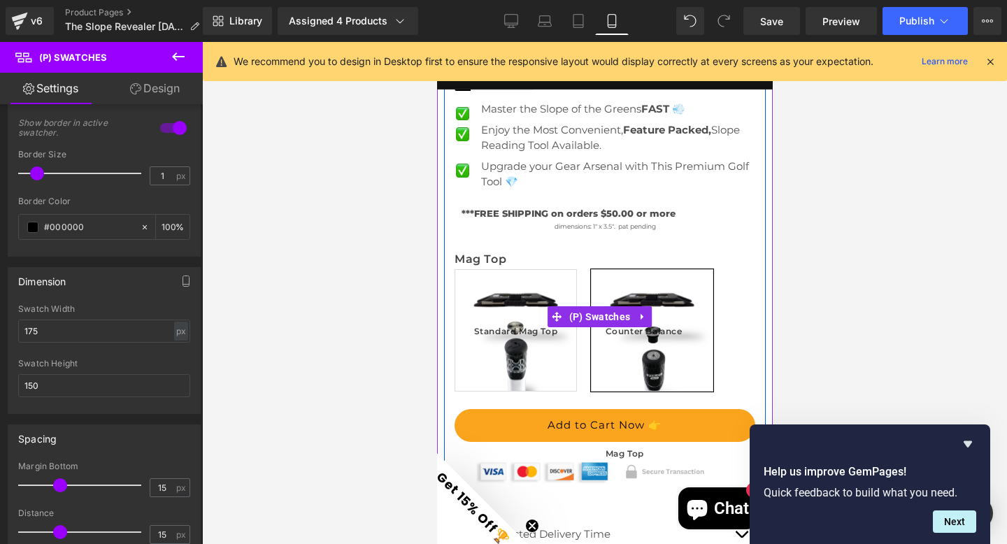
click at [516, 270] on span "Standard Mag Top" at bounding box center [515, 330] width 84 height 121
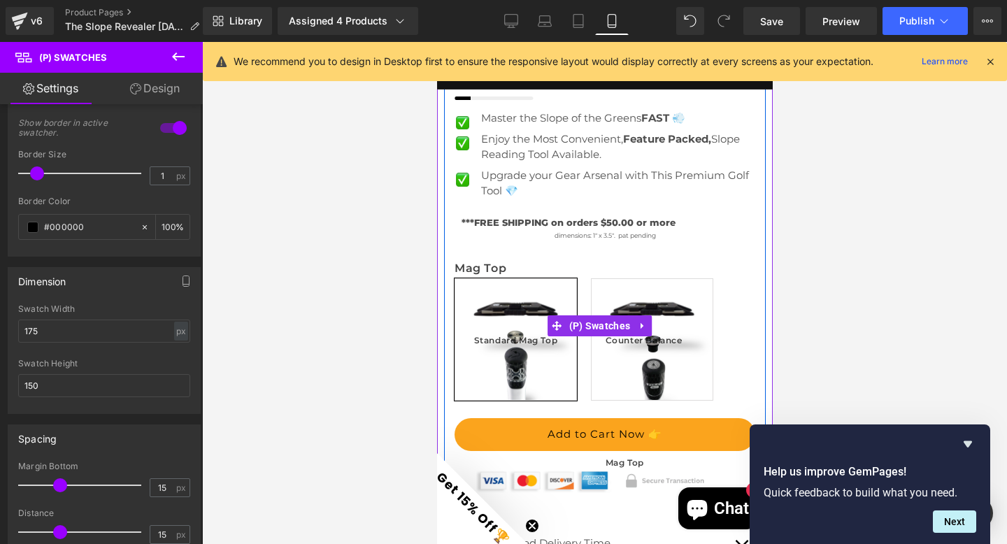
scroll to position [640, 0]
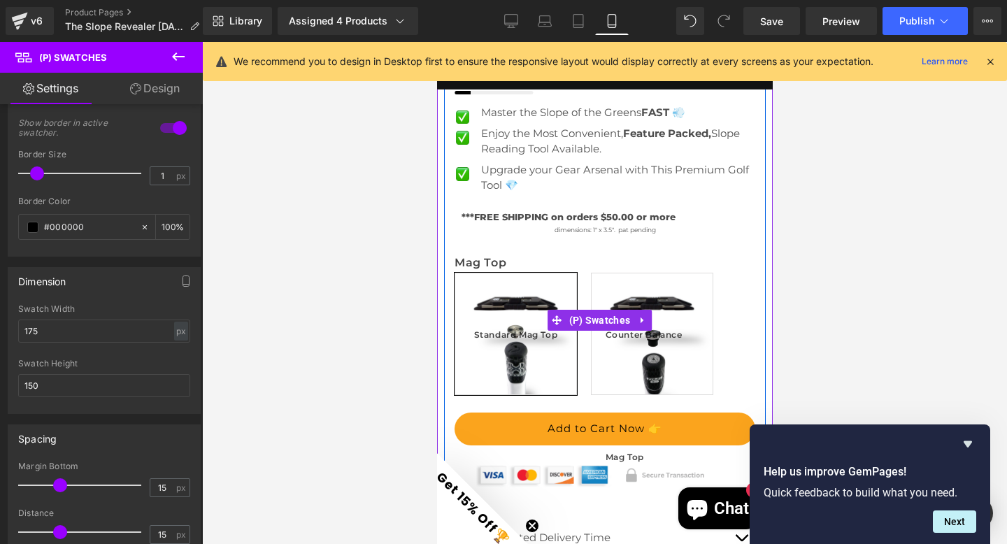
click at [650, 275] on span "Counter Balance Mag Top" at bounding box center [651, 333] width 93 height 121
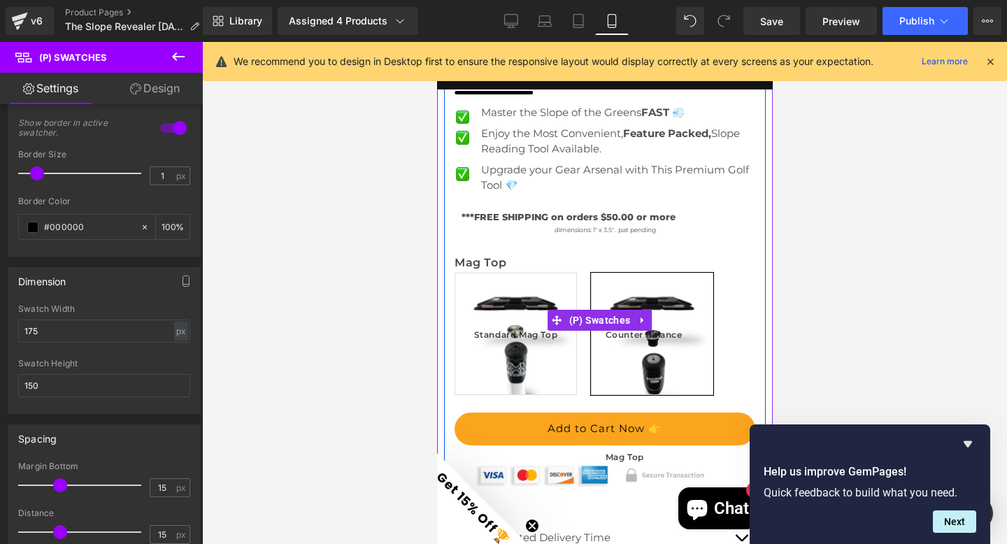
click at [557, 273] on span "Standard Mag Top" at bounding box center [515, 333] width 84 height 121
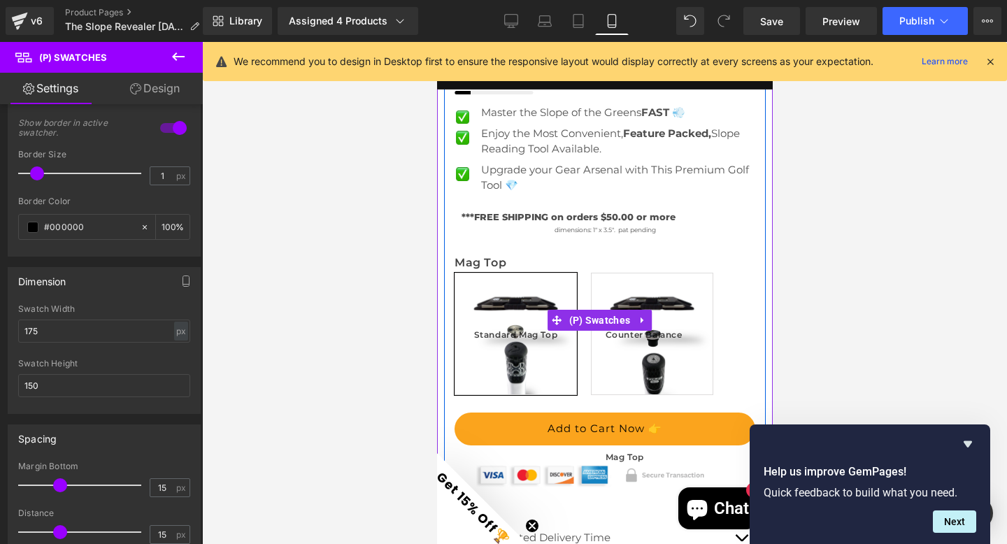
click at [608, 273] on span "Counter Balance Mag Top" at bounding box center [651, 333] width 93 height 121
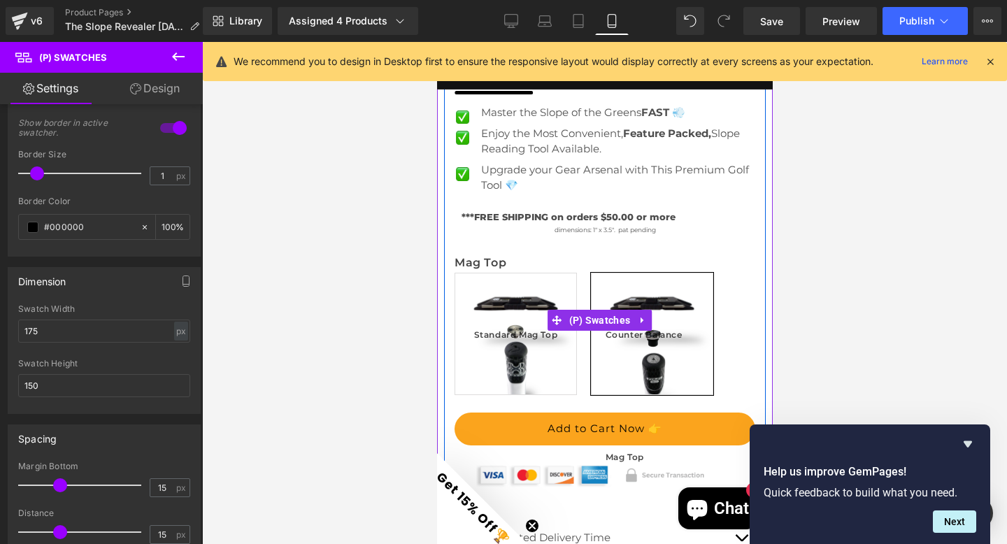
click at [534, 273] on span "Standard Mag Top" at bounding box center [515, 333] width 84 height 121
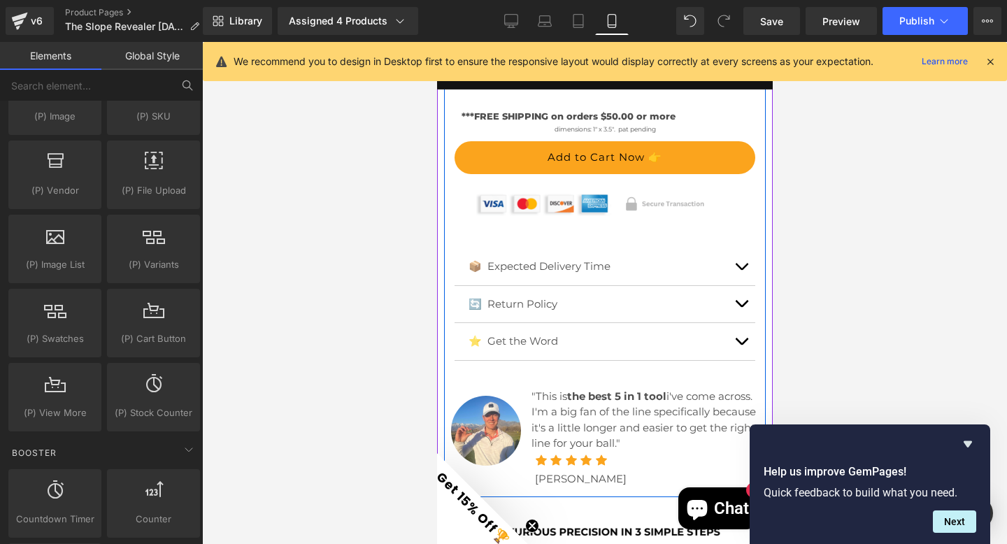
scroll to position [480, 0]
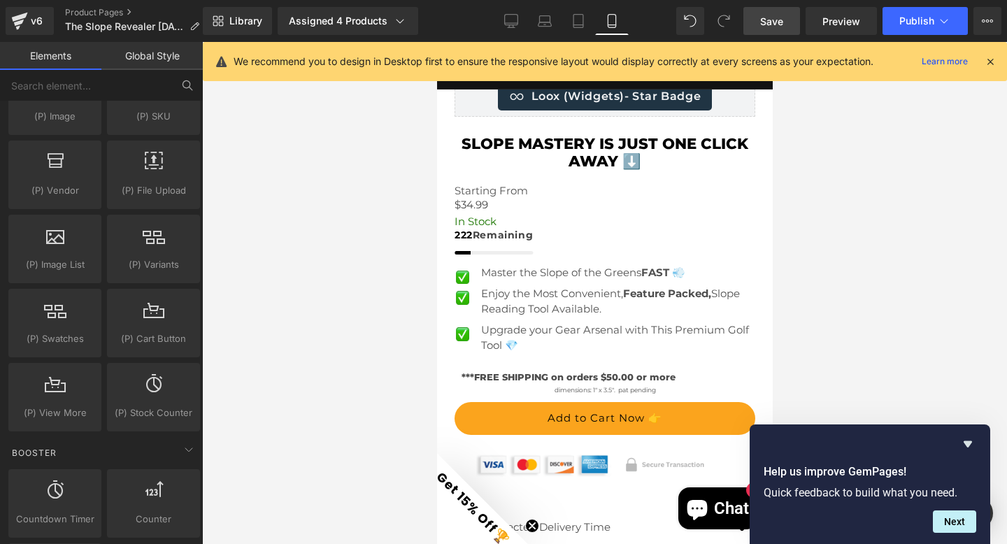
click at [775, 17] on span "Save" at bounding box center [771, 21] width 23 height 15
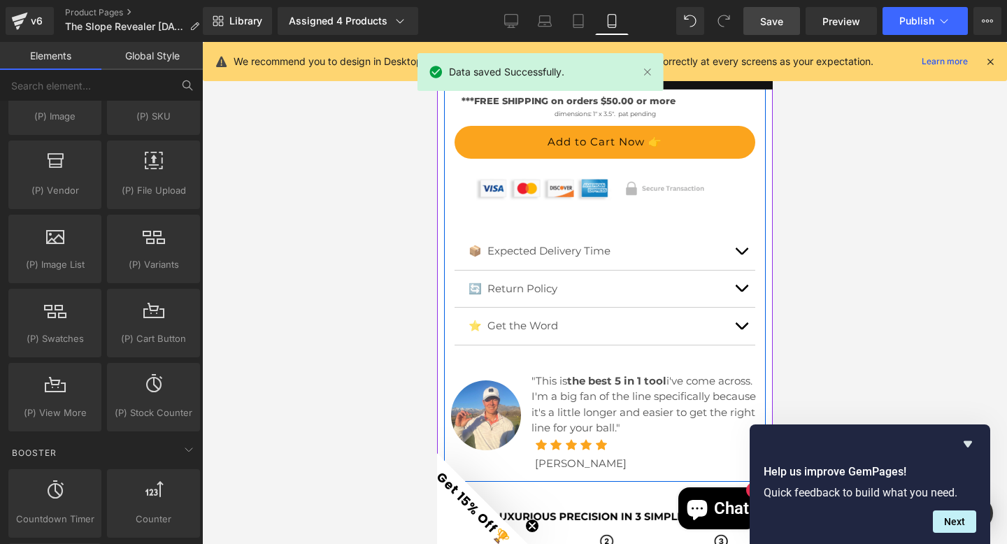
scroll to position [301, 0]
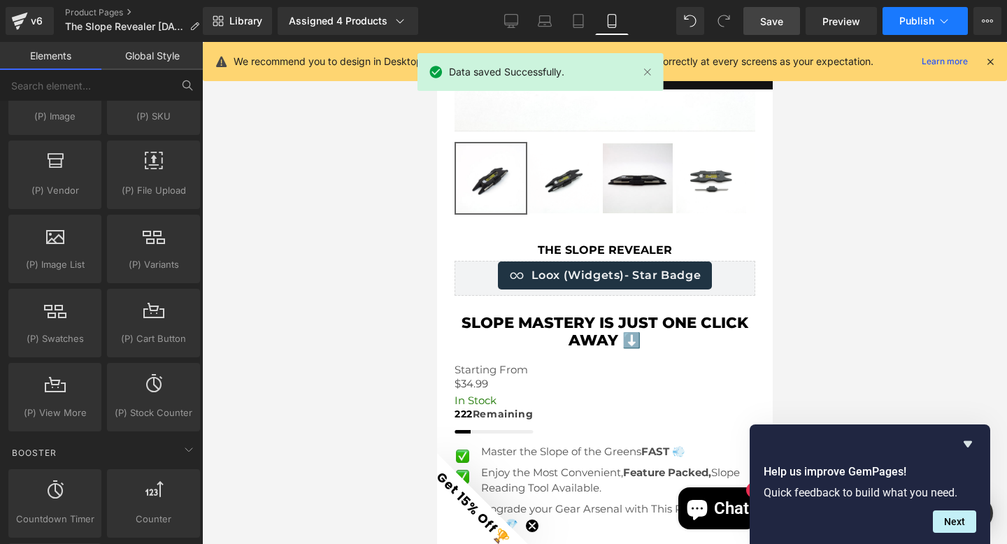
click at [921, 17] on span "Publish" at bounding box center [916, 20] width 35 height 11
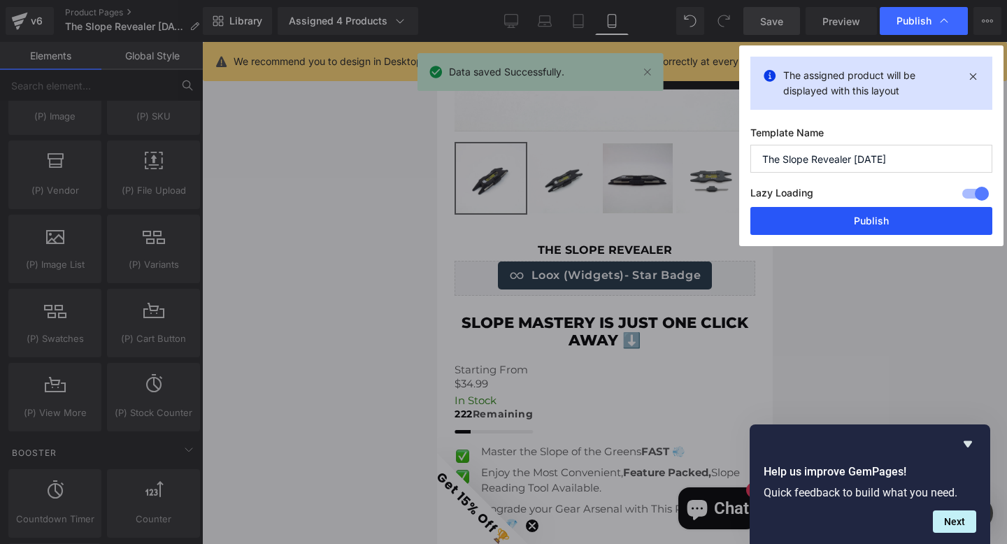
click at [848, 220] on button "Publish" at bounding box center [871, 221] width 242 height 28
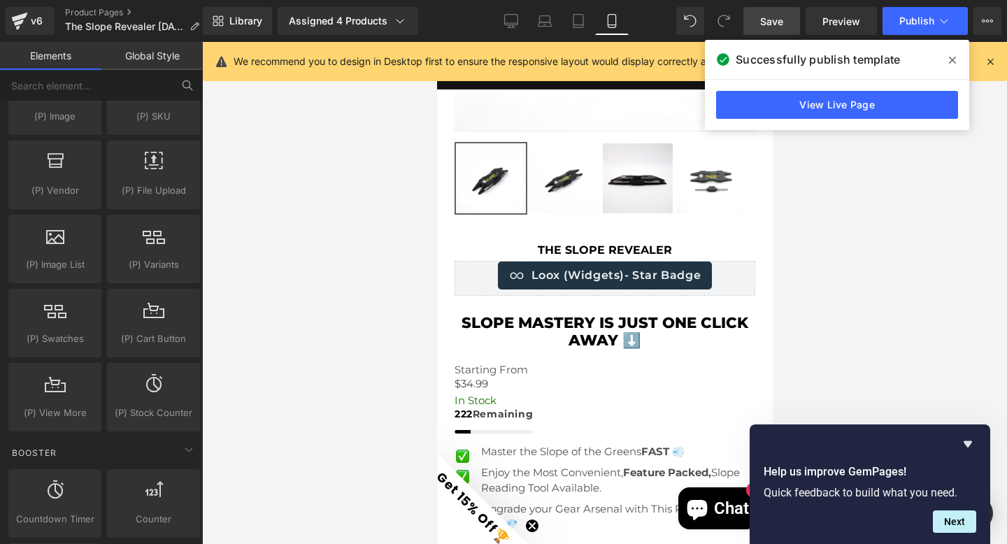
click at [950, 59] on icon at bounding box center [952, 60] width 7 height 11
